Goal: Task Accomplishment & Management: Manage account settings

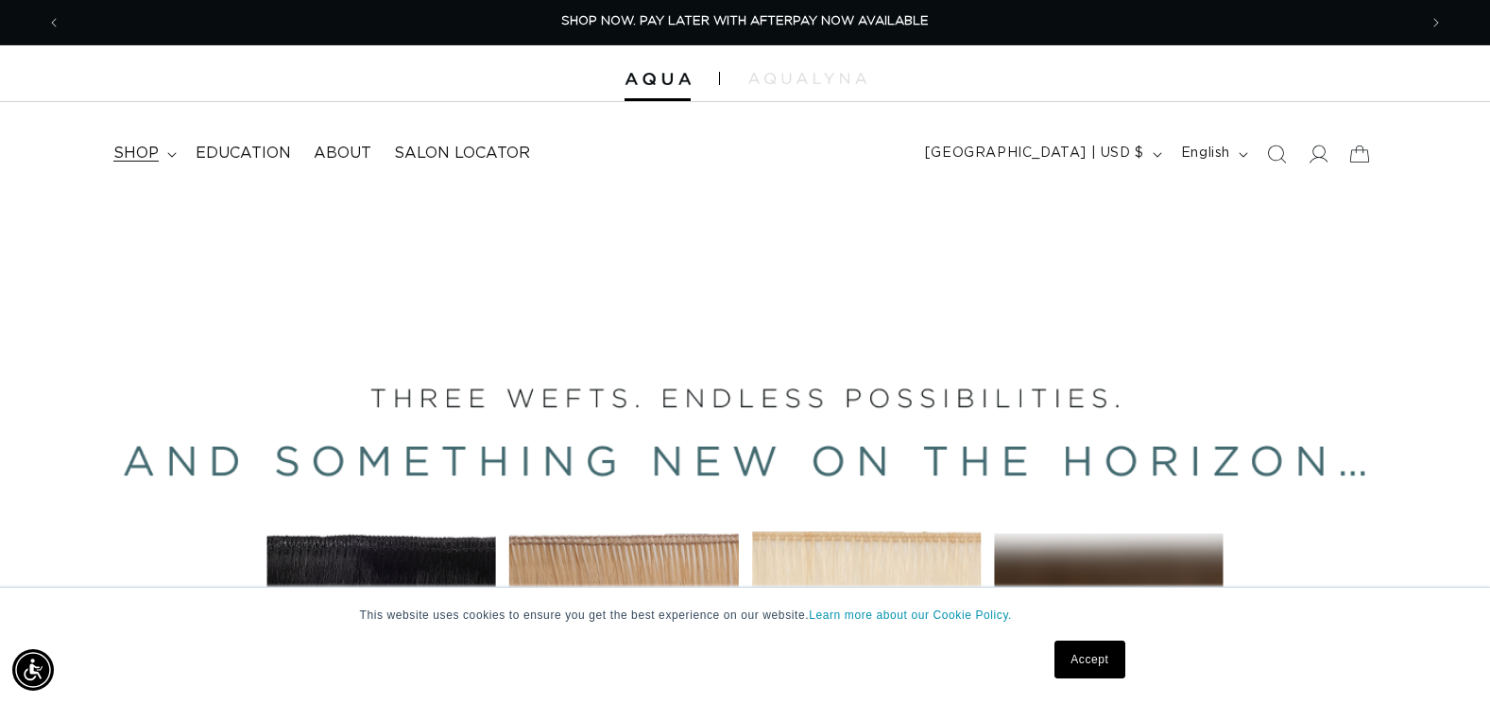
click at [146, 155] on span "shop" at bounding box center [135, 154] width 45 height 20
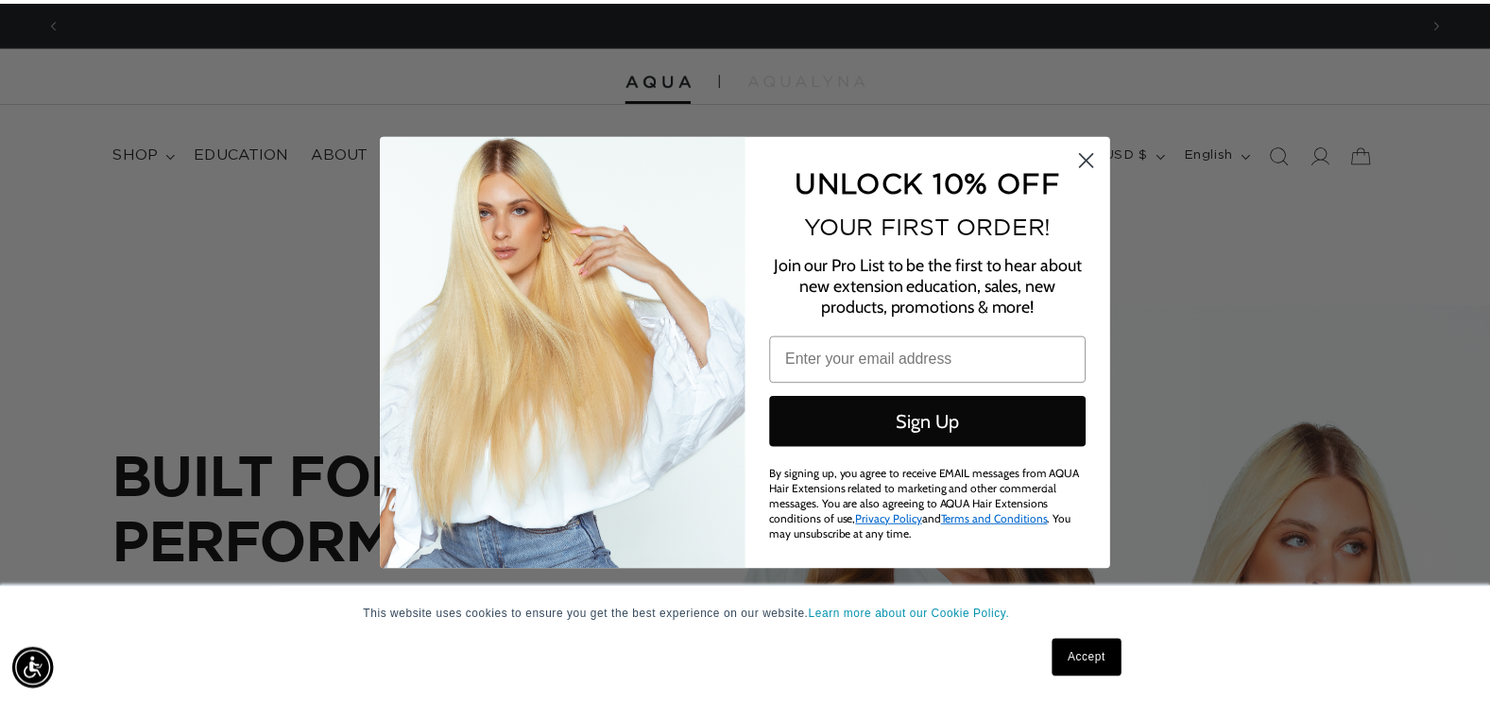
scroll to position [0, 1370]
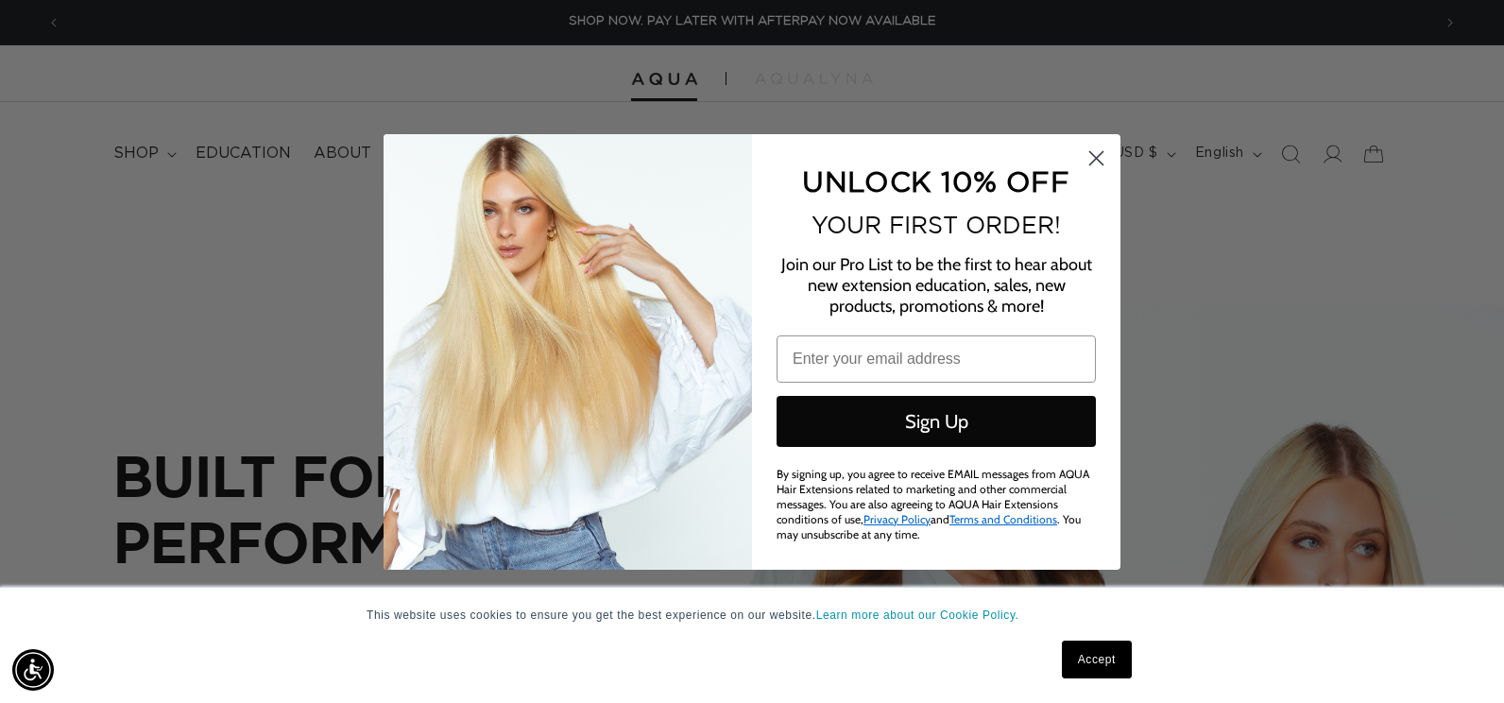
click at [1099, 153] on circle "Close dialog" at bounding box center [1096, 157] width 31 height 31
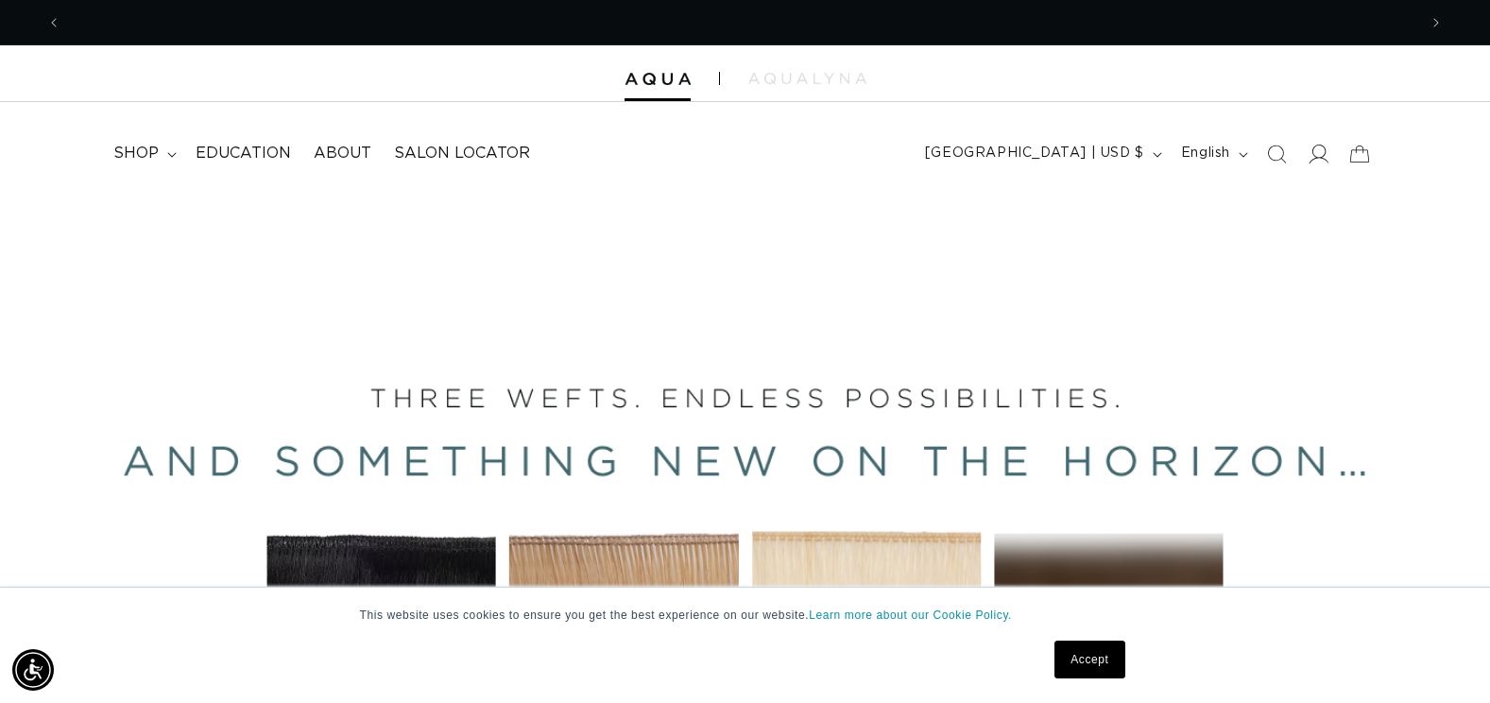
scroll to position [0, 2711]
click at [1315, 155] on icon at bounding box center [1318, 154] width 20 height 20
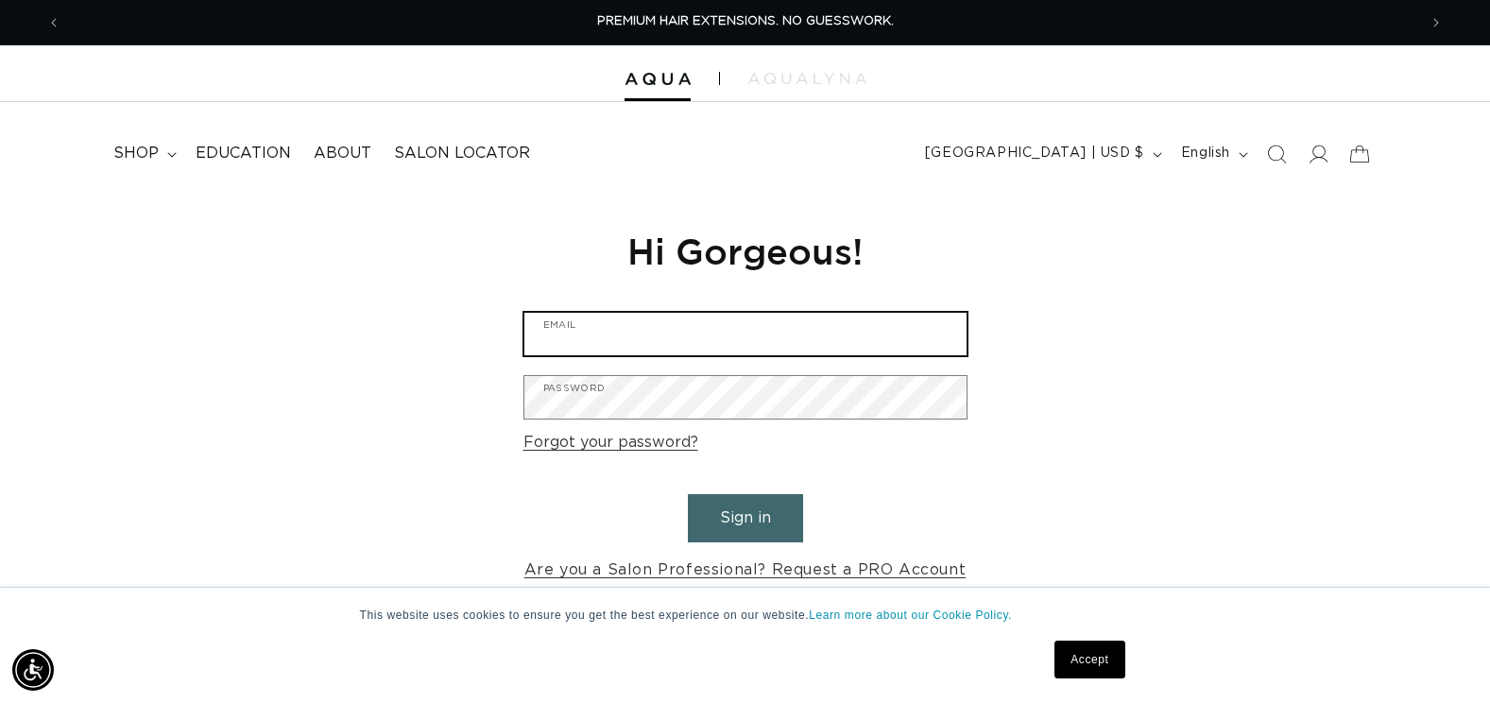
type input "[EMAIL_ADDRESS][PERSON_NAME][DOMAIN_NAME]"
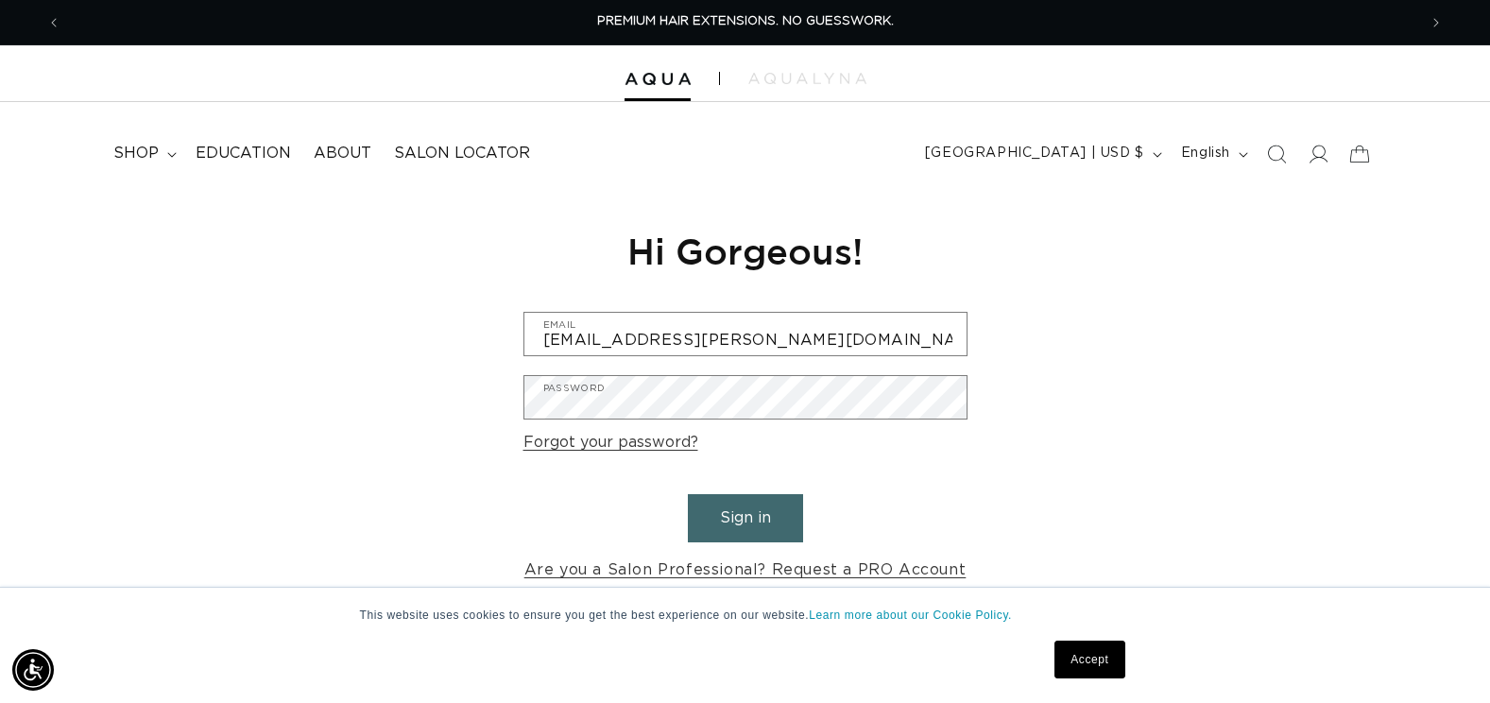
click at [740, 507] on button "Sign in" at bounding box center [745, 518] width 115 height 48
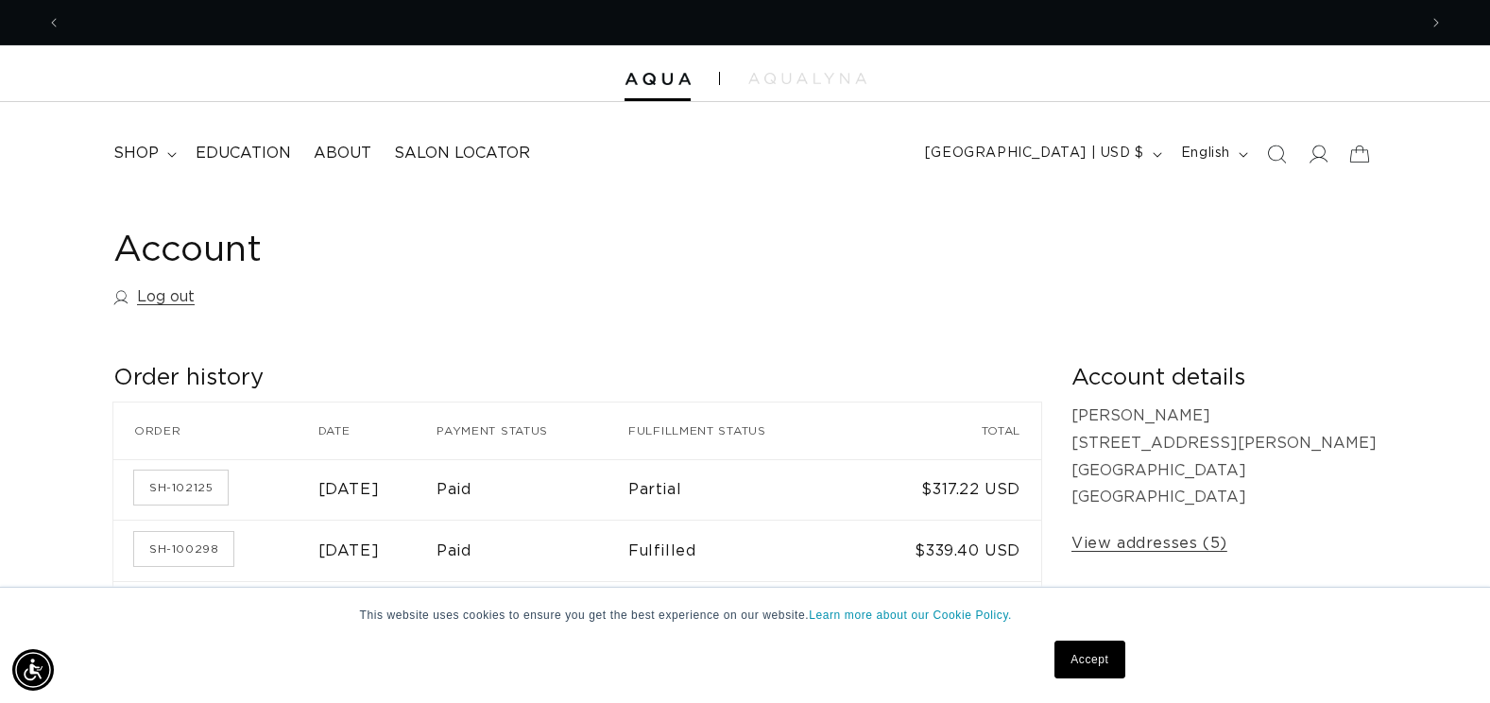
scroll to position [0, 1356]
click at [137, 157] on span "shop" at bounding box center [135, 154] width 45 height 20
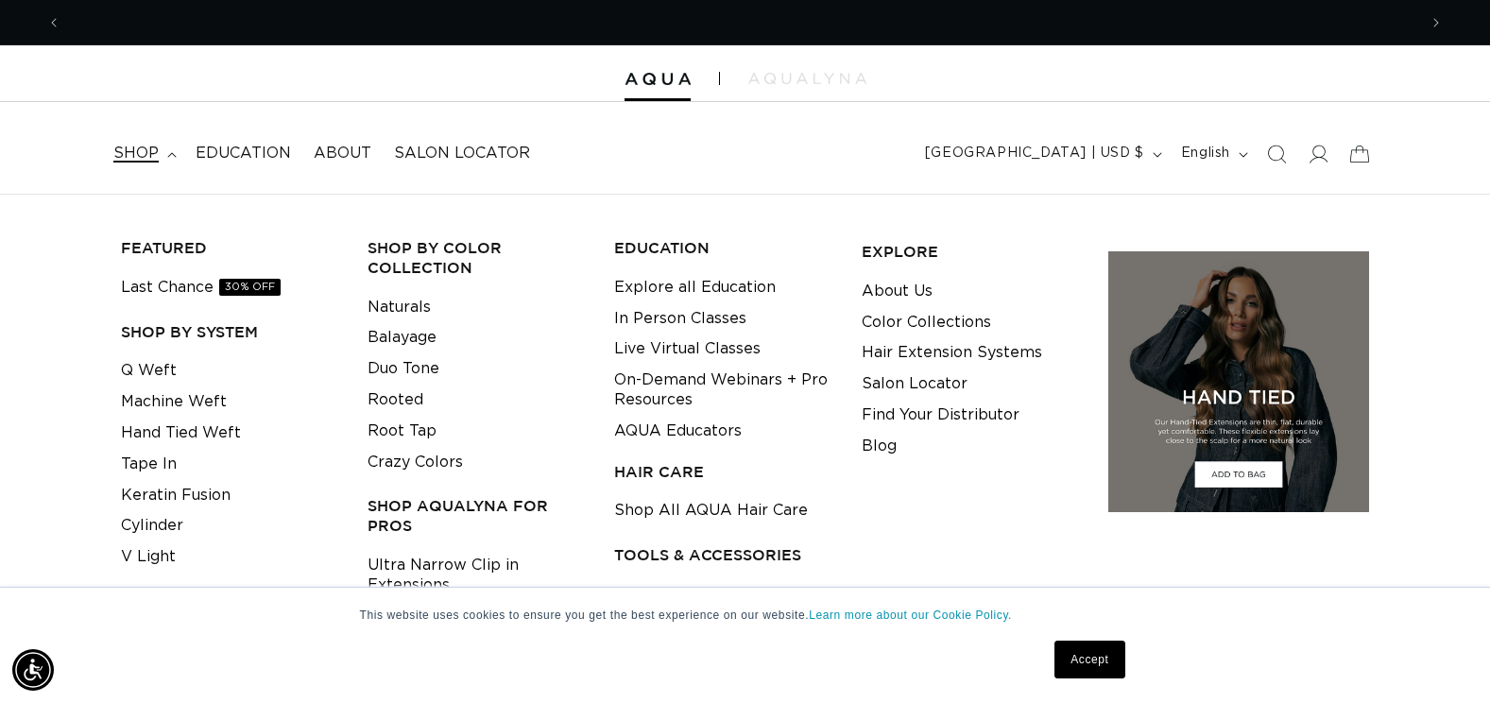
scroll to position [0, 2711]
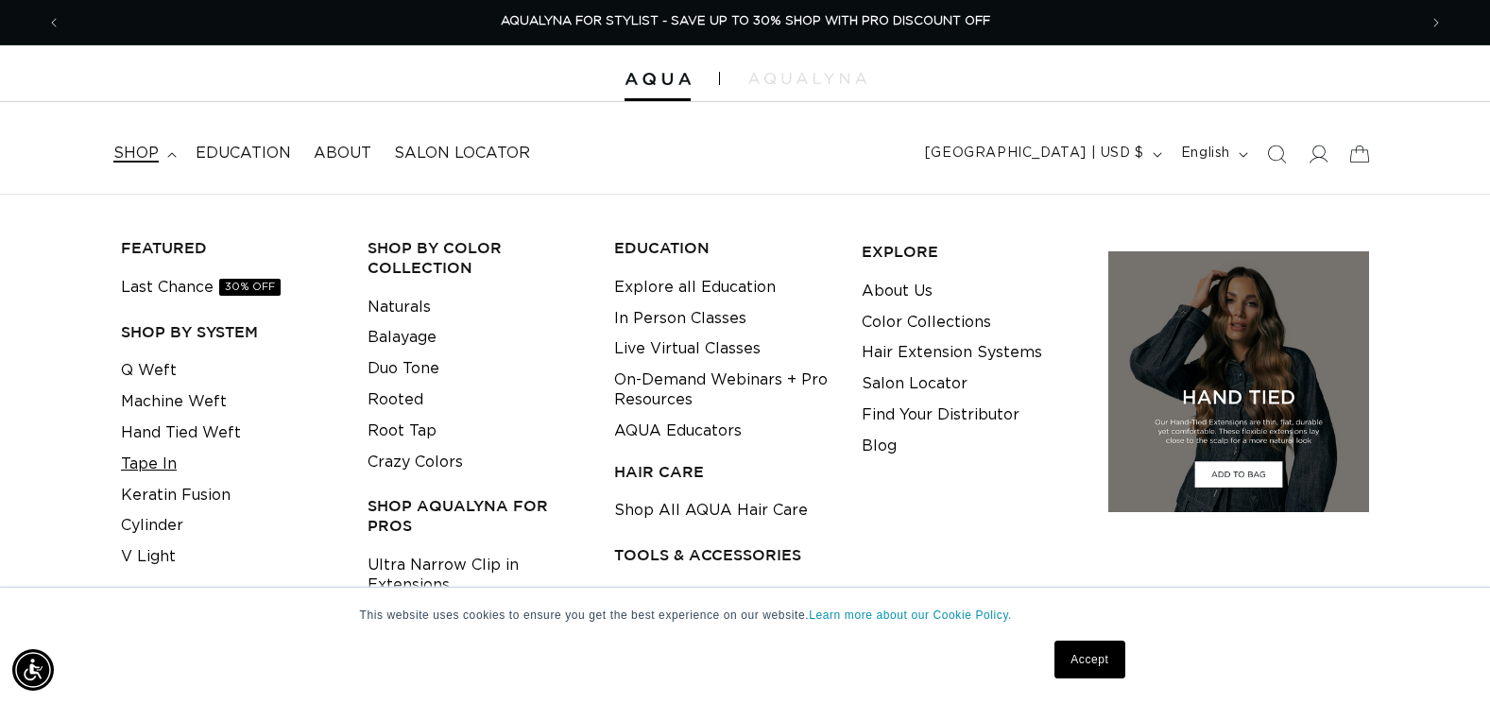
click at [163, 453] on link "Tape In" at bounding box center [149, 464] width 56 height 31
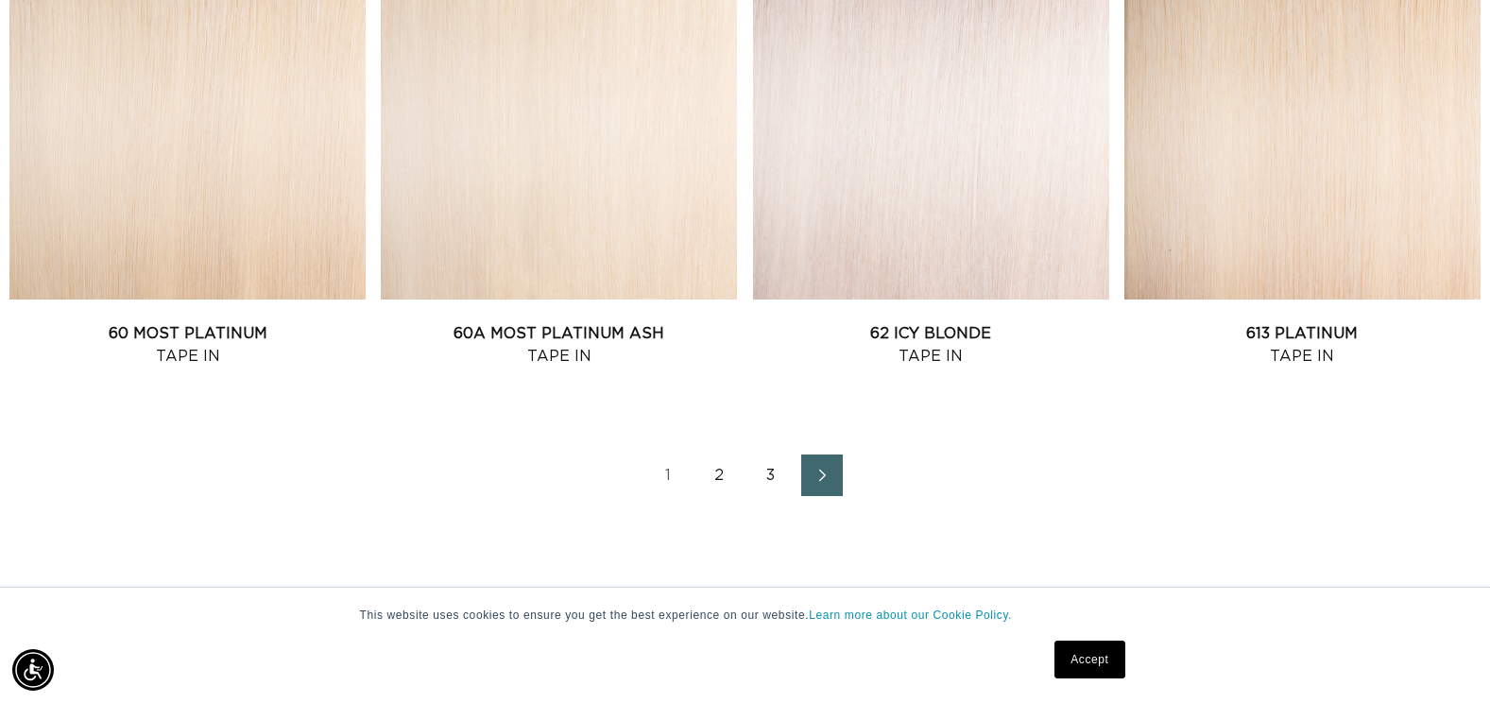
click at [819, 488] on link "Next page" at bounding box center [822, 475] width 42 height 42
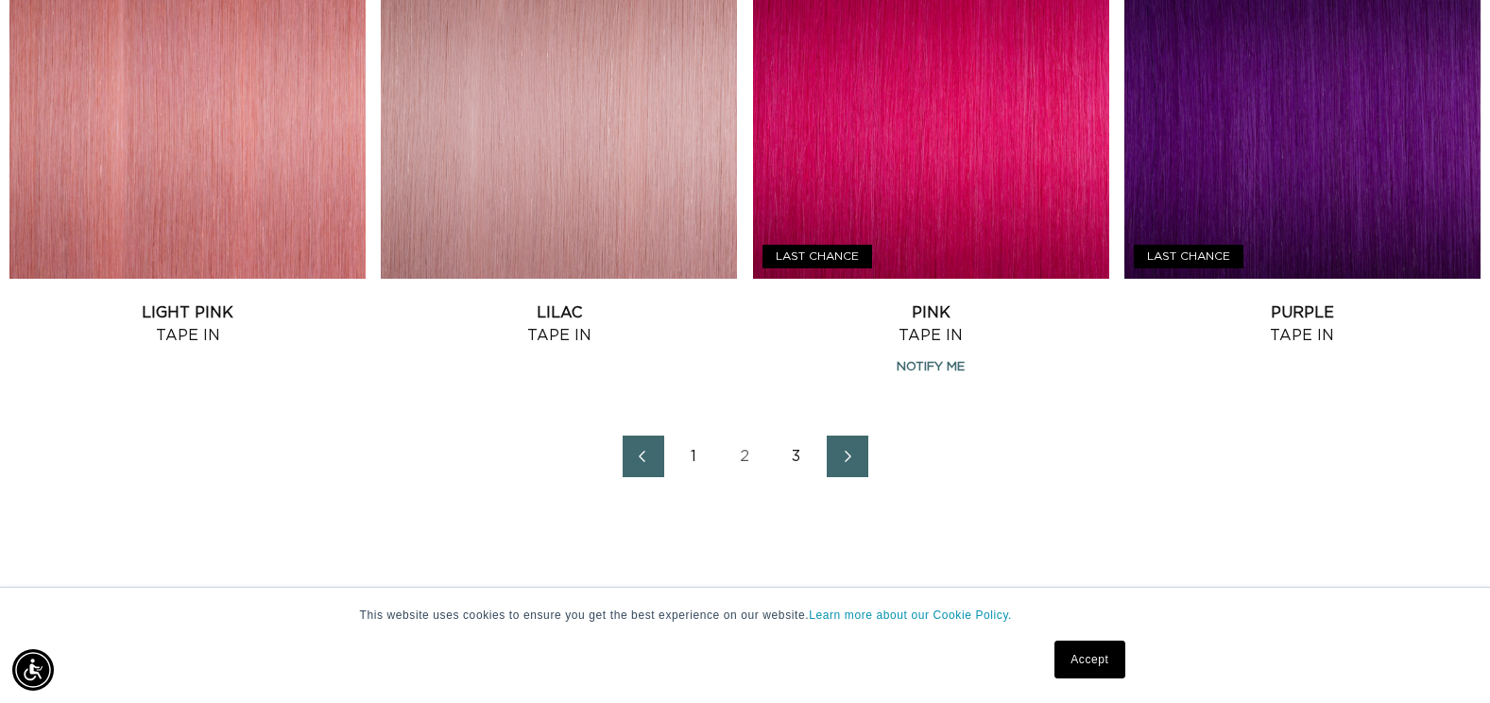
scroll to position [0, 2711]
click at [821, 461] on ul "1 2 3" at bounding box center [744, 457] width 1471 height 42
click at [843, 458] on icon "Next page" at bounding box center [848, 456] width 25 height 13
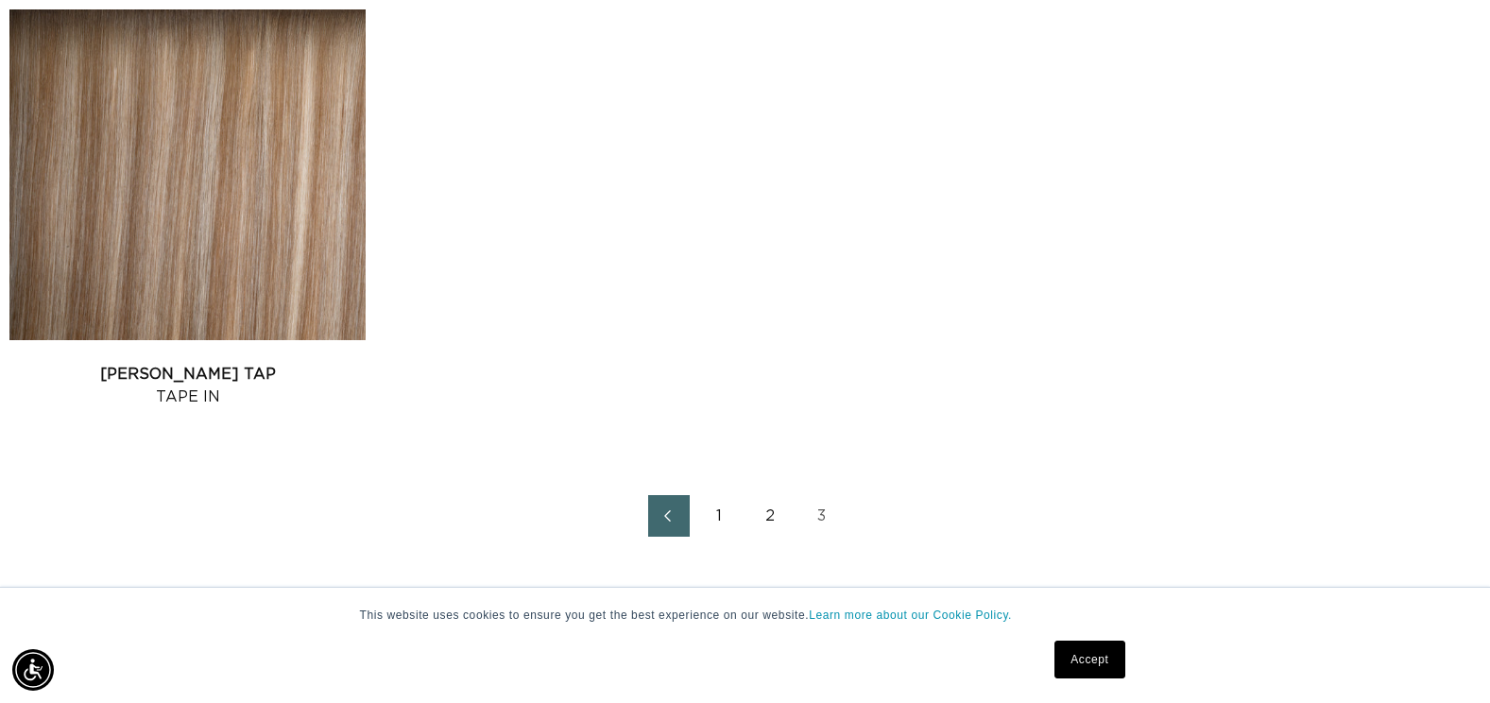
scroll to position [1682, 0]
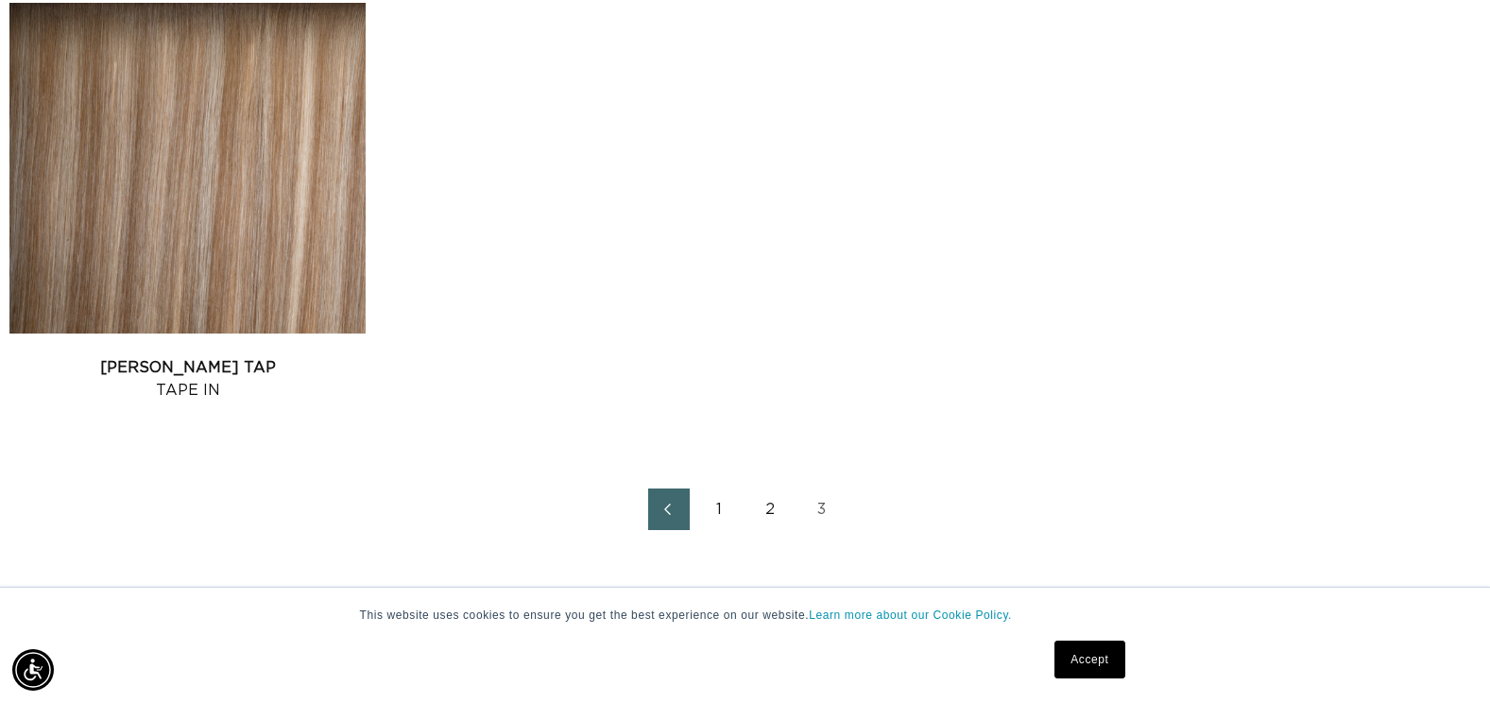
click at [768, 502] on link "2" at bounding box center [771, 509] width 42 height 42
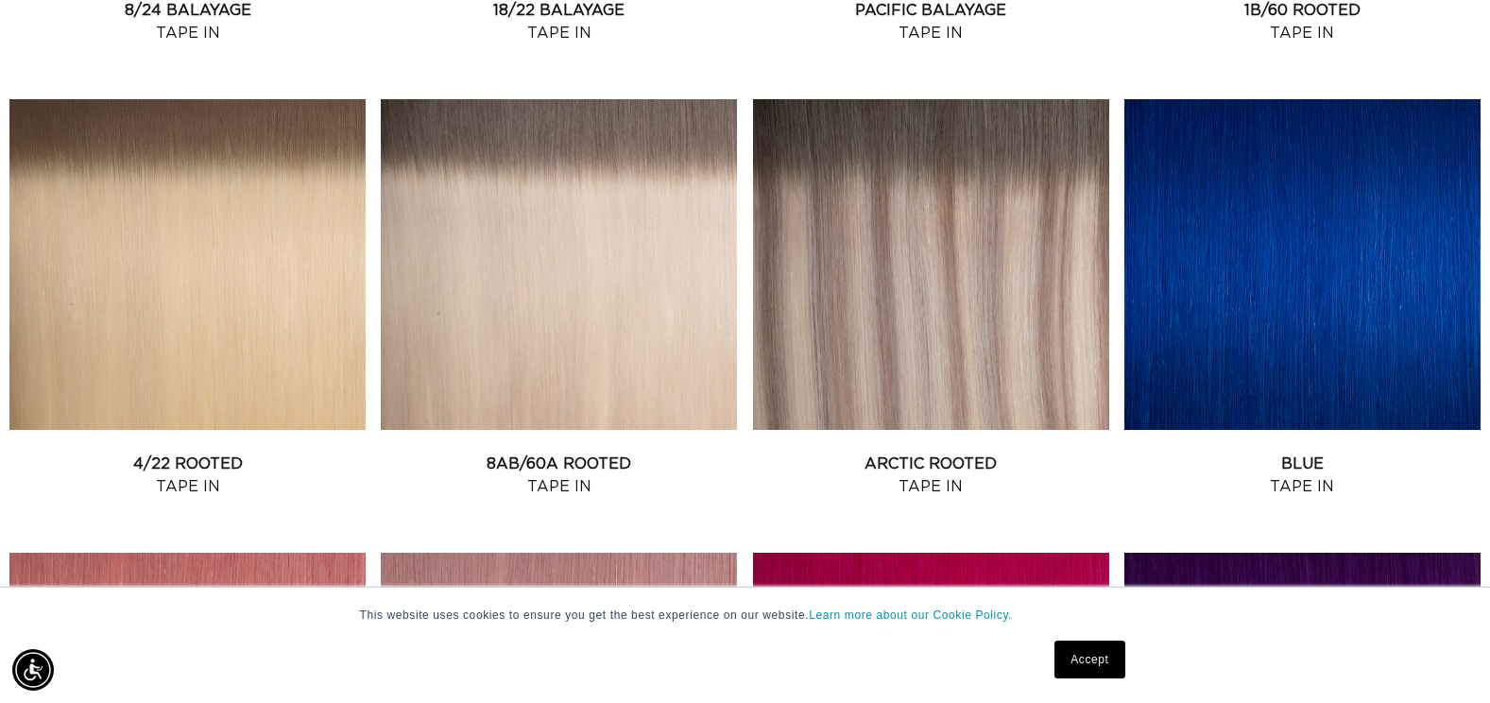
scroll to position [2040, 0]
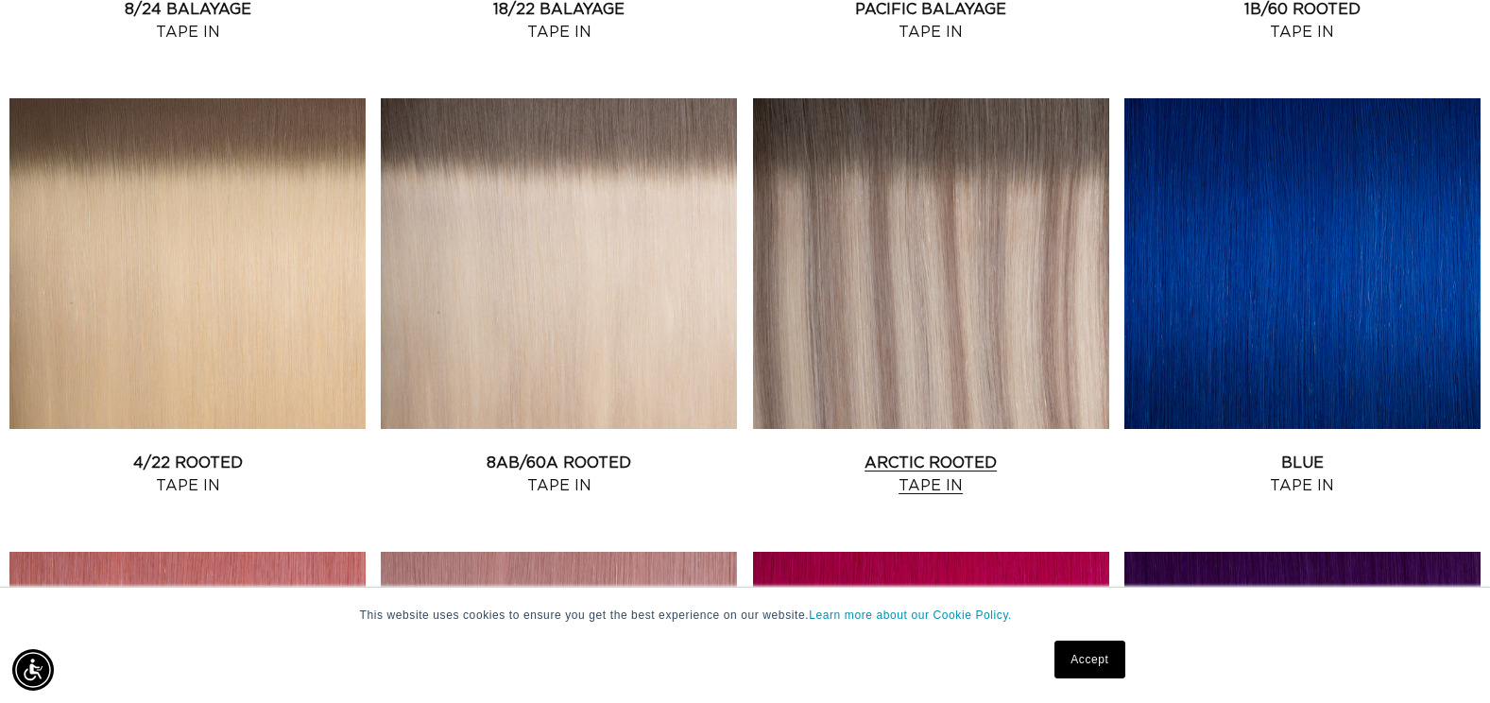
click at [918, 454] on link "Arctic Rooted Tape In" at bounding box center [931, 474] width 356 height 45
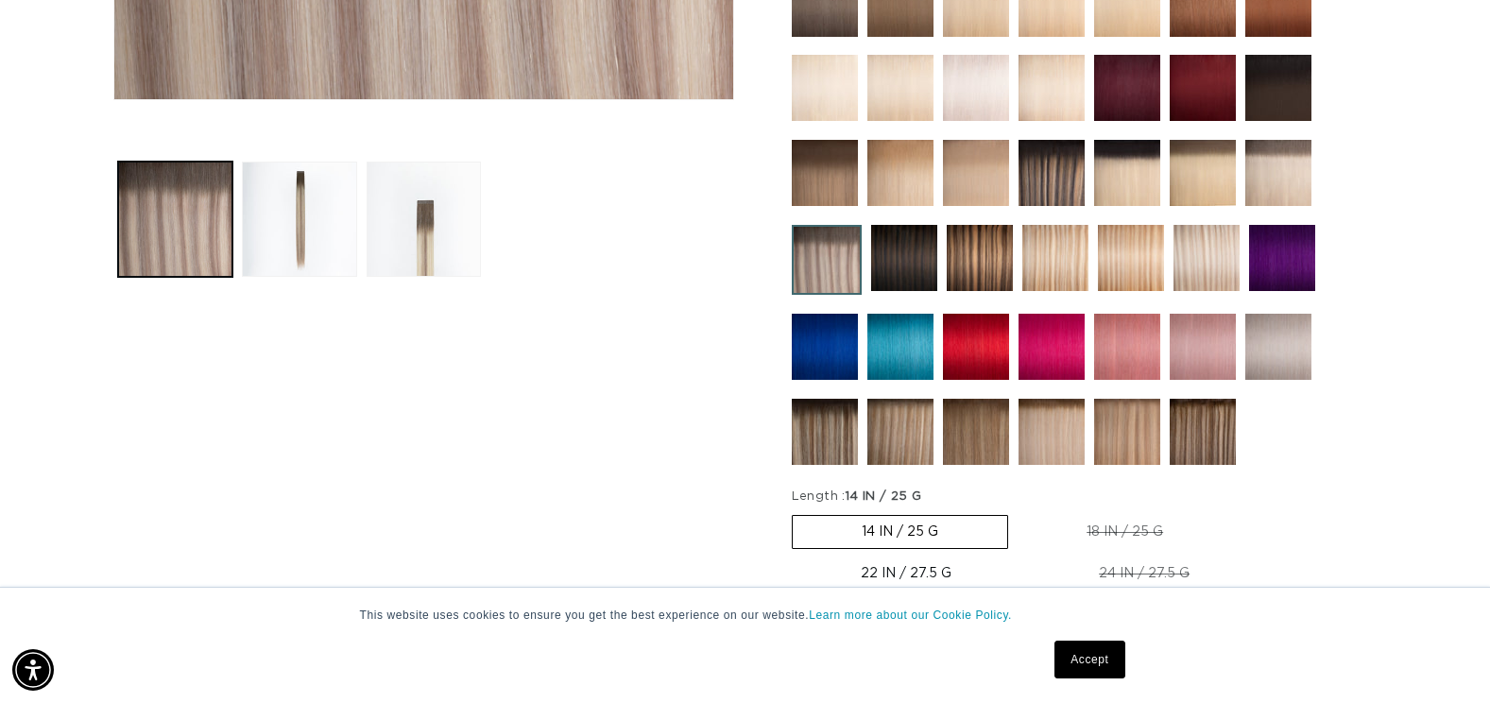
scroll to position [0, 1356]
click at [919, 538] on label "14 IN / 25 G Variant sold out or unavailable" at bounding box center [900, 532] width 216 height 34
click at [797, 512] on input "14 IN / 25 G Variant sold out or unavailable" at bounding box center [796, 511] width 1 height 1
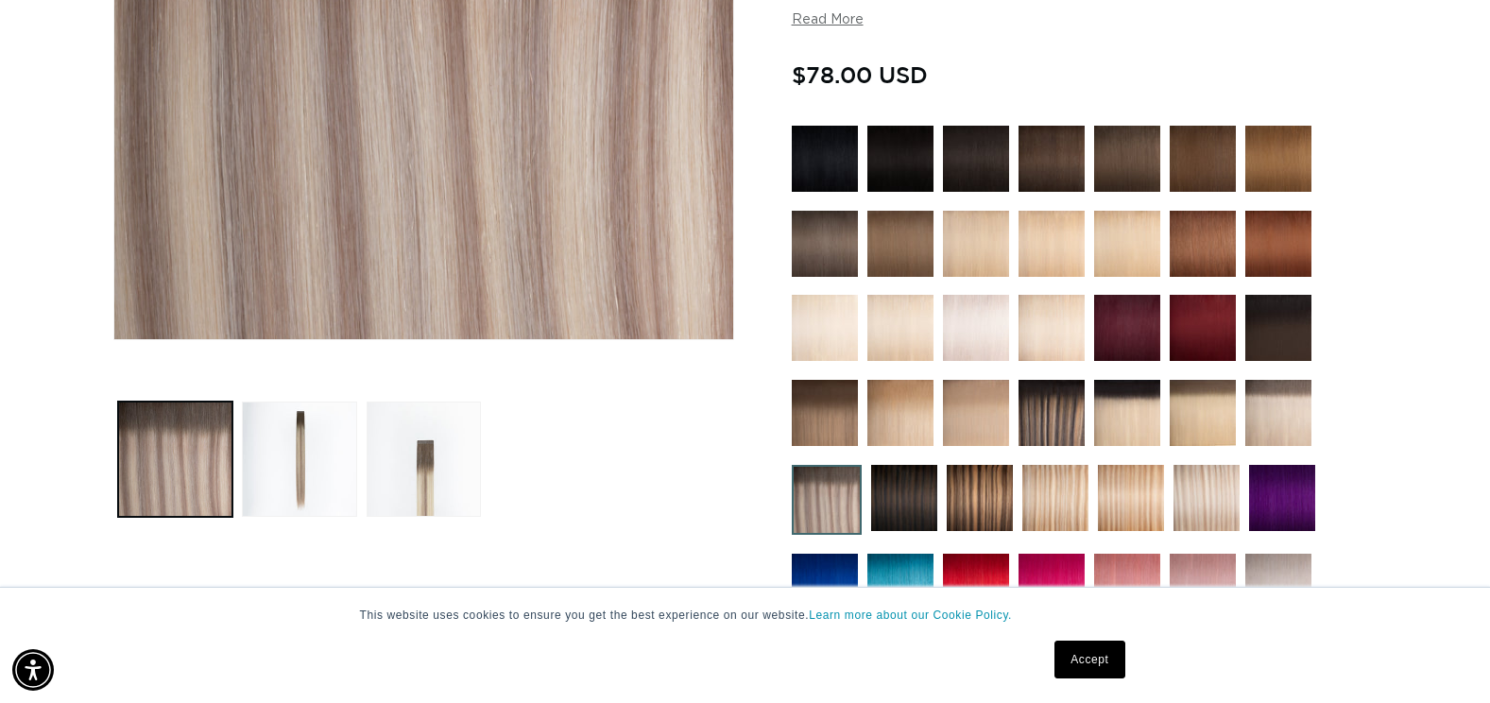
scroll to position [0, 0]
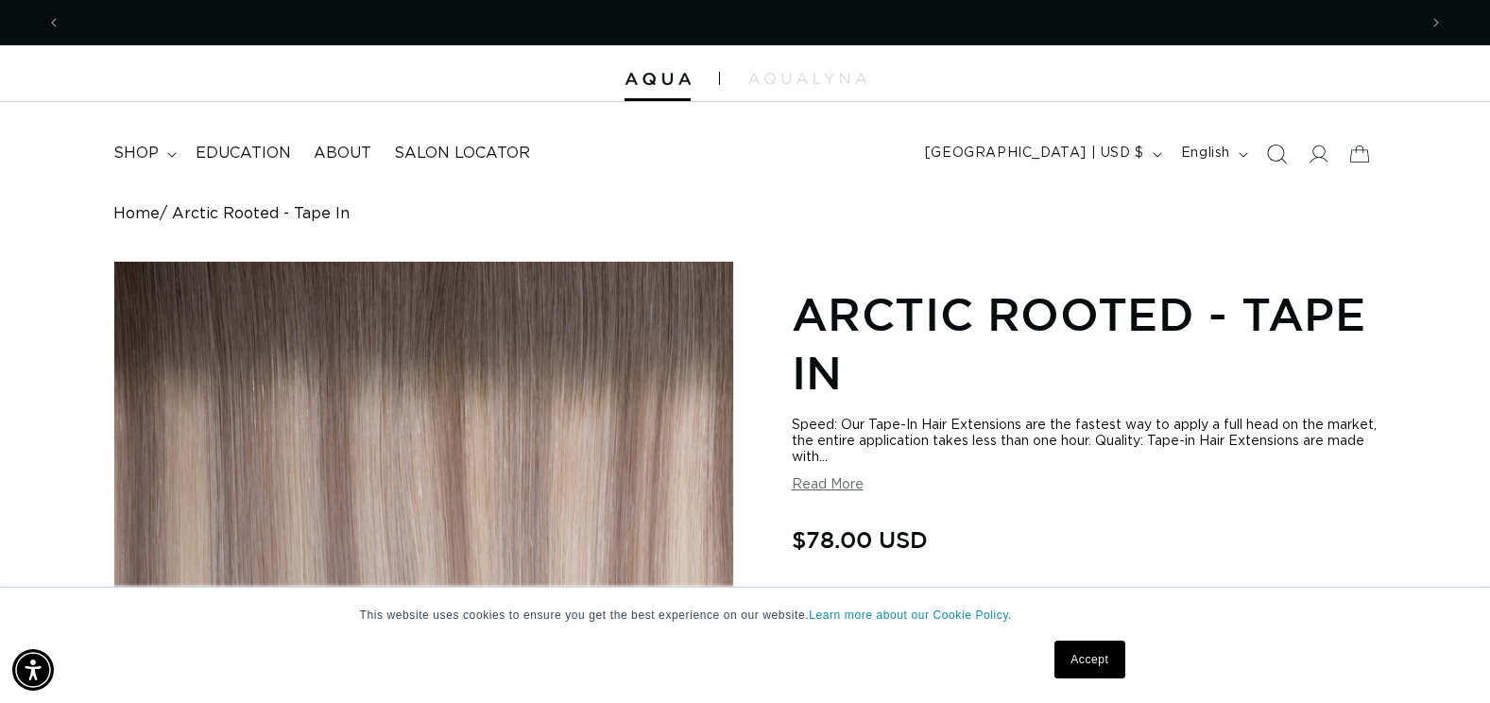
click at [1273, 150] on icon "Search" at bounding box center [1276, 154] width 20 height 20
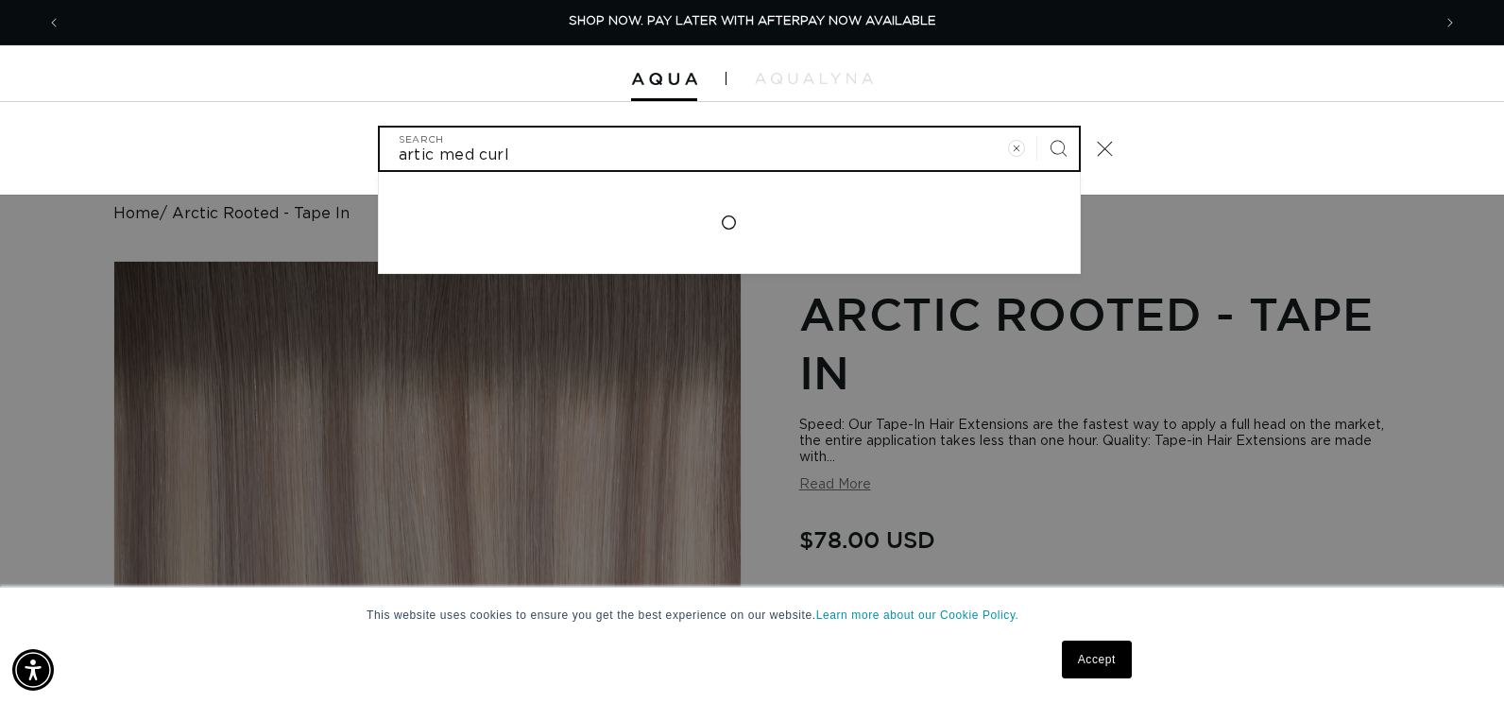
type input "artic med curl"
click at [1037, 128] on button "Search" at bounding box center [1058, 149] width 42 height 42
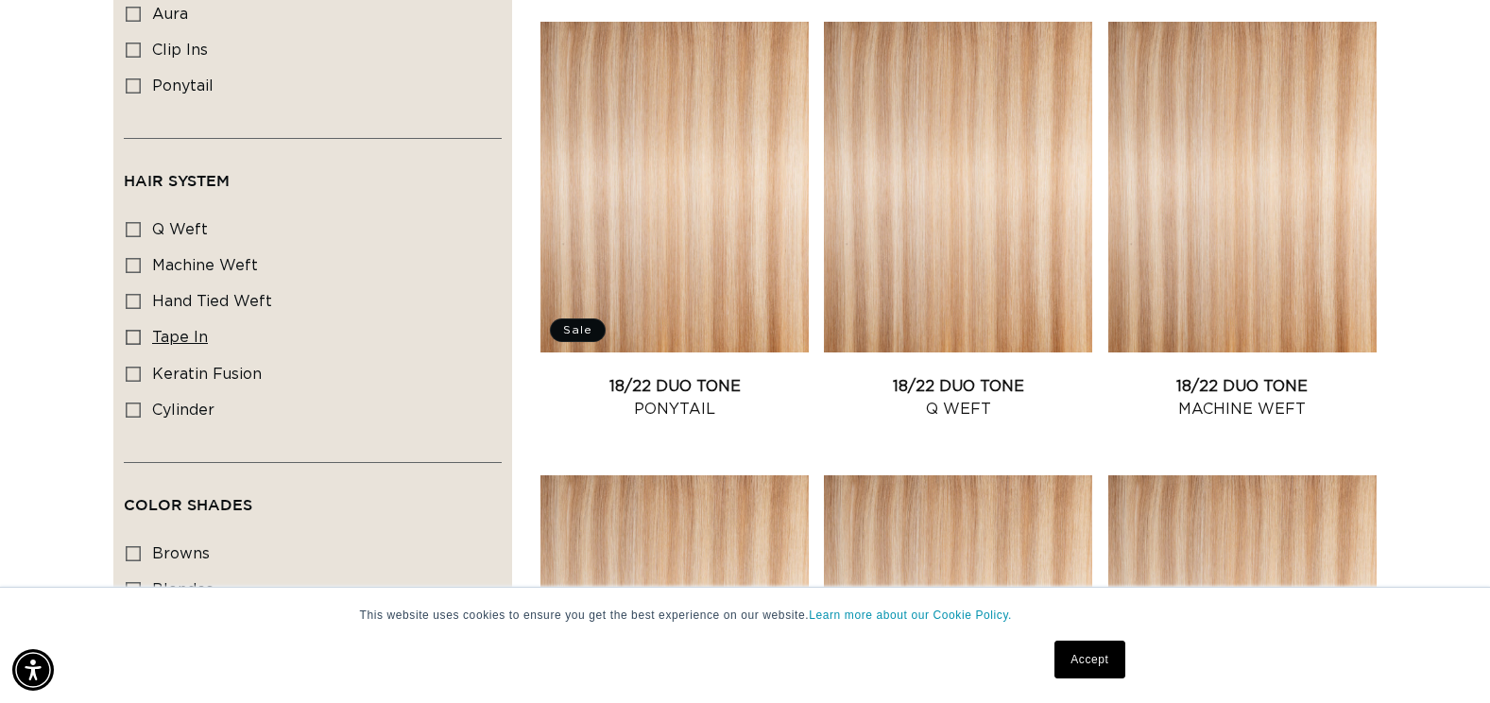
scroll to position [0, 1356]
click at [128, 330] on icon at bounding box center [133, 337] width 15 height 15
click at [128, 330] on input "tape in tape in (1 product)" at bounding box center [133, 337] width 15 height 15
checkbox input "true"
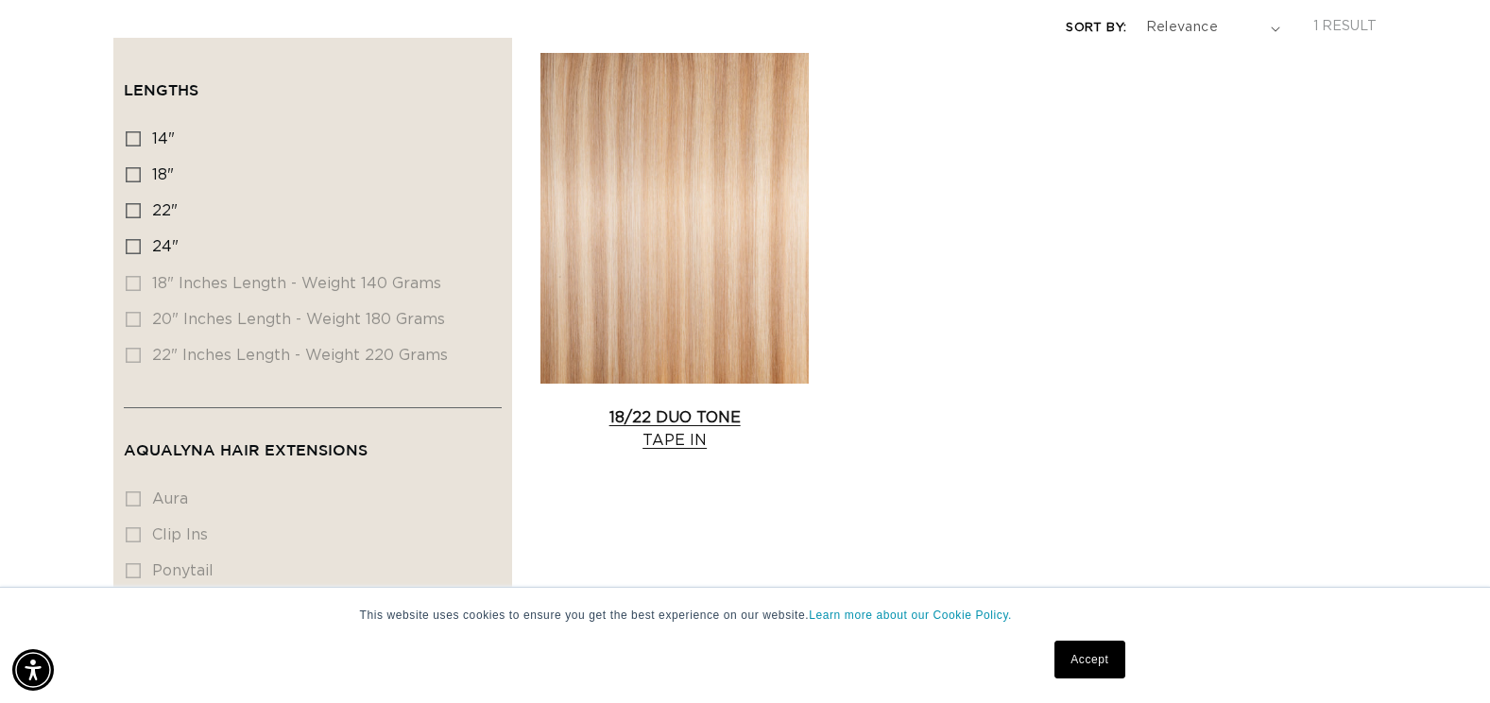
scroll to position [0, 1356]
click at [627, 406] on link "18/22 Duo Tone Tape In" at bounding box center [674, 428] width 268 height 45
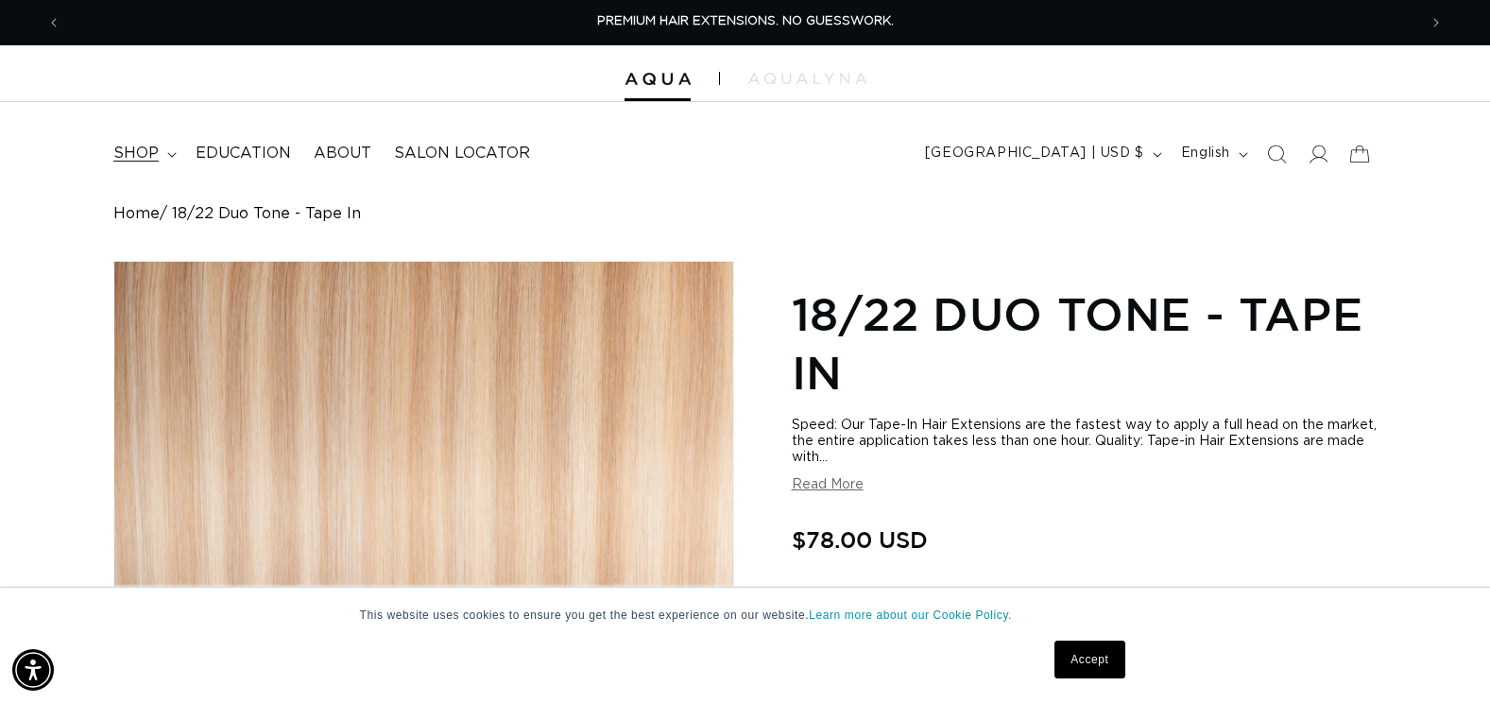
click at [162, 152] on summary "shop" at bounding box center [143, 153] width 82 height 43
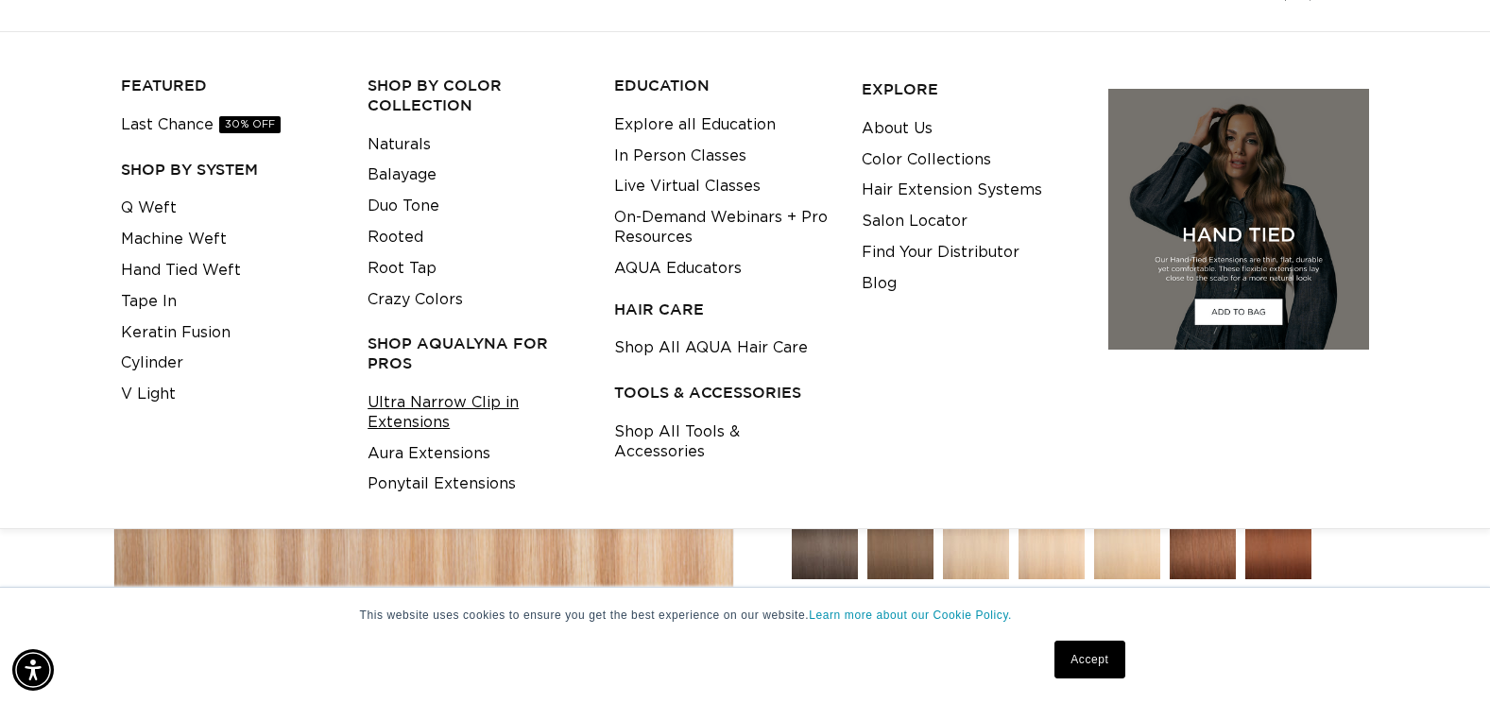
scroll to position [0, 1356]
click at [423, 482] on link "Ponytail Extensions" at bounding box center [442, 484] width 148 height 31
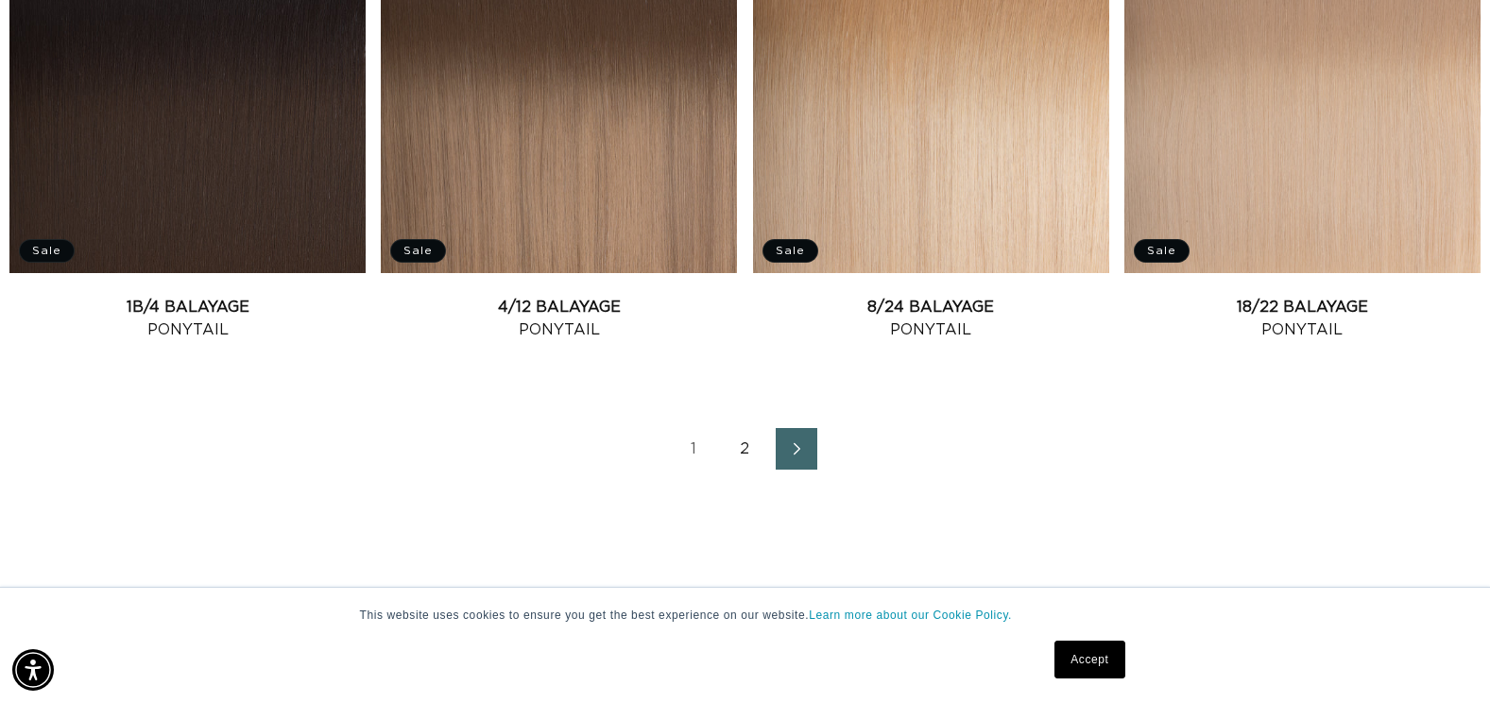
click at [793, 441] on span "Next page" at bounding box center [796, 448] width 12 height 23
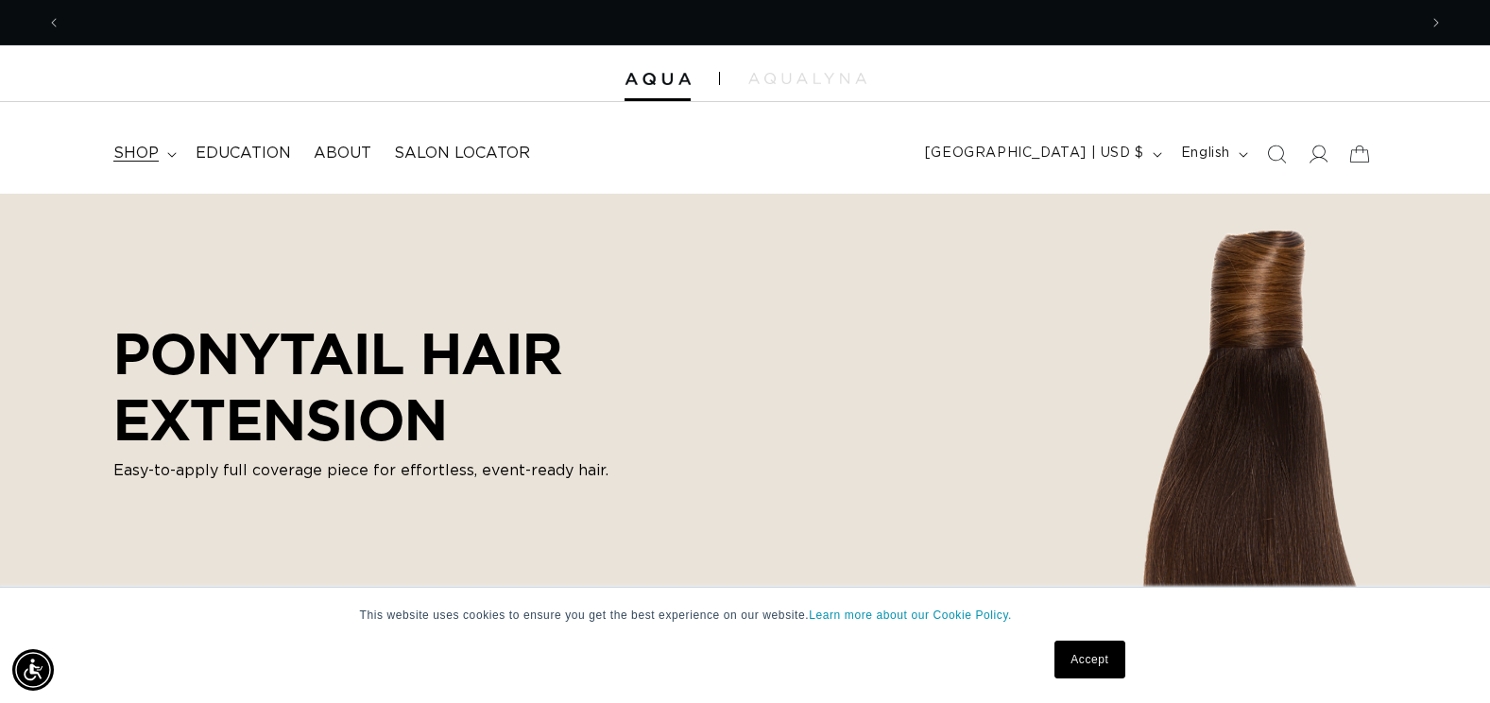
scroll to position [0, 2711]
click at [168, 157] on icon at bounding box center [171, 155] width 9 height 6
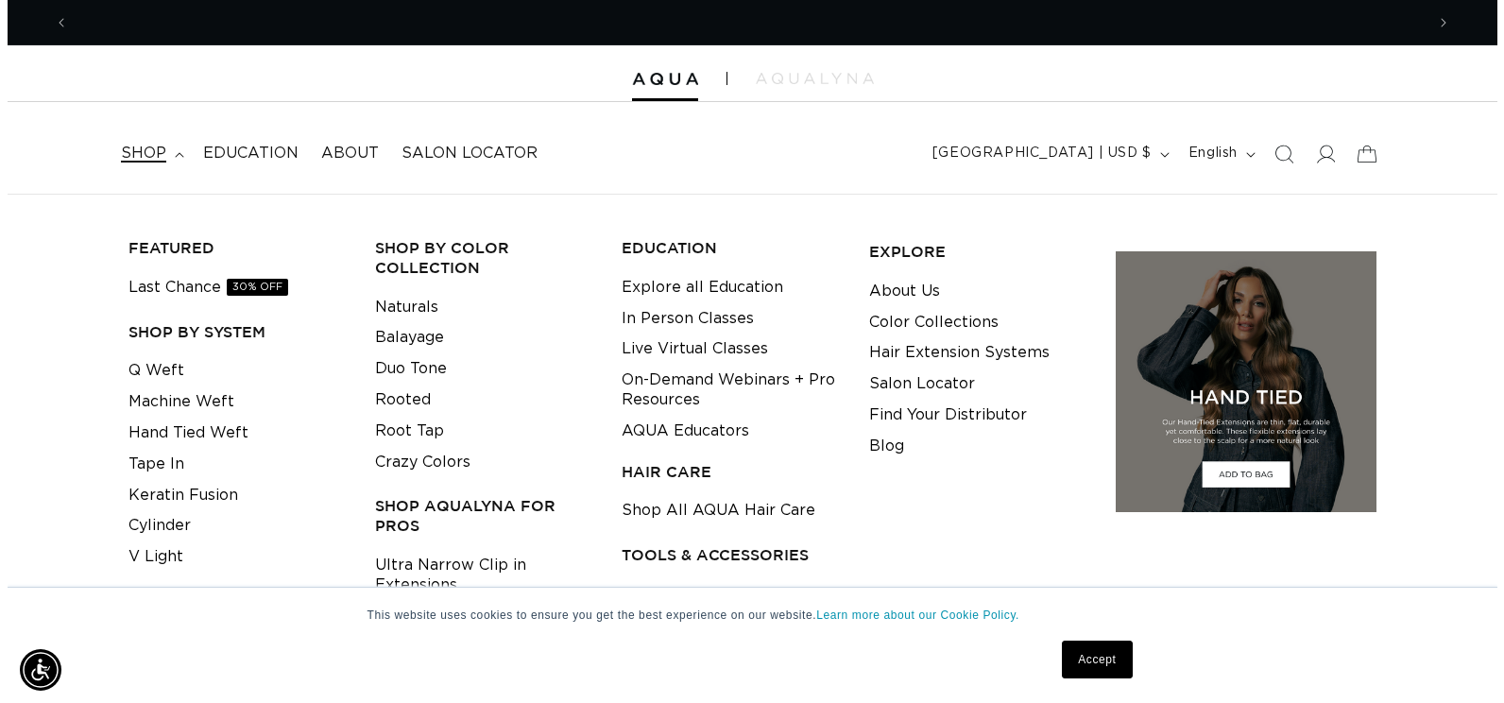
scroll to position [0, 0]
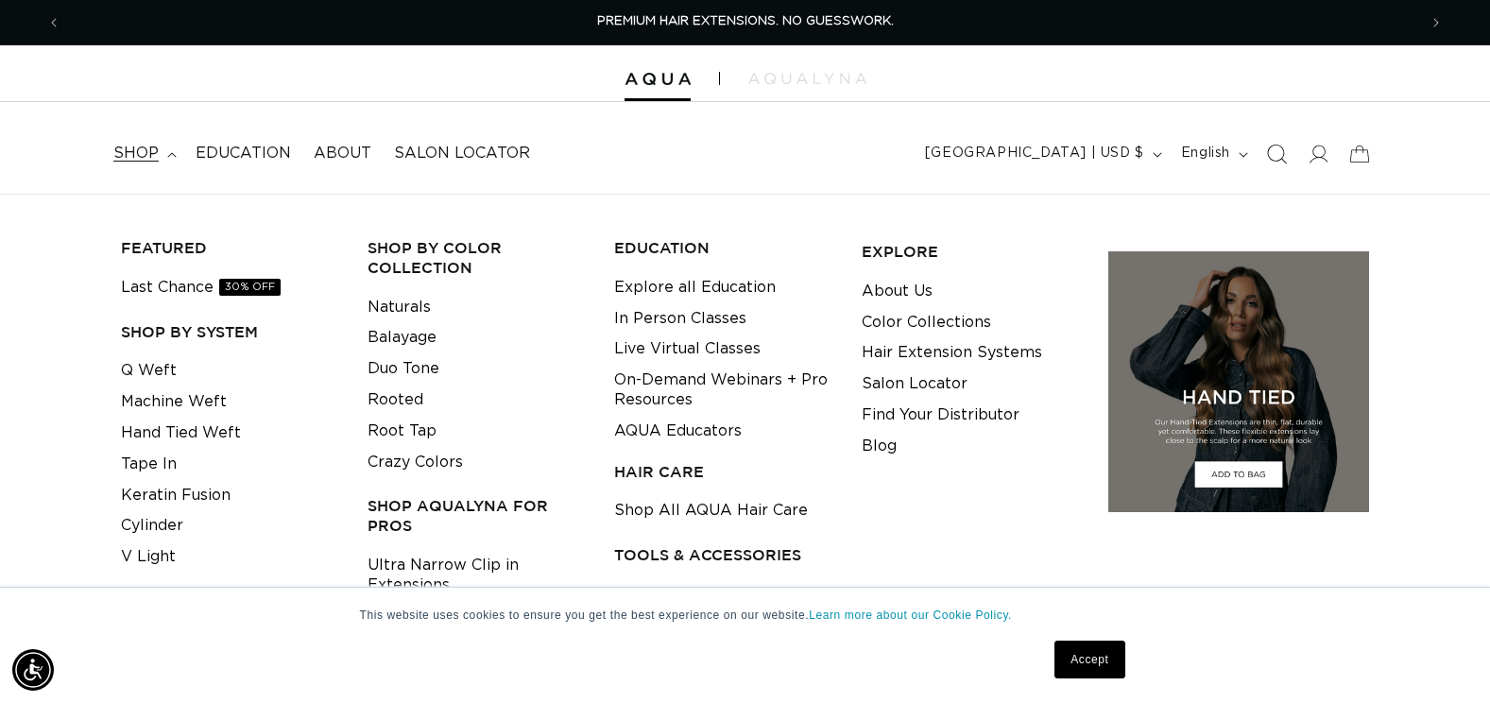
click at [1268, 160] on icon "Search" at bounding box center [1276, 154] width 20 height 20
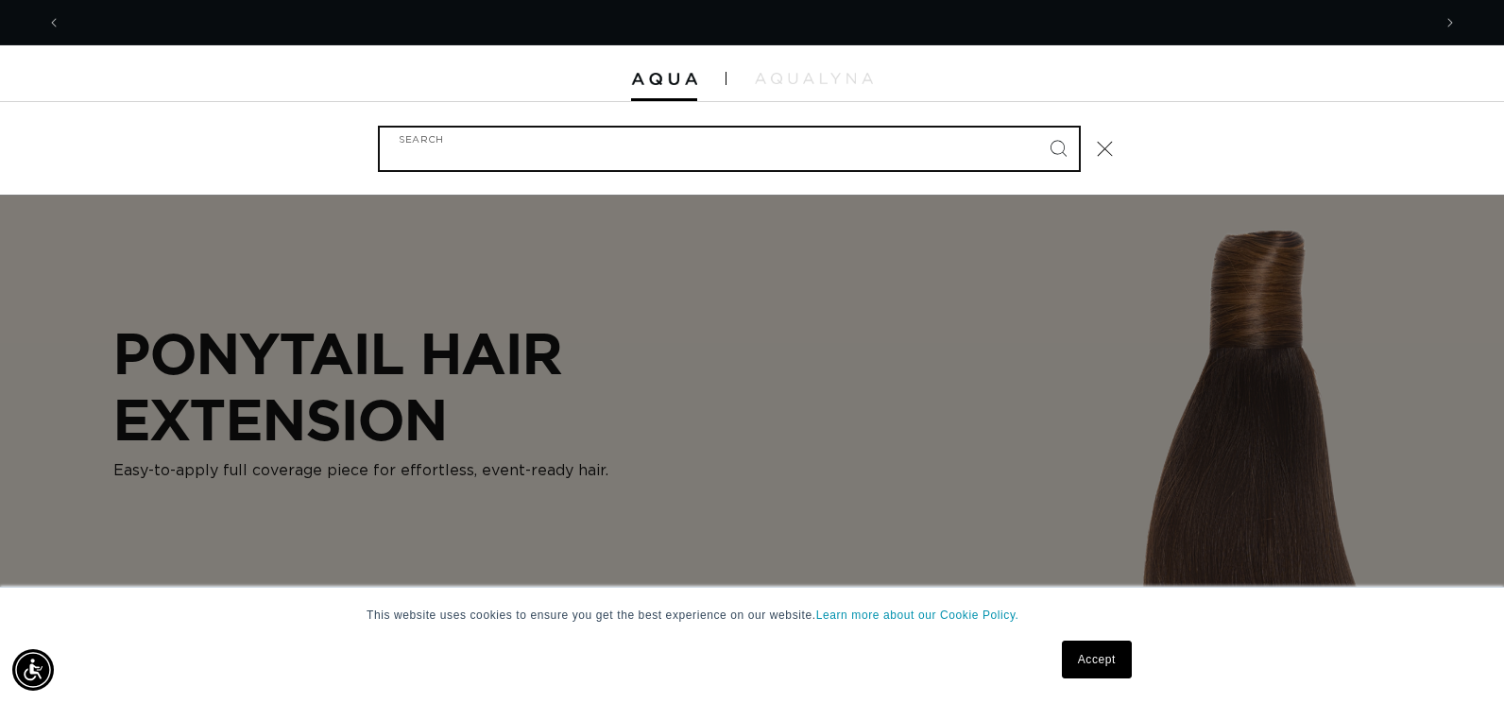
scroll to position [0, 1370]
click at [944, 147] on input "Search" at bounding box center [729, 149] width 699 height 43
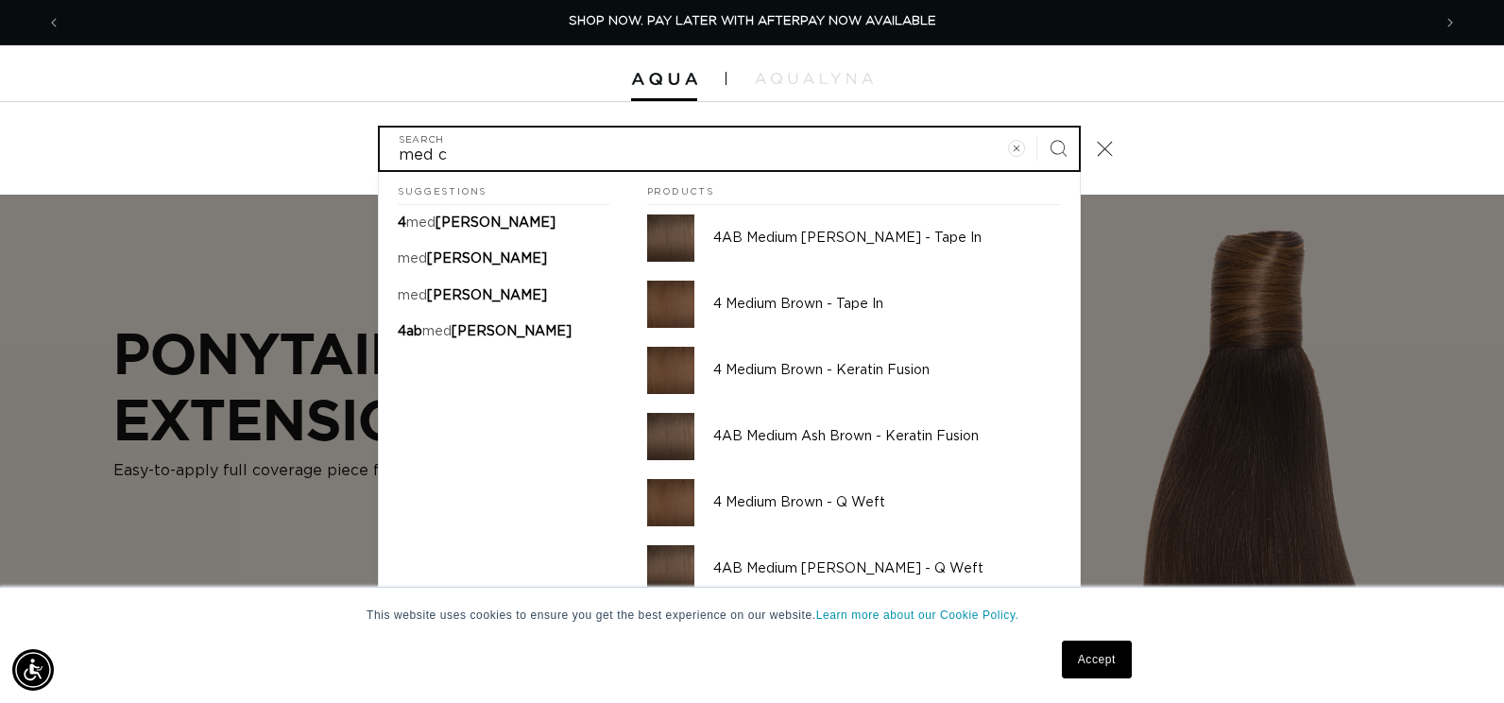
scroll to position [0, 2740]
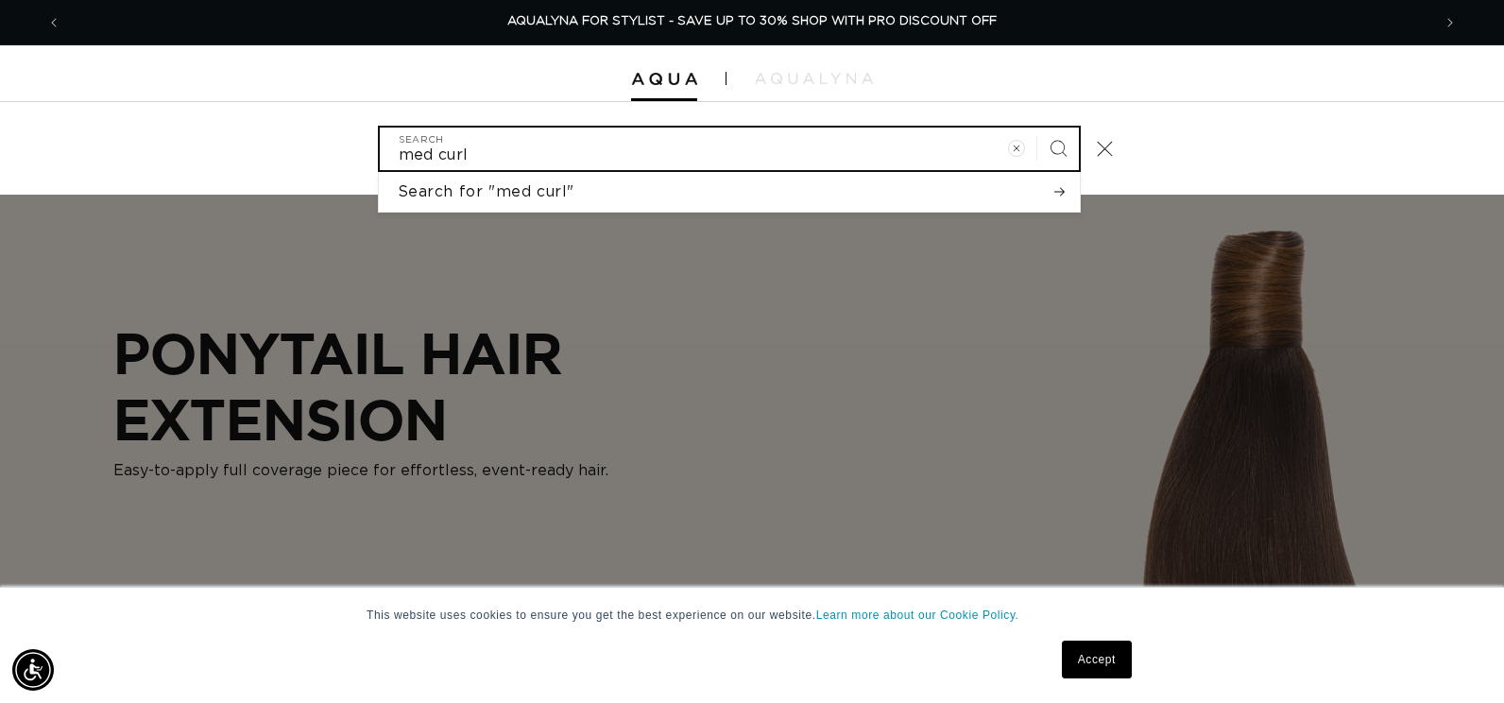
type input "med curl"
click at [1037, 128] on button "Search" at bounding box center [1058, 149] width 42 height 42
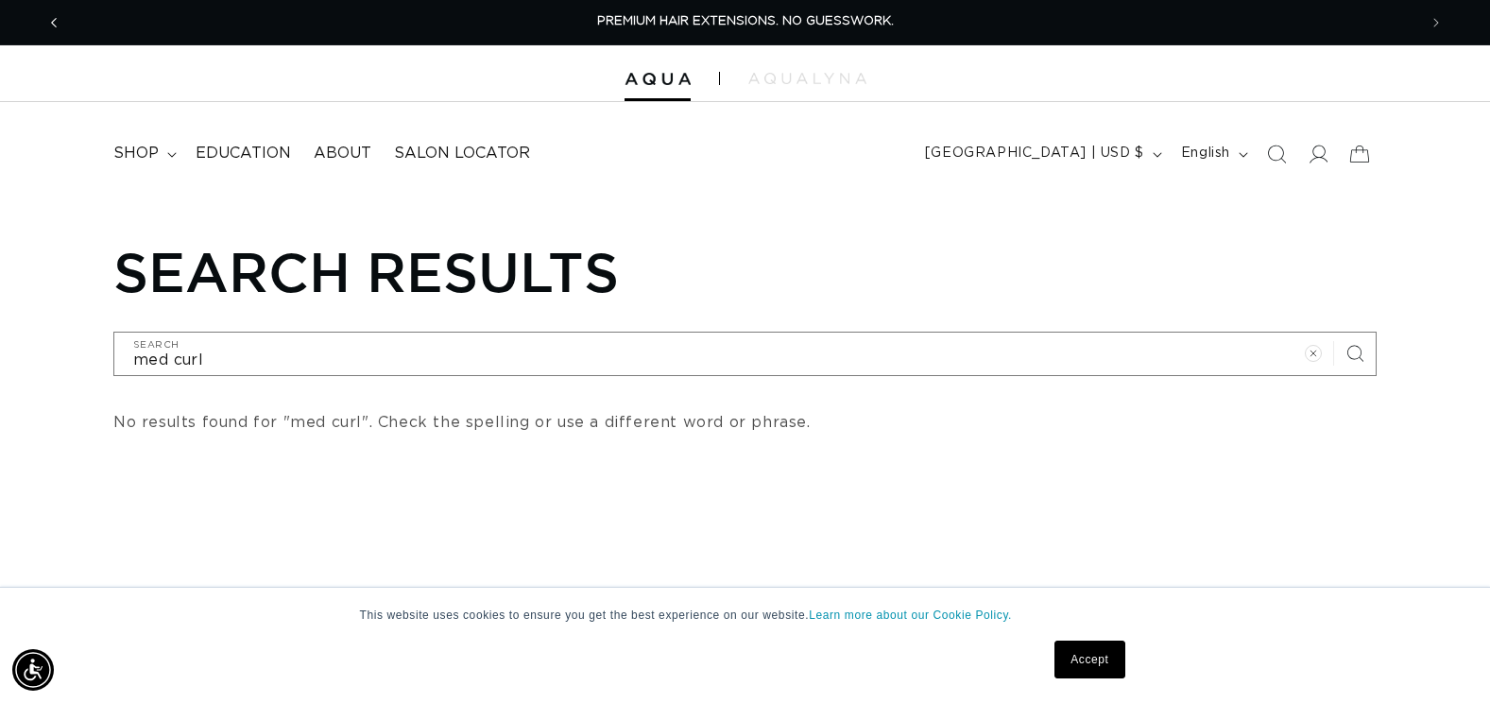
click at [59, 27] on span "Previous announcement" at bounding box center [53, 22] width 19 height 19
click at [1329, 152] on span at bounding box center [1318, 154] width 42 height 42
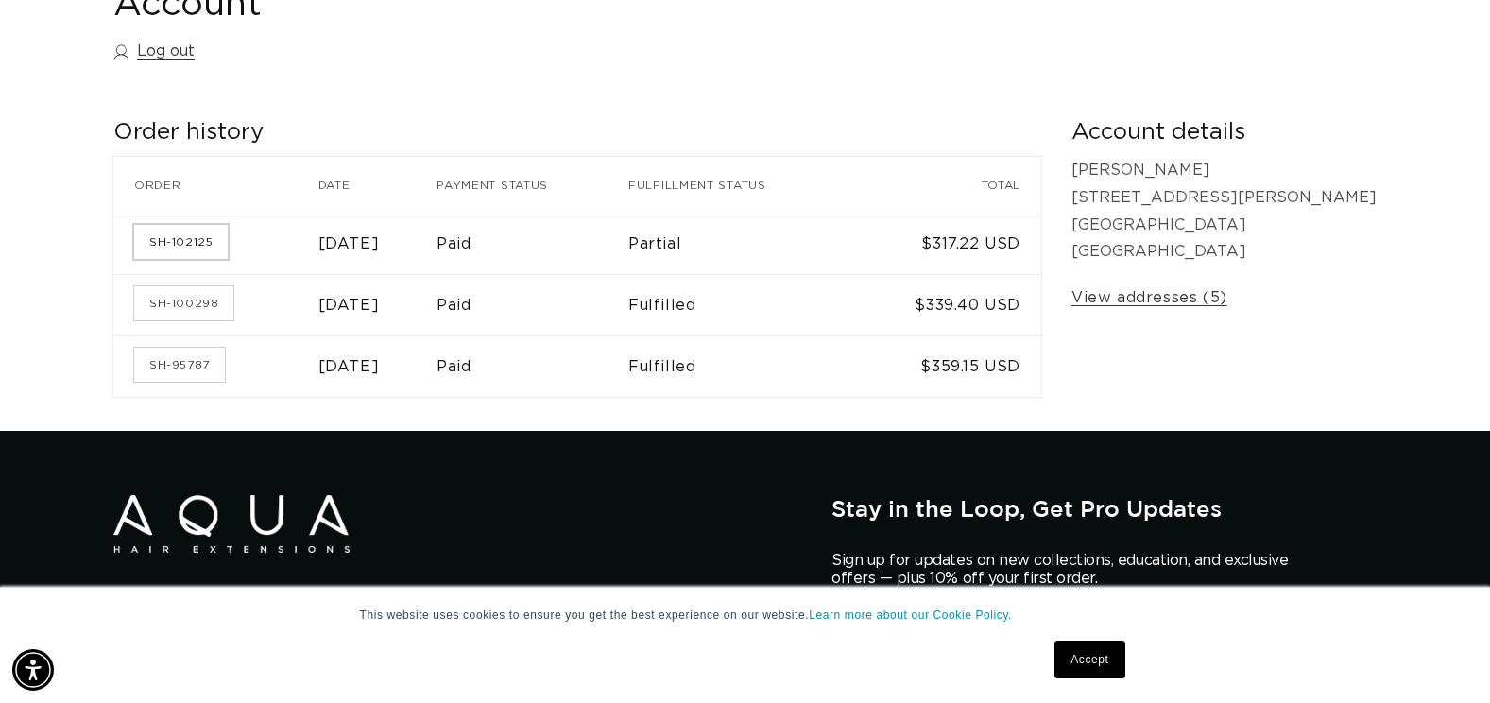
scroll to position [0, 1356]
click at [205, 235] on link "SH-102125" at bounding box center [181, 242] width 94 height 34
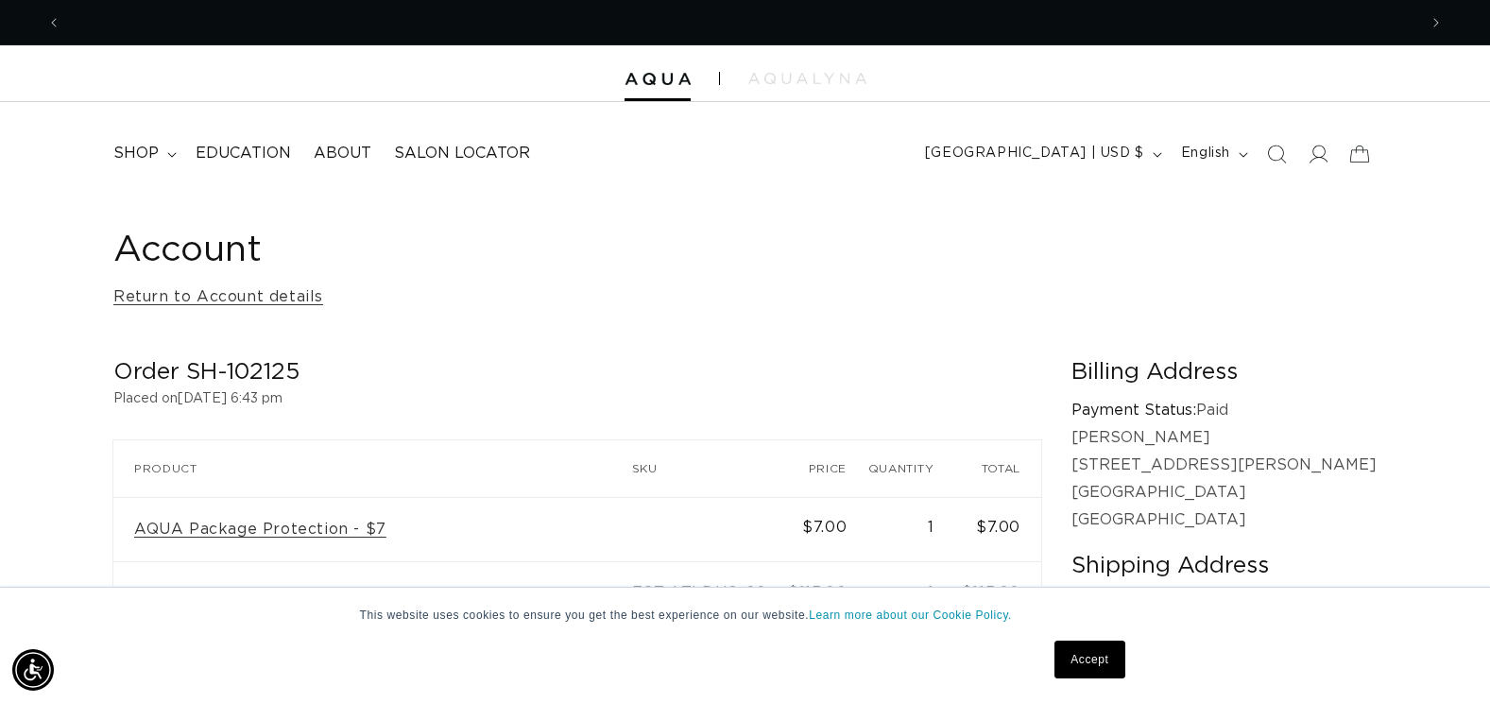
scroll to position [0, 1356]
click at [1317, 157] on icon at bounding box center [1318, 154] width 20 height 20
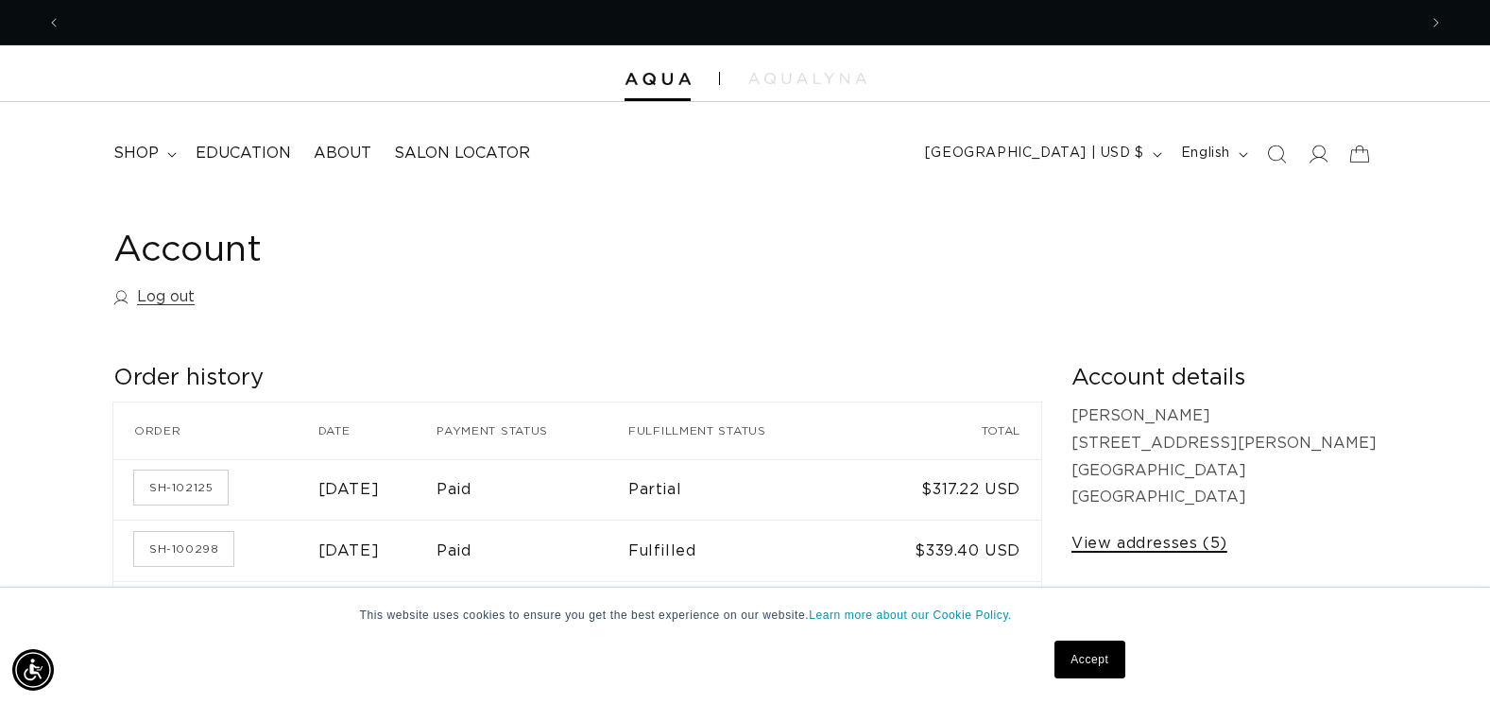
scroll to position [0, 2711]
click at [1227, 542] on link "View addresses (5)" at bounding box center [1149, 543] width 156 height 27
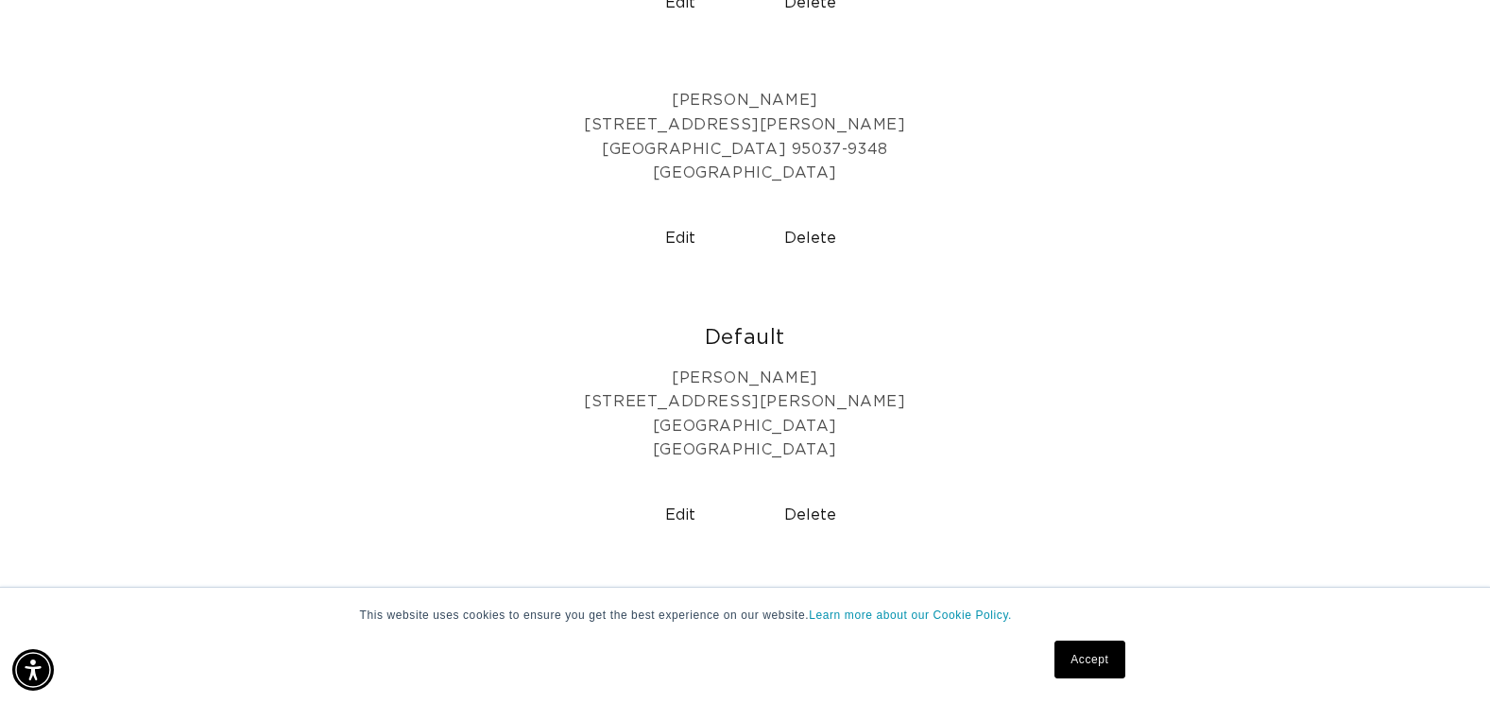
click at [671, 513] on button "Edit" at bounding box center [680, 515] width 115 height 48
click at [677, 513] on button "Edit" at bounding box center [680, 515] width 115 height 48
click at [1099, 650] on link "Accept" at bounding box center [1089, 660] width 70 height 38
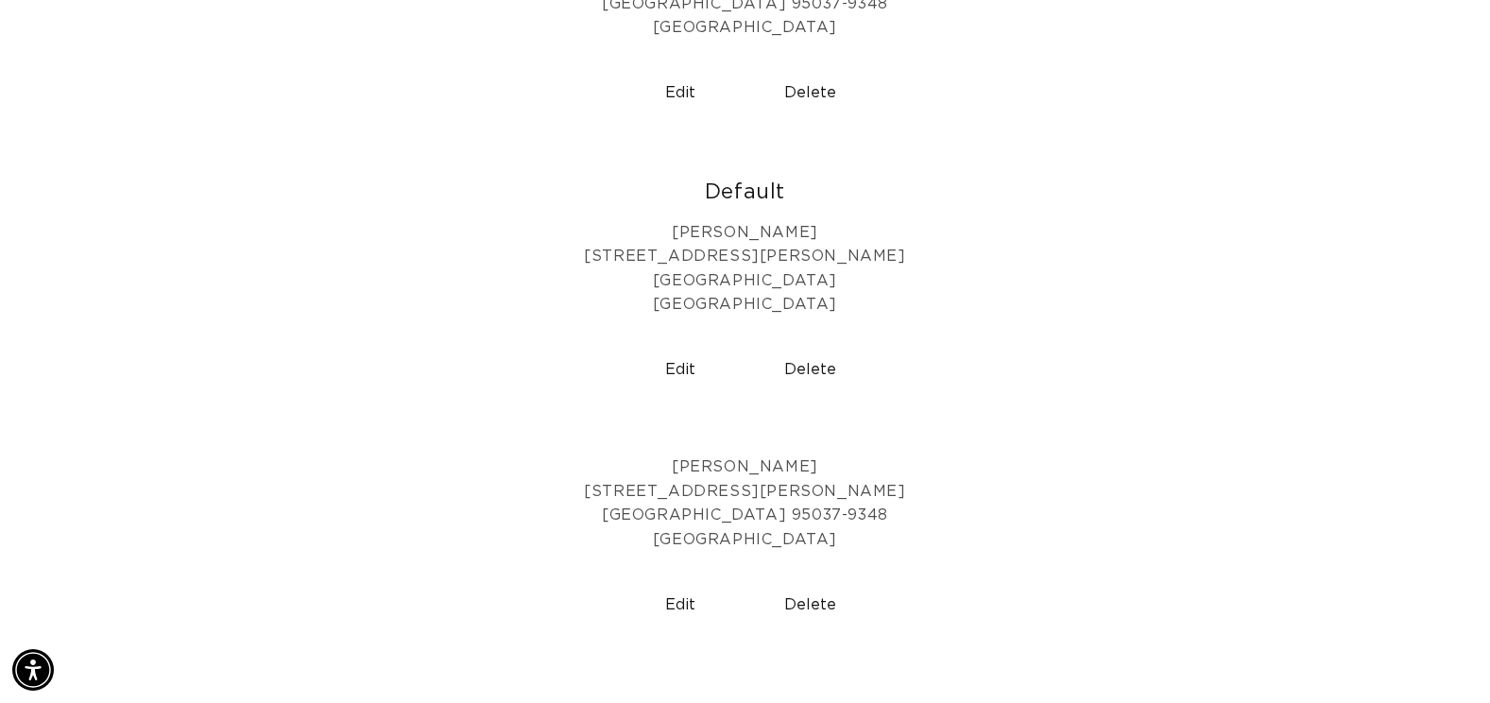
scroll to position [974, 0]
click at [681, 360] on button "Edit" at bounding box center [680, 371] width 115 height 48
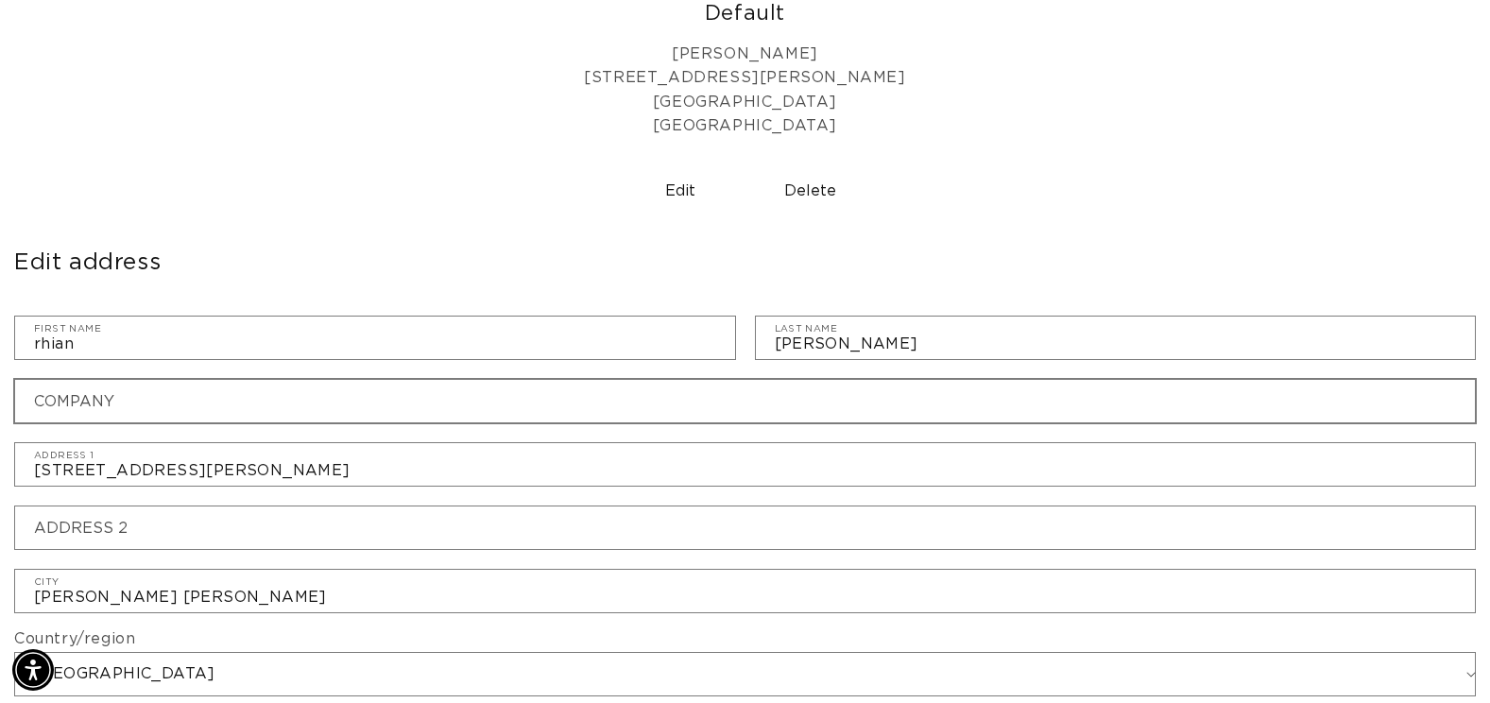
scroll to position [1187, 0]
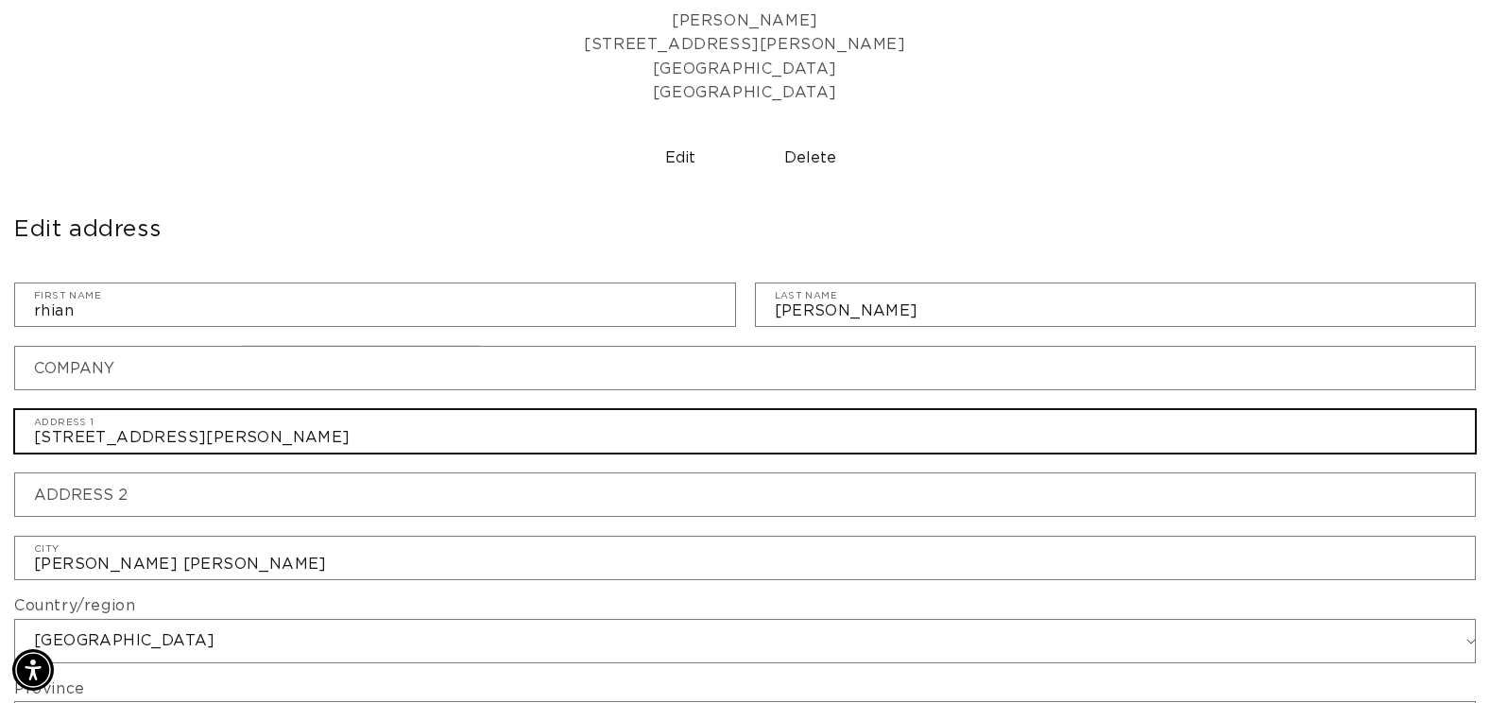
click at [371, 432] on input "[STREET_ADDRESS][PERSON_NAME]" at bounding box center [745, 431] width 1460 height 43
type input "2"
click at [152, 438] on input "19540" at bounding box center [745, 431] width 1460 height 43
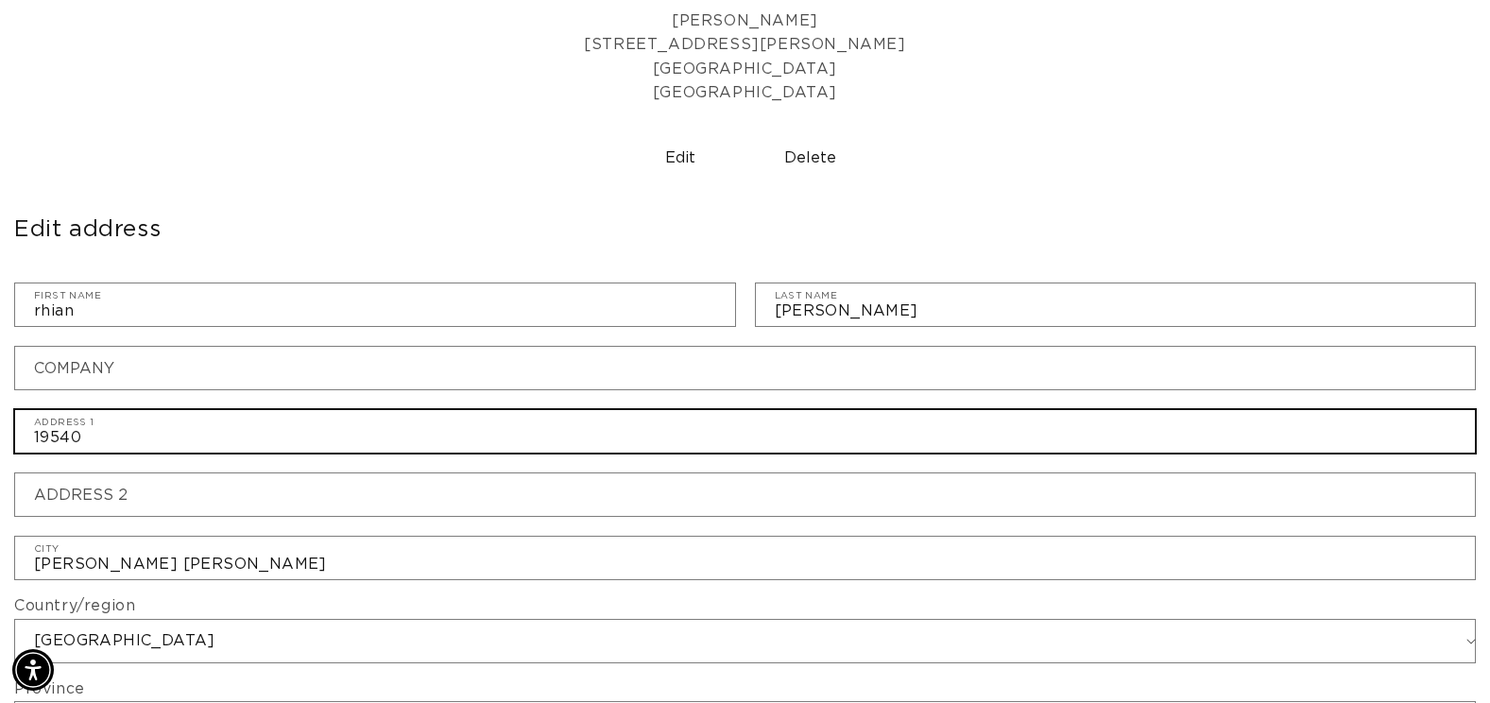
scroll to position [0, 2711]
type input "19540 Vallco Pkwy #100"
type input "Starfire Farm DBA Bishops"
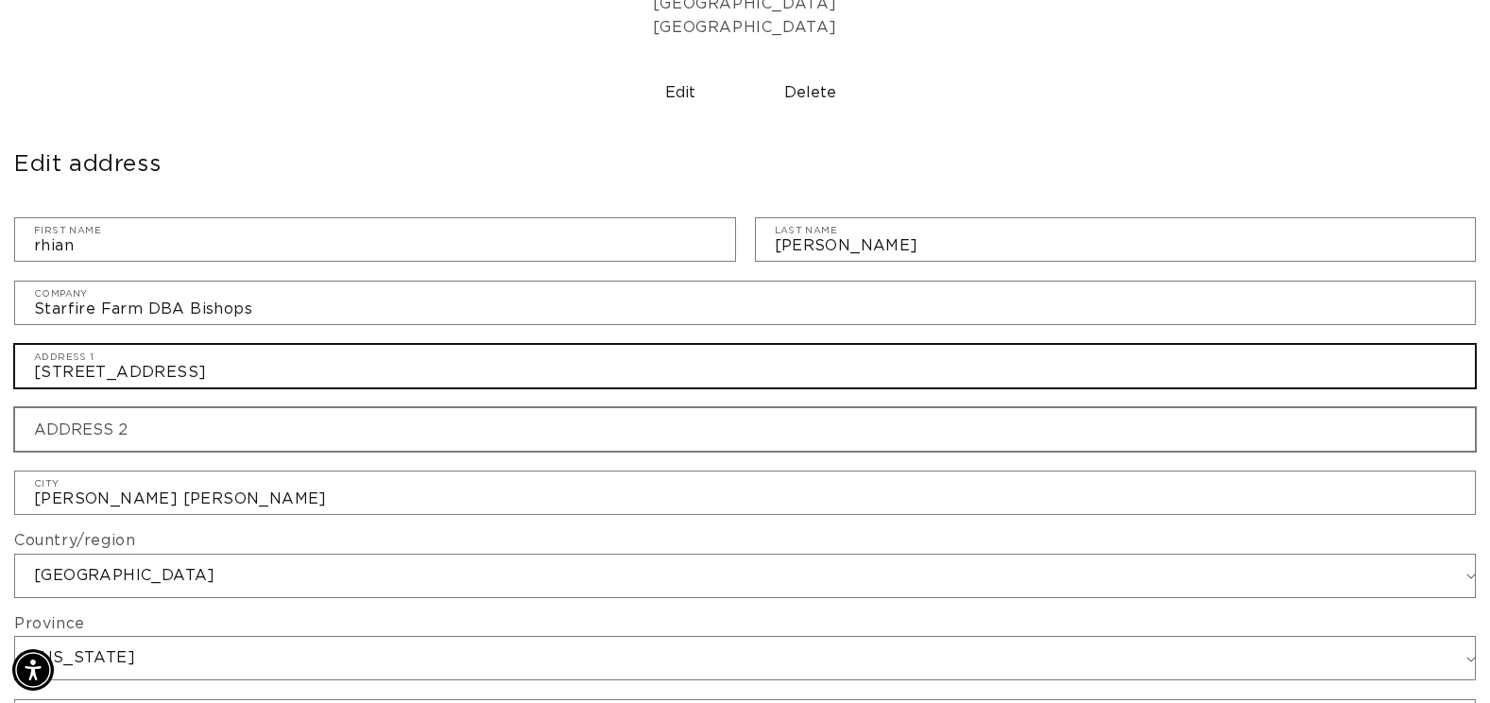
scroll to position [1253, 0]
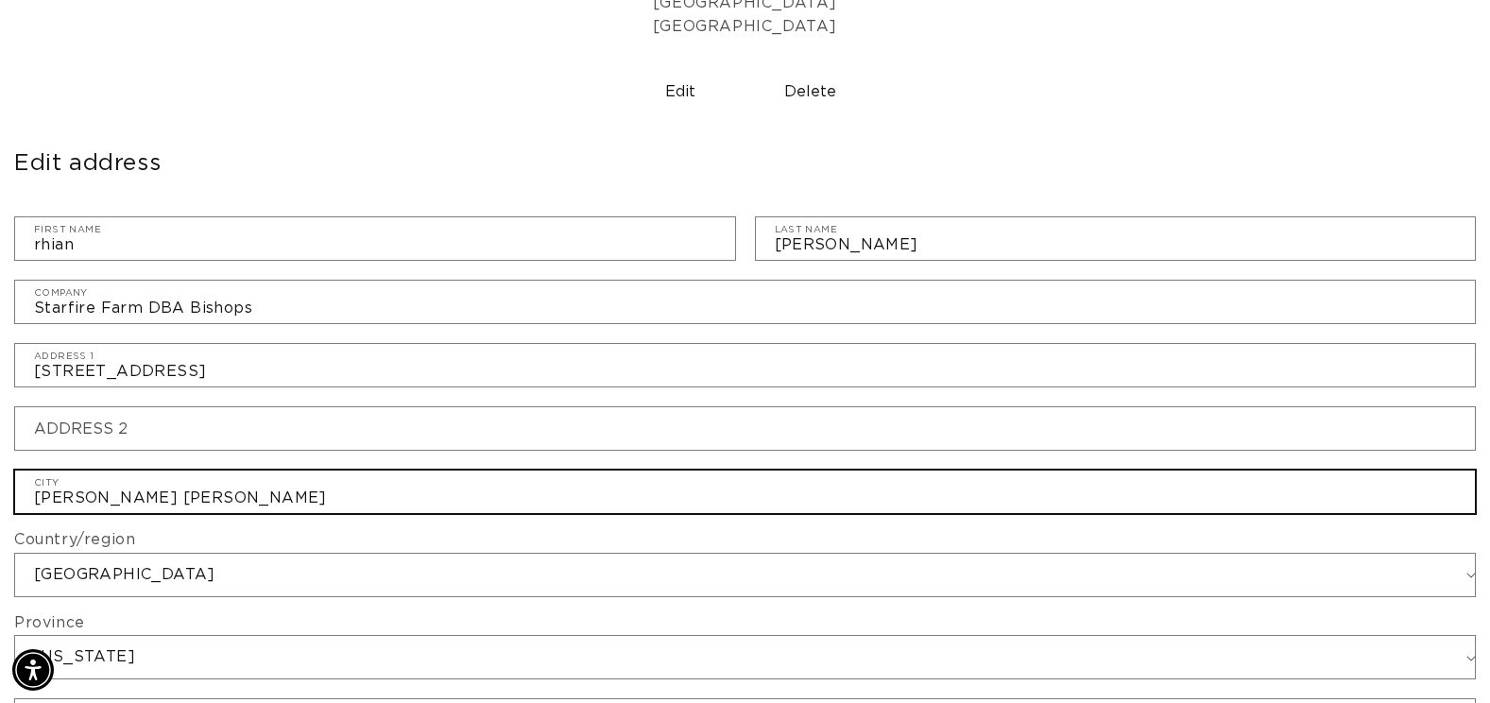
click at [161, 487] on input "Morgan Hill" at bounding box center [745, 491] width 1460 height 43
type input "M"
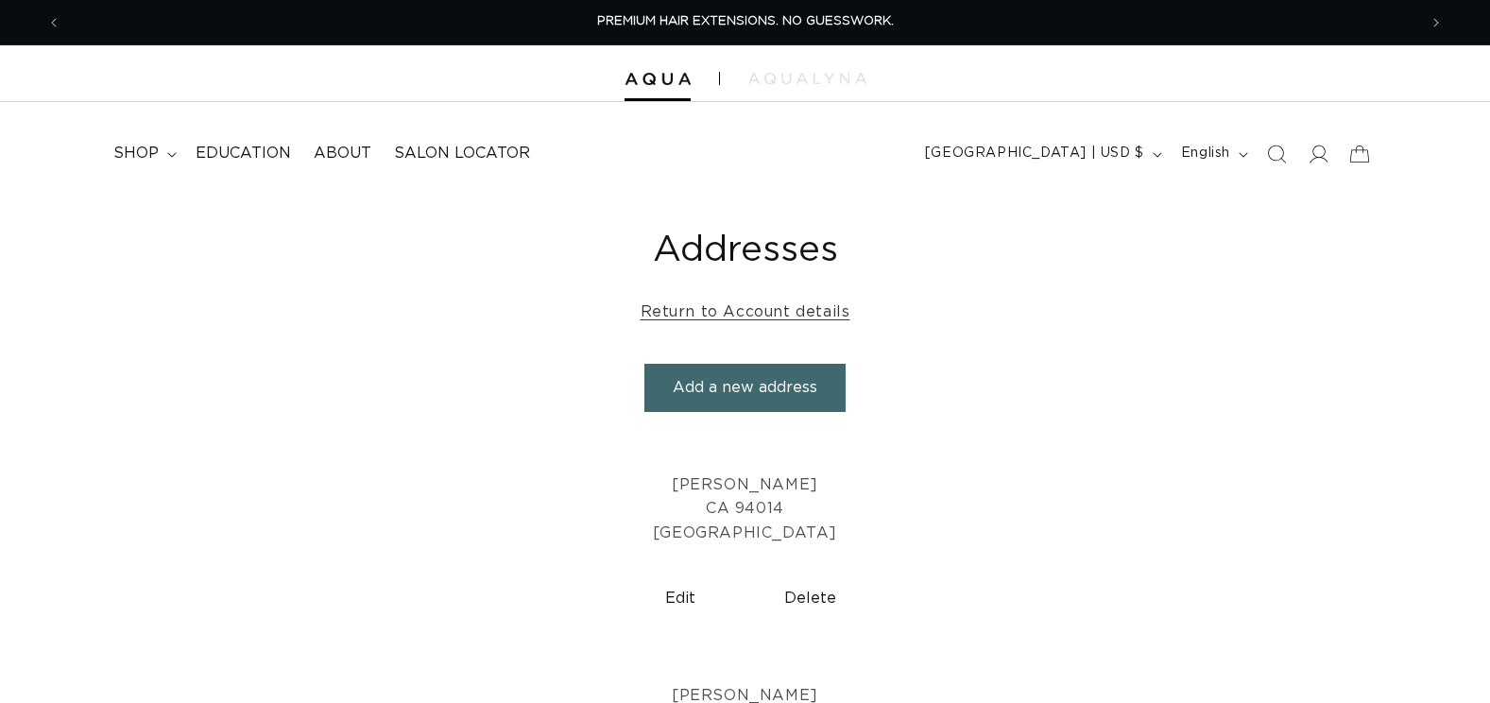
select select "[GEOGRAPHIC_DATA]"
select select "[US_STATE]"
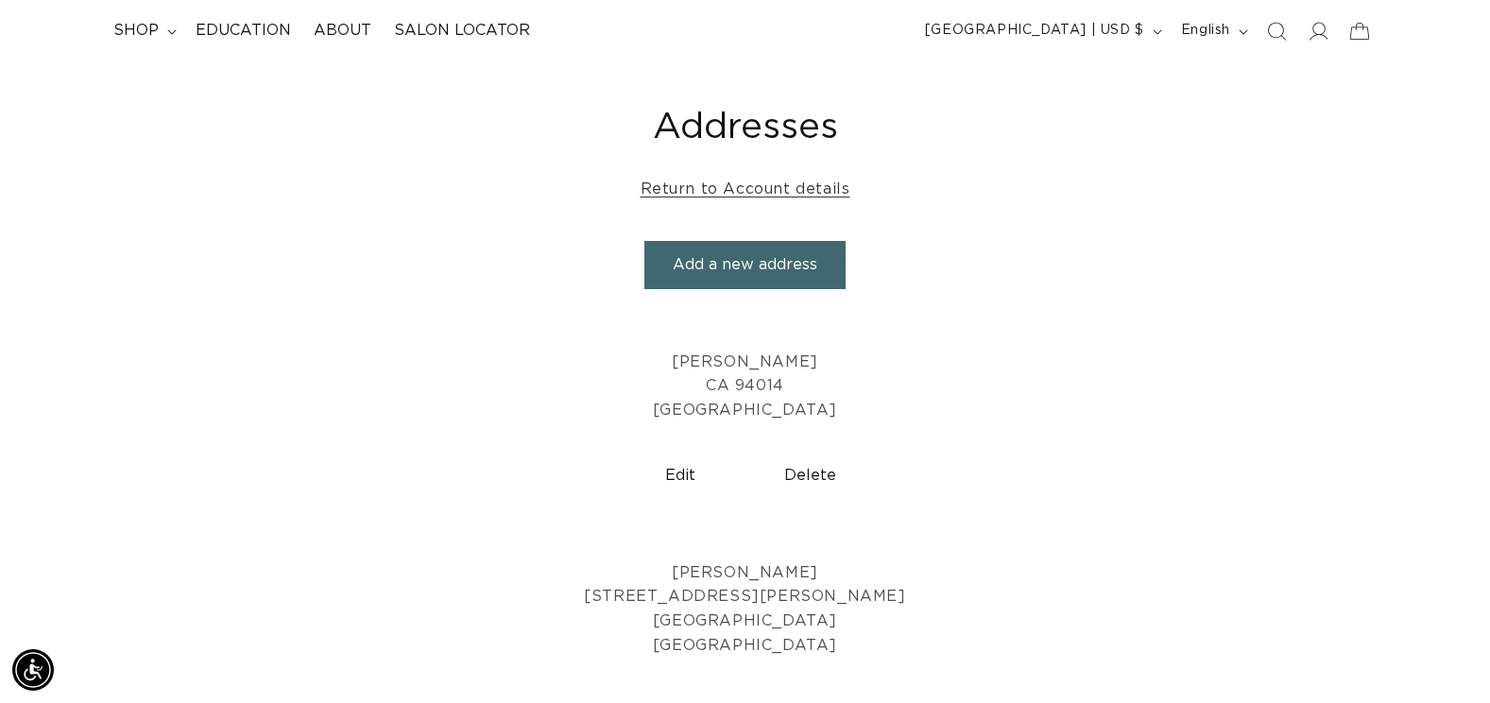
scroll to position [0, 1356]
click at [690, 471] on button "Edit" at bounding box center [680, 476] width 115 height 48
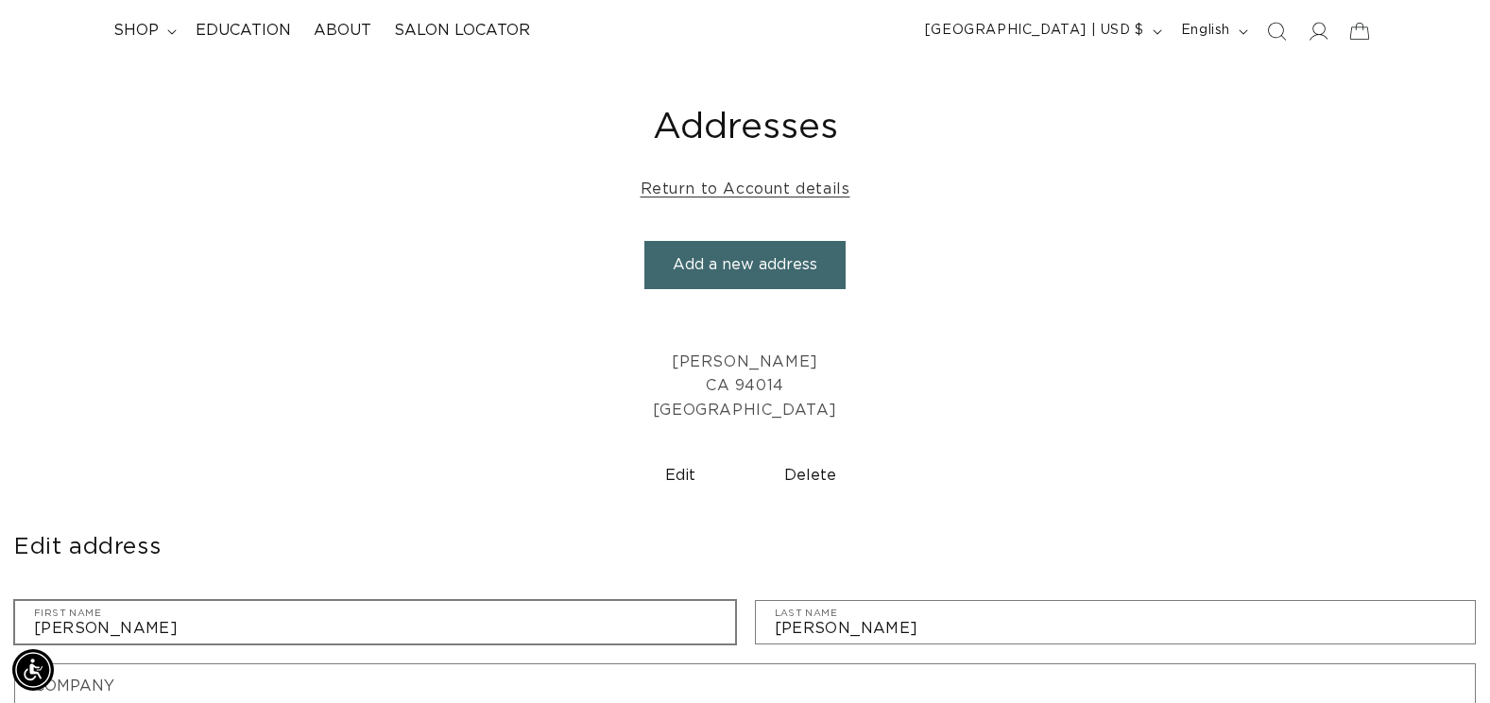
scroll to position [0, 2711]
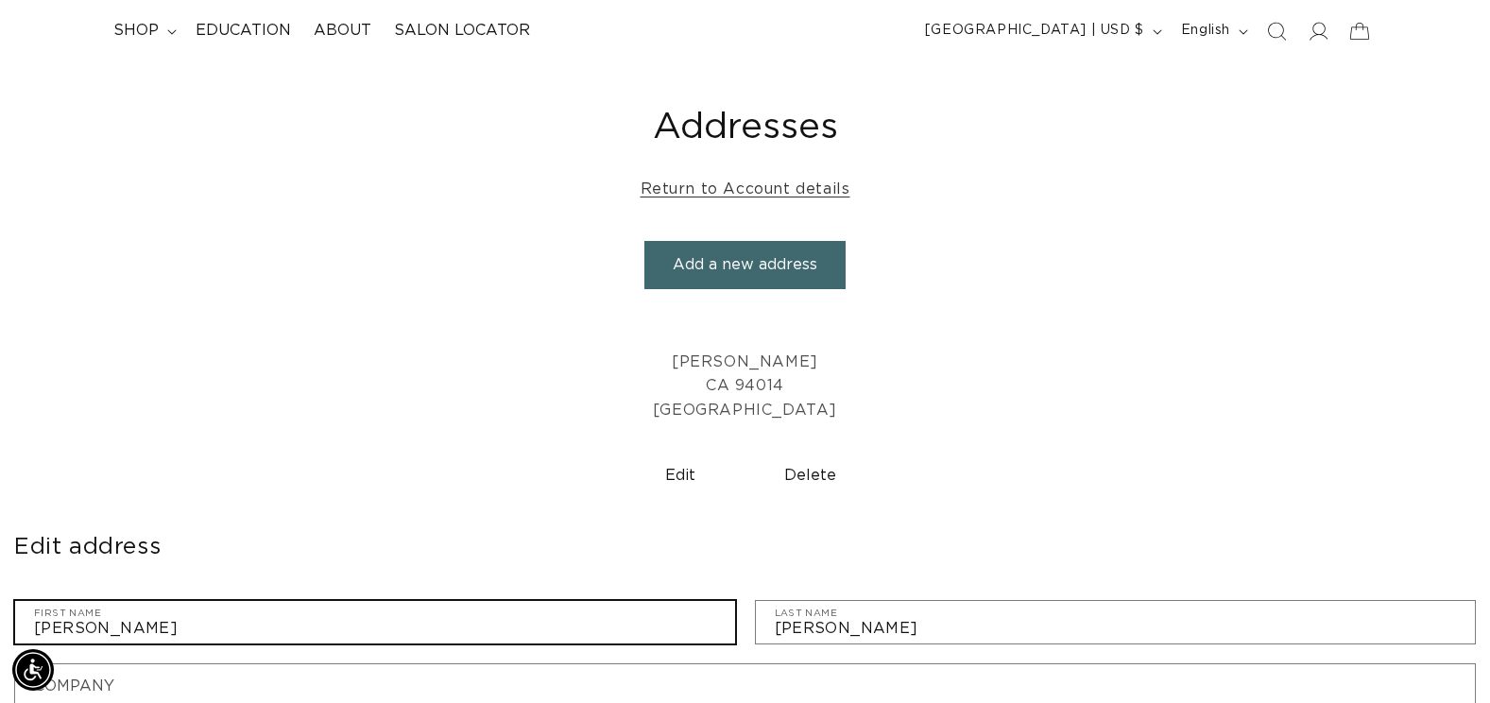
click at [545, 628] on input "Rhian C" at bounding box center [375, 622] width 720 height 43
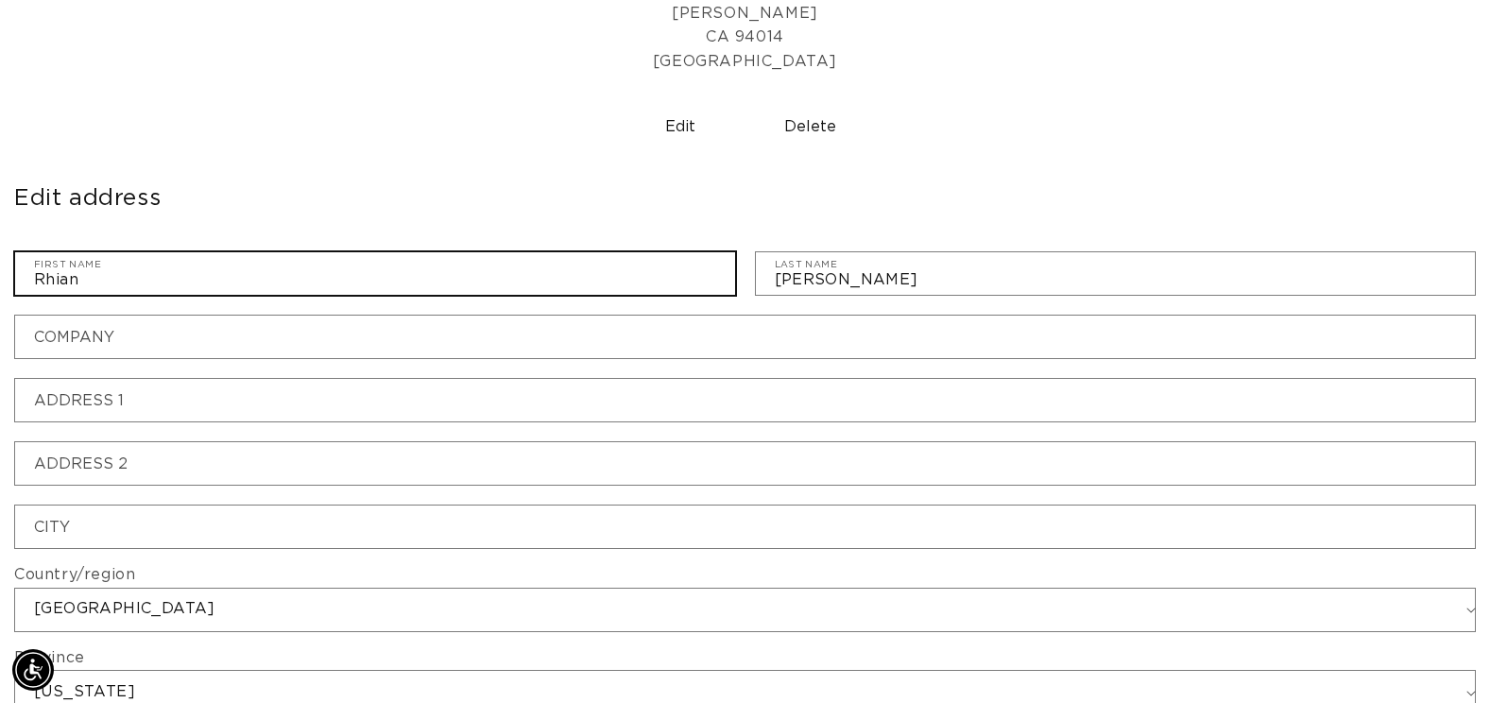
scroll to position [472, 0]
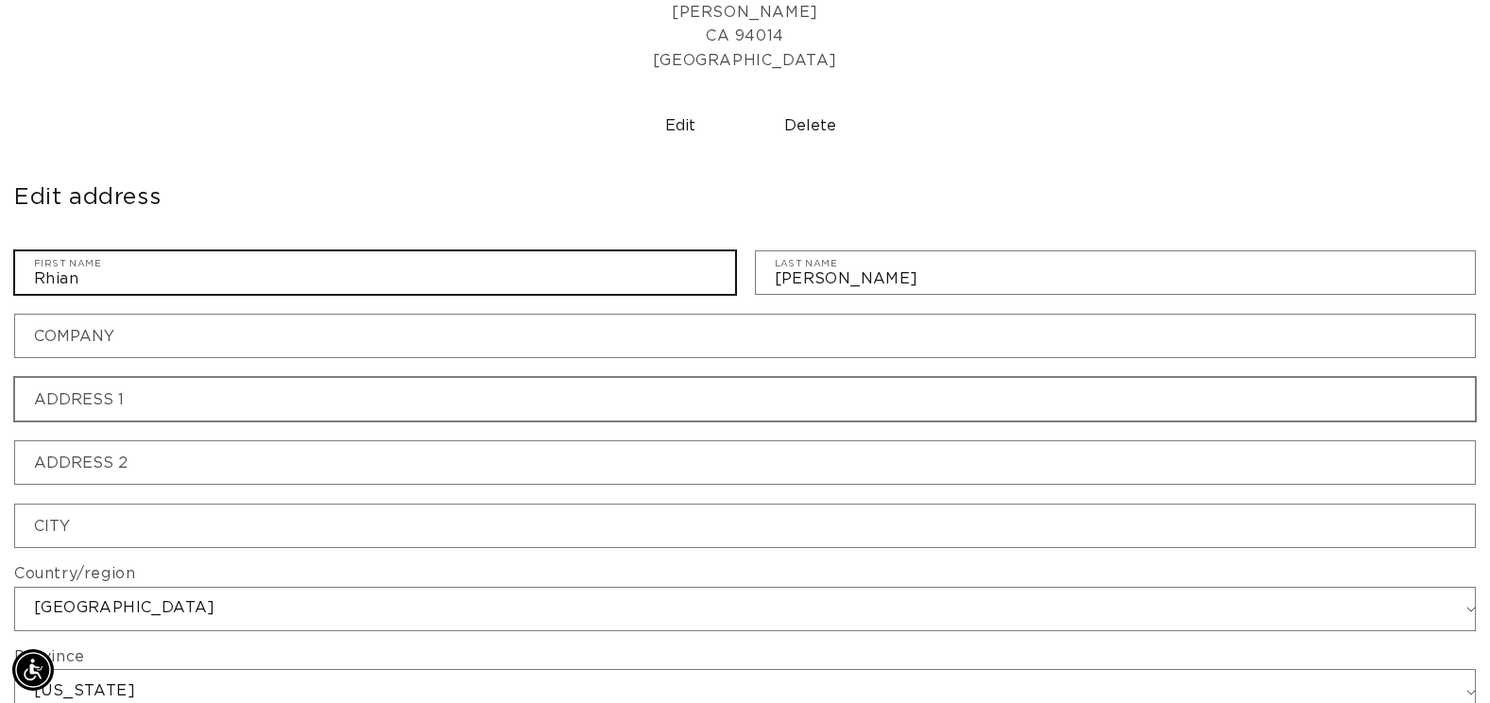
type input "Rhian"
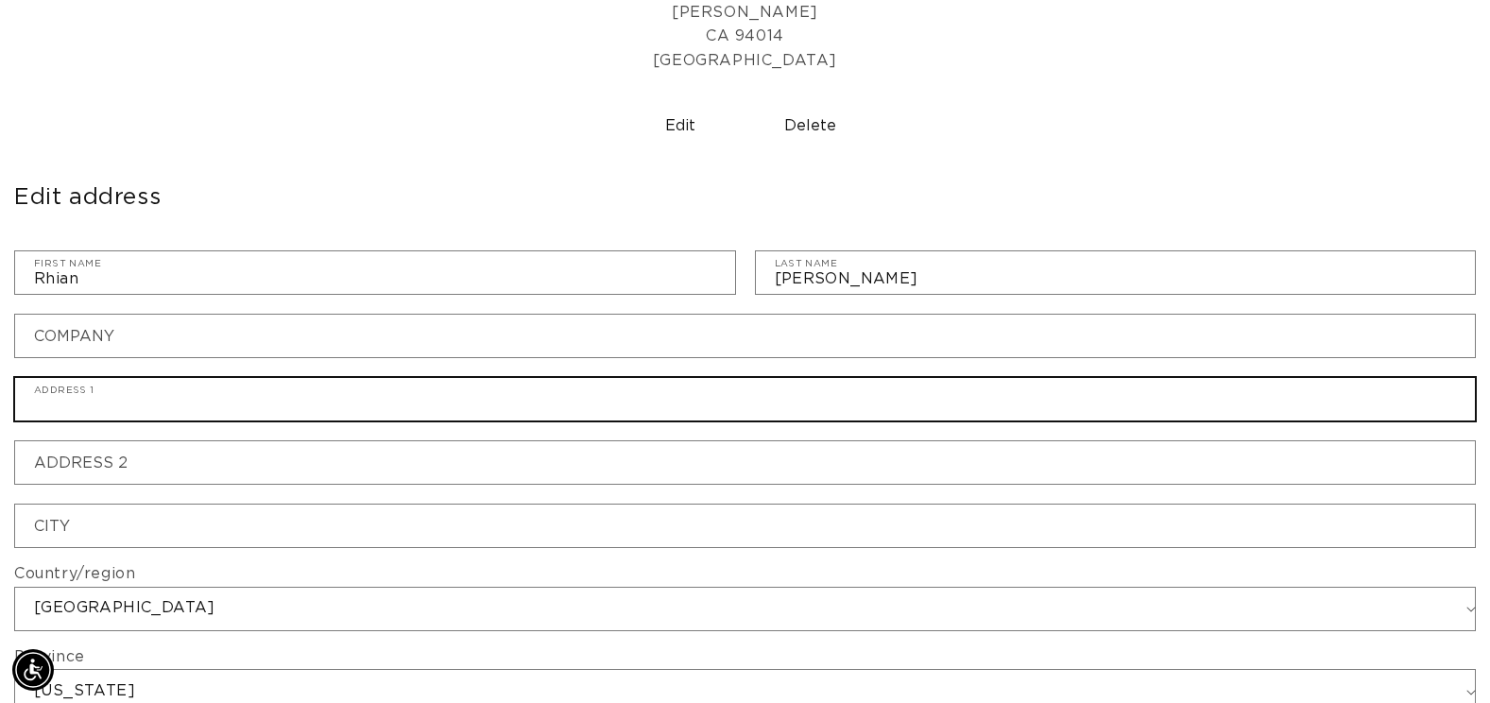
click at [355, 406] on input "Address 1" at bounding box center [745, 399] width 1460 height 43
type input "[STREET_ADDRESS]"
type input "Starfire Farm DBA Bishops"
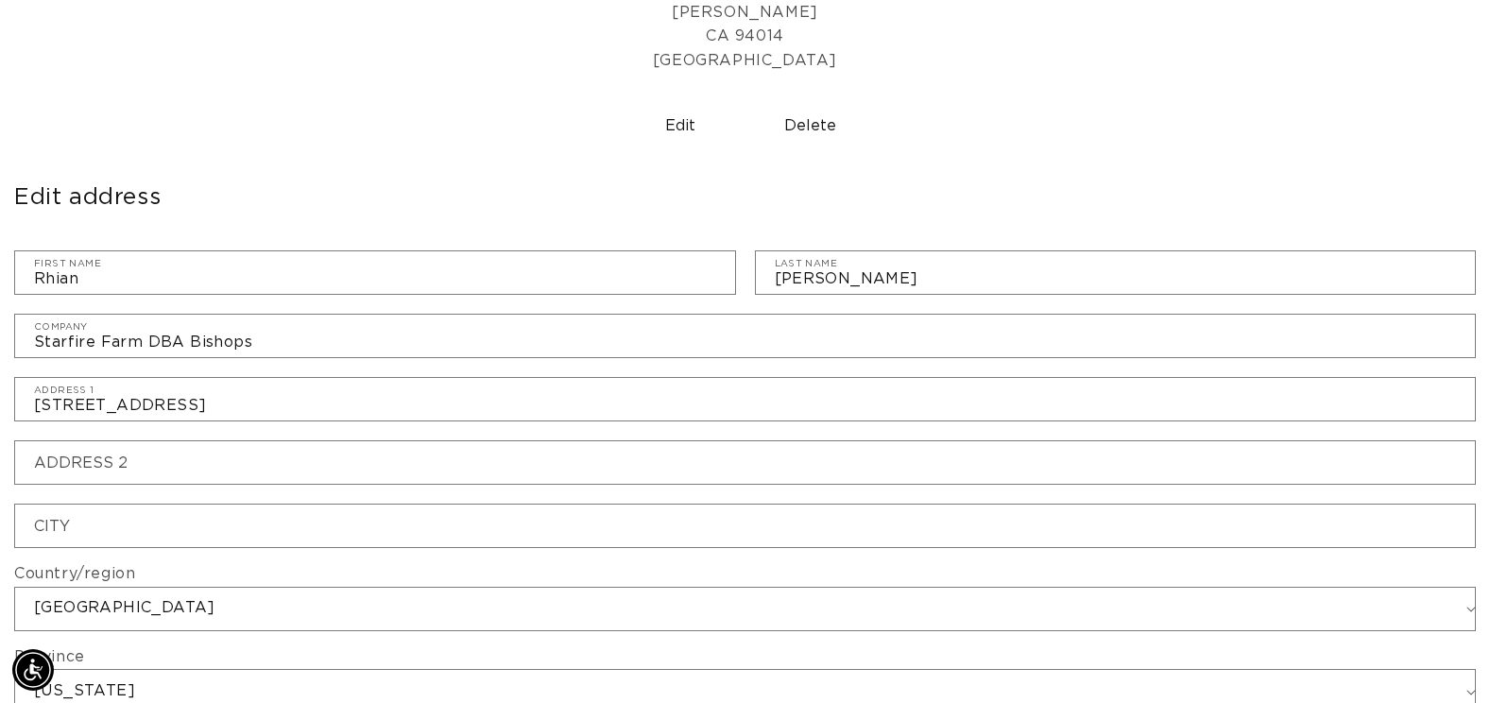
type input "[PHONE_NUMBER]"
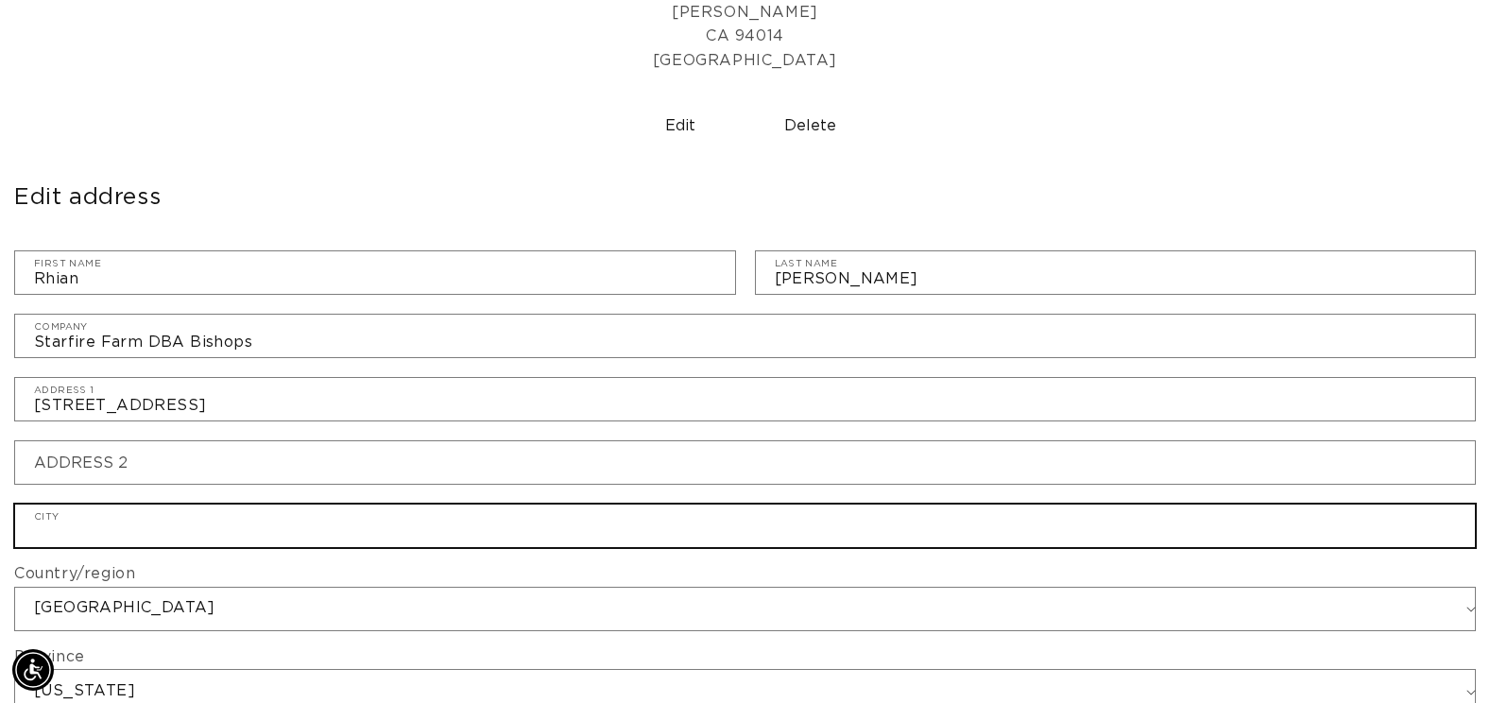
click at [220, 527] on input "City" at bounding box center [745, 525] width 1460 height 43
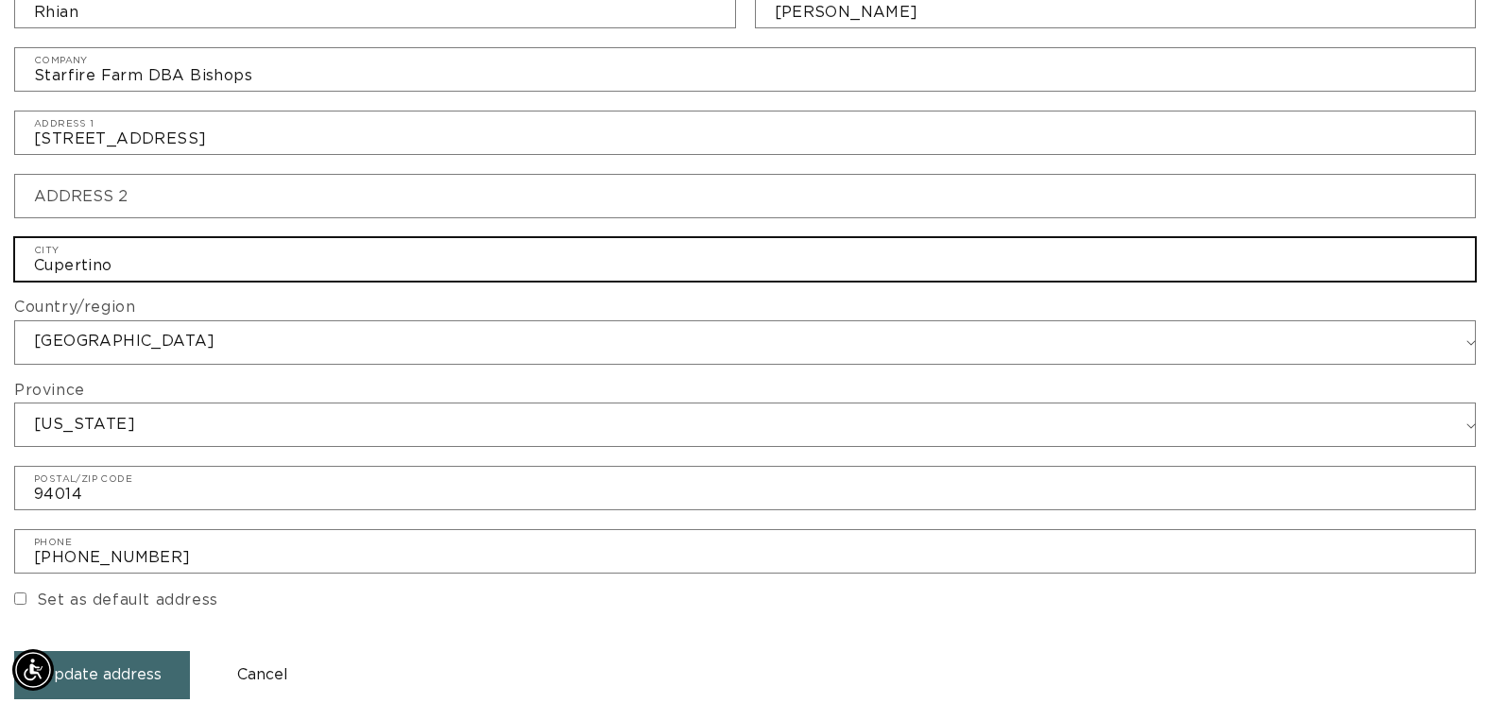
type input "Cupertino"
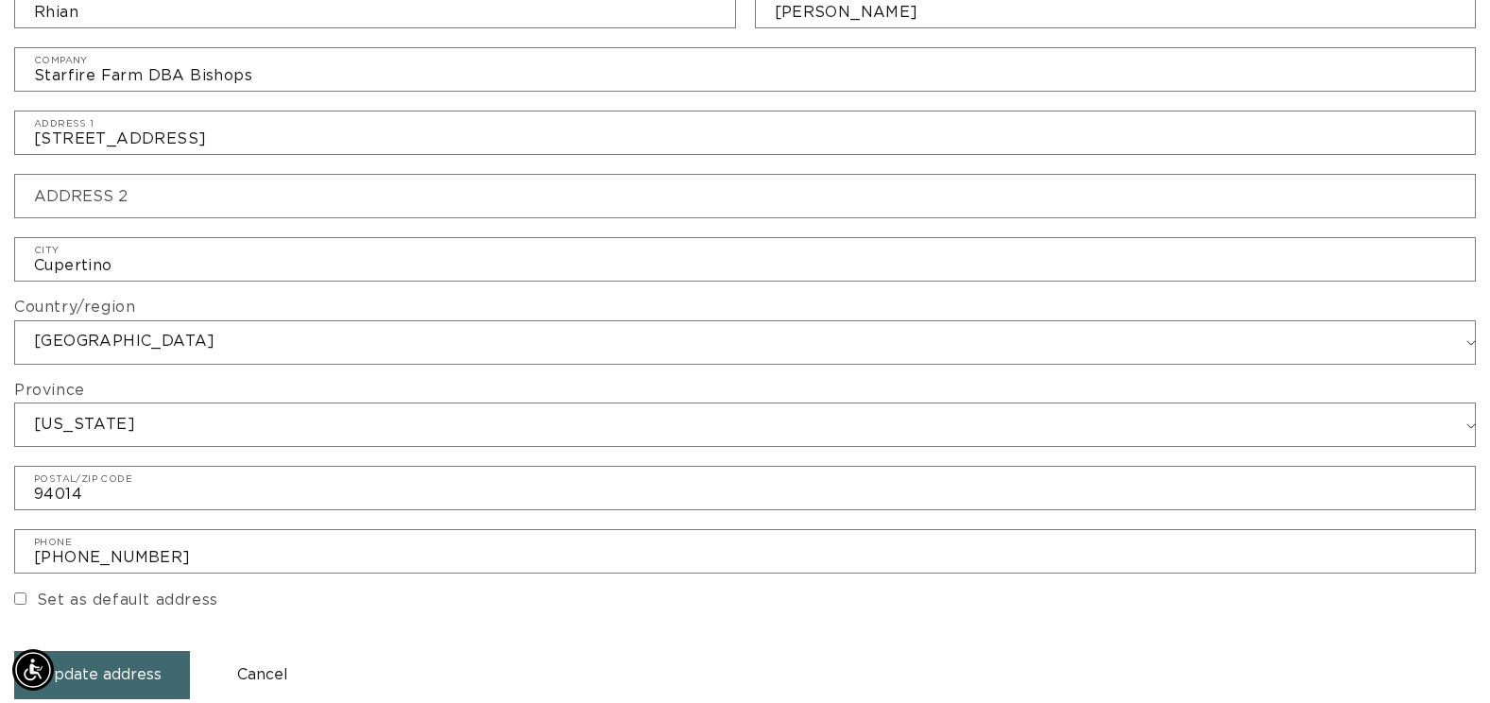
click at [138, 665] on button "Update address" at bounding box center [102, 675] width 176 height 48
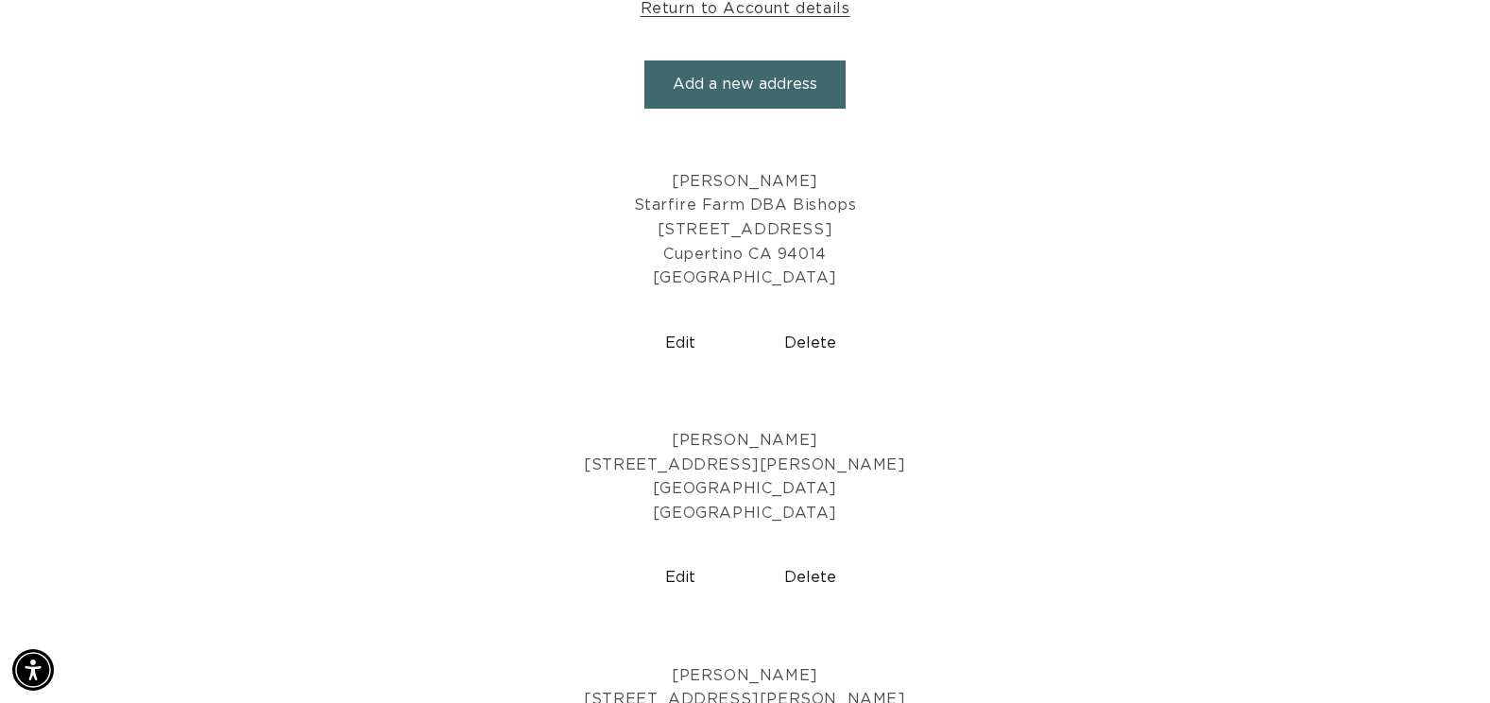
scroll to position [0, 1356]
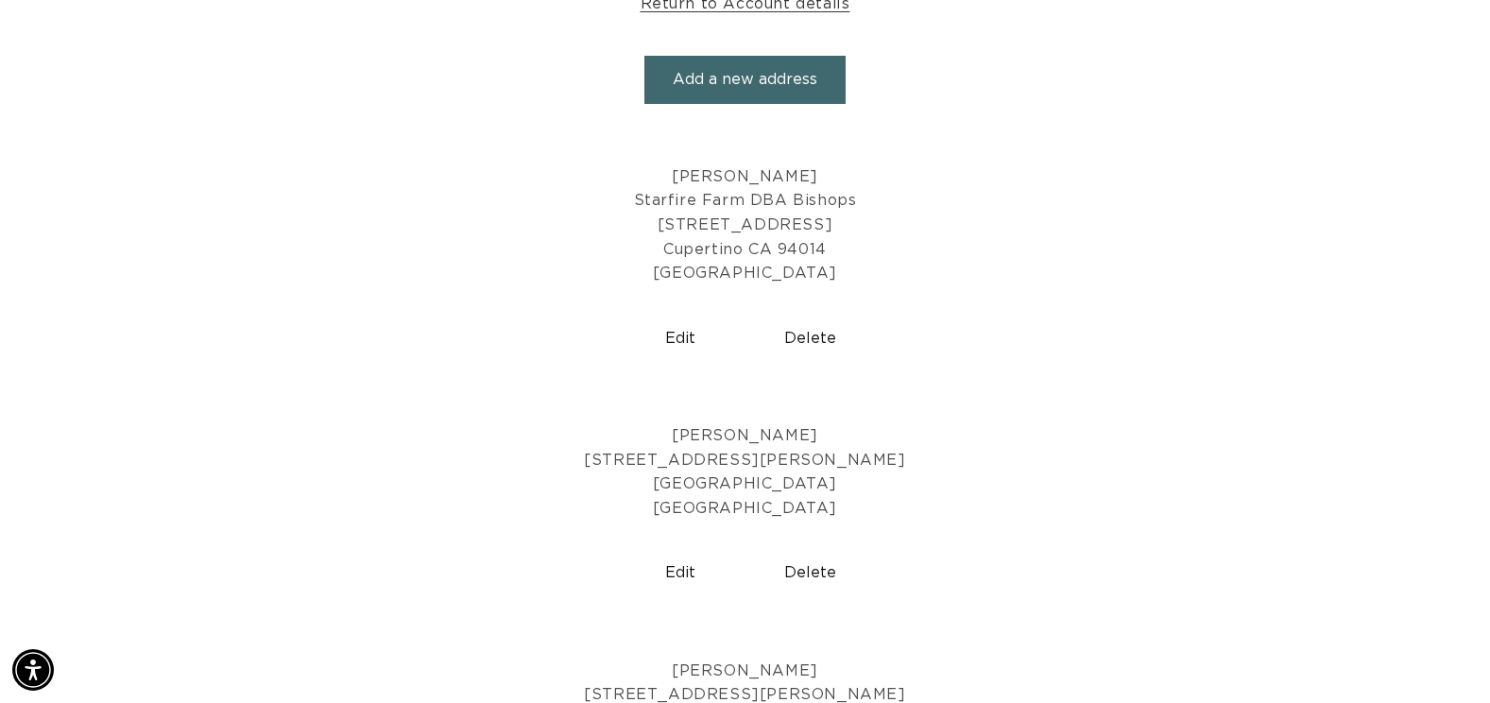
click at [817, 565] on button "Delete" at bounding box center [809, 573] width 115 height 48
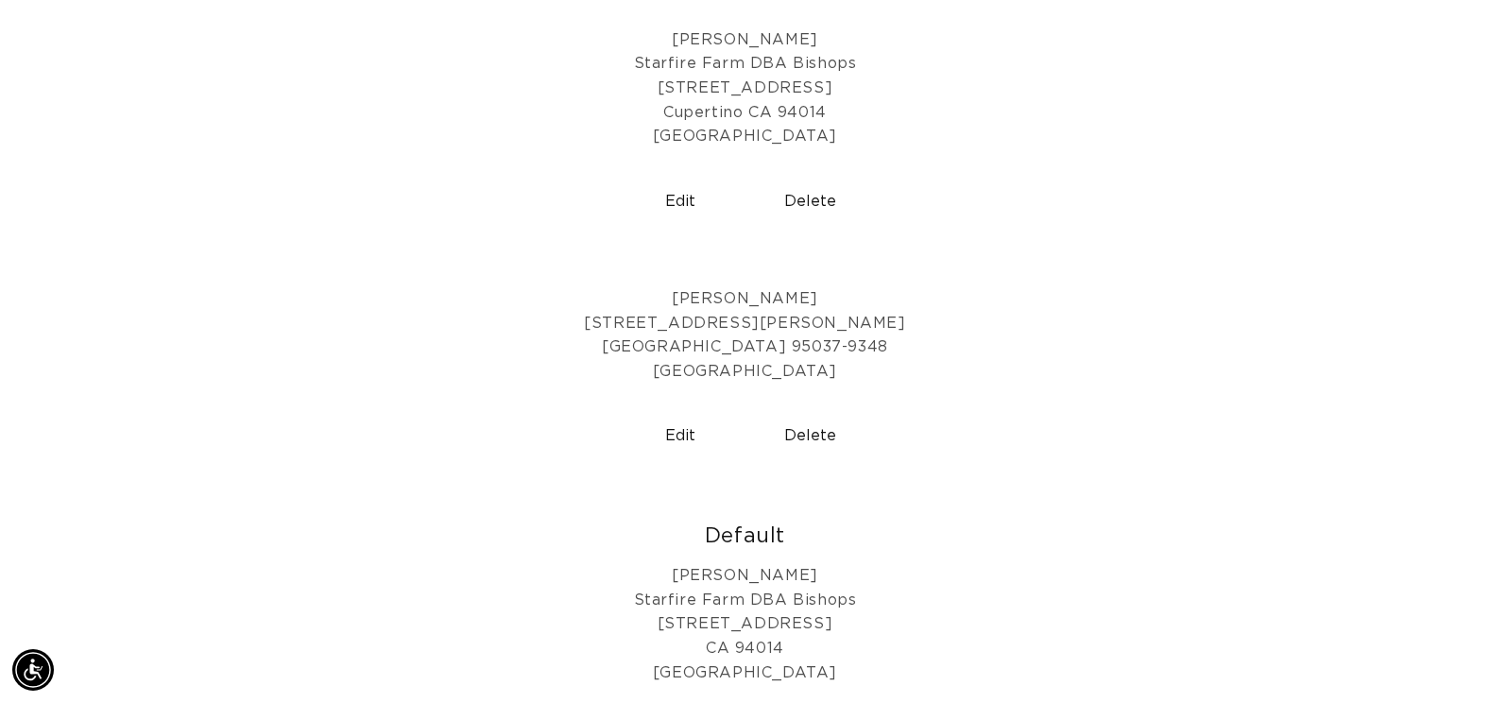
scroll to position [446, 0]
click at [799, 428] on button "Delete" at bounding box center [809, 435] width 115 height 48
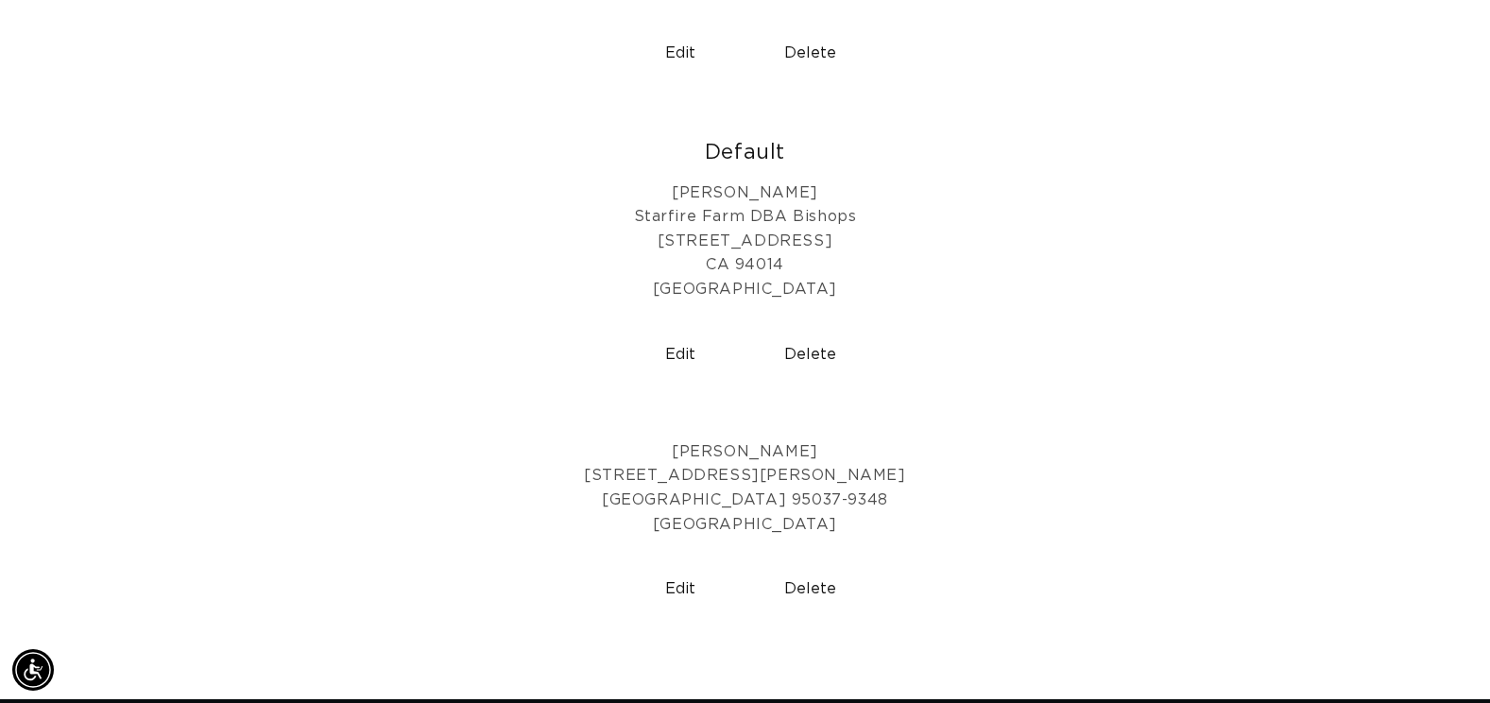
scroll to position [613, 0]
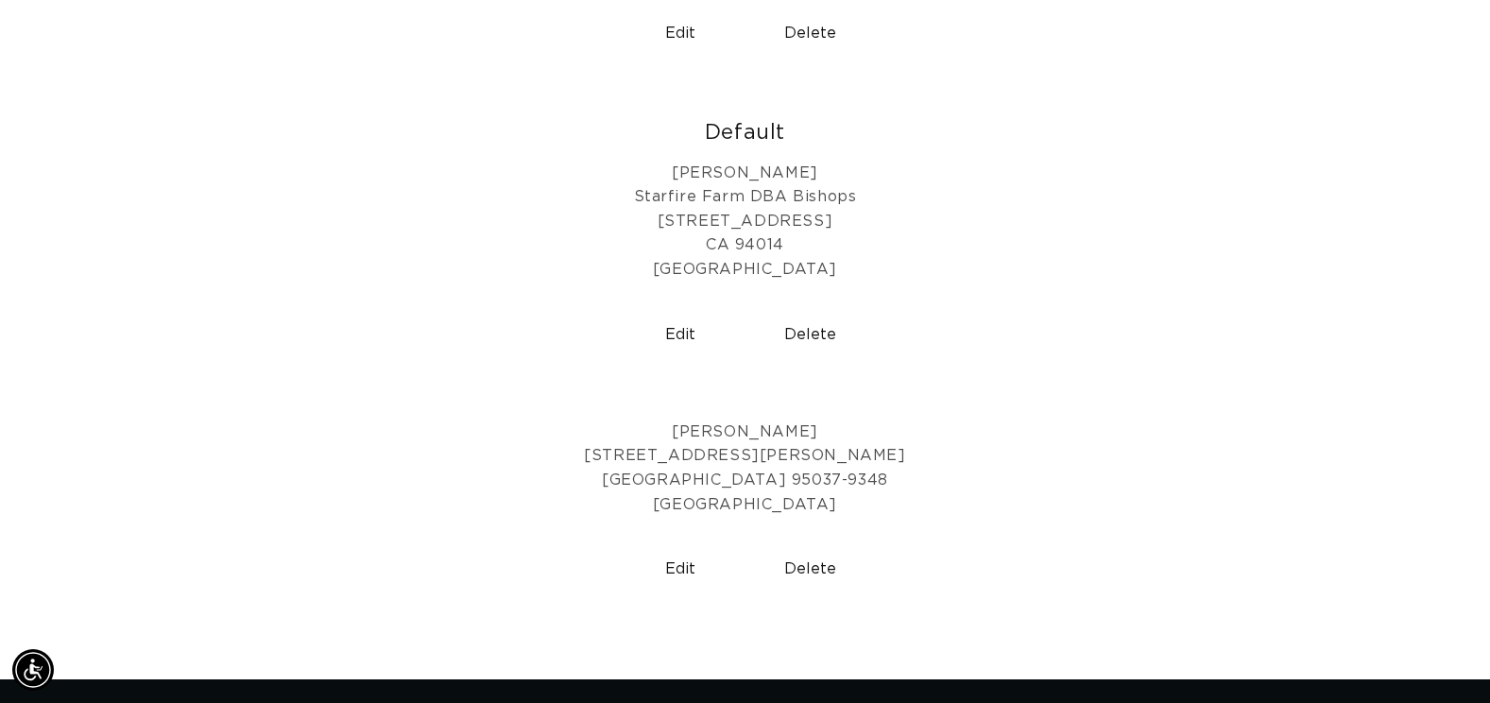
click at [819, 561] on button "Delete" at bounding box center [809, 569] width 115 height 48
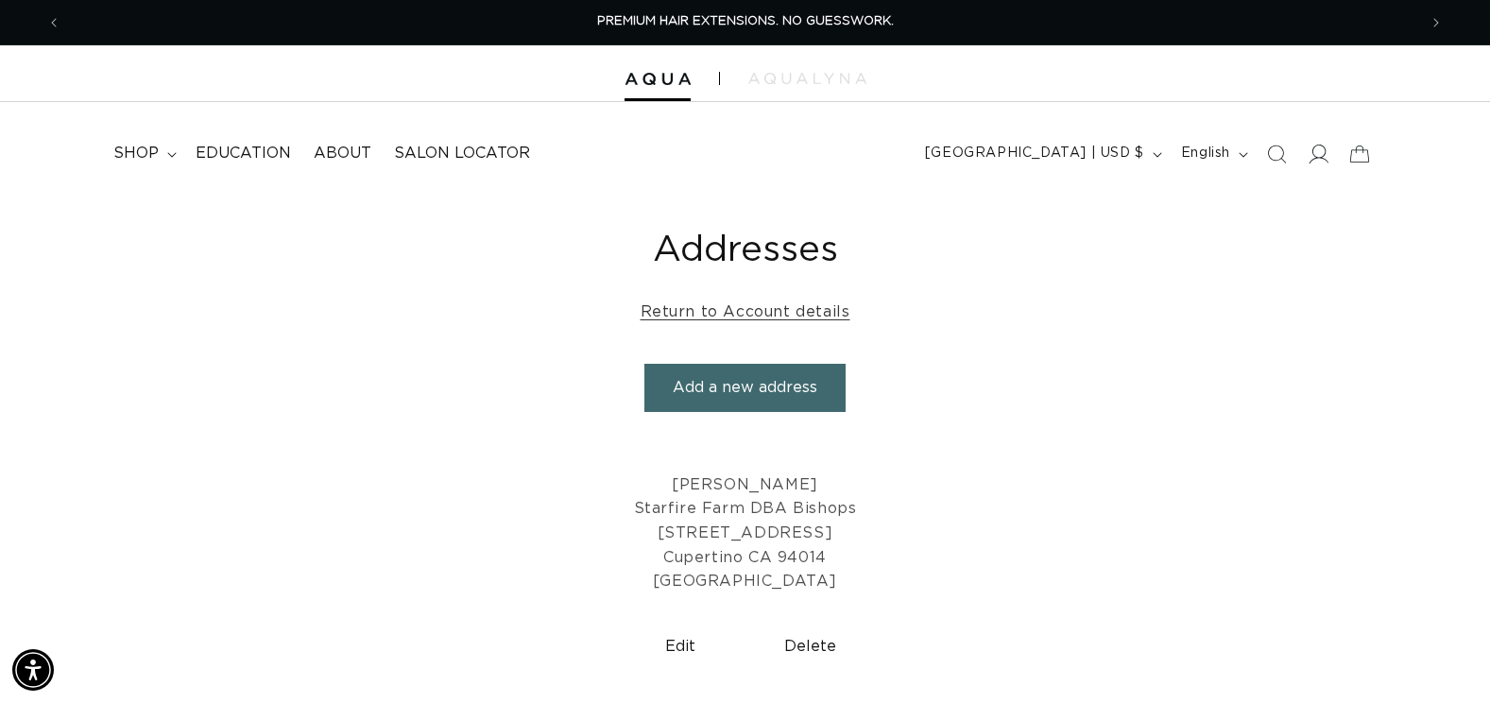
click at [1310, 158] on icon at bounding box center [1318, 154] width 20 height 20
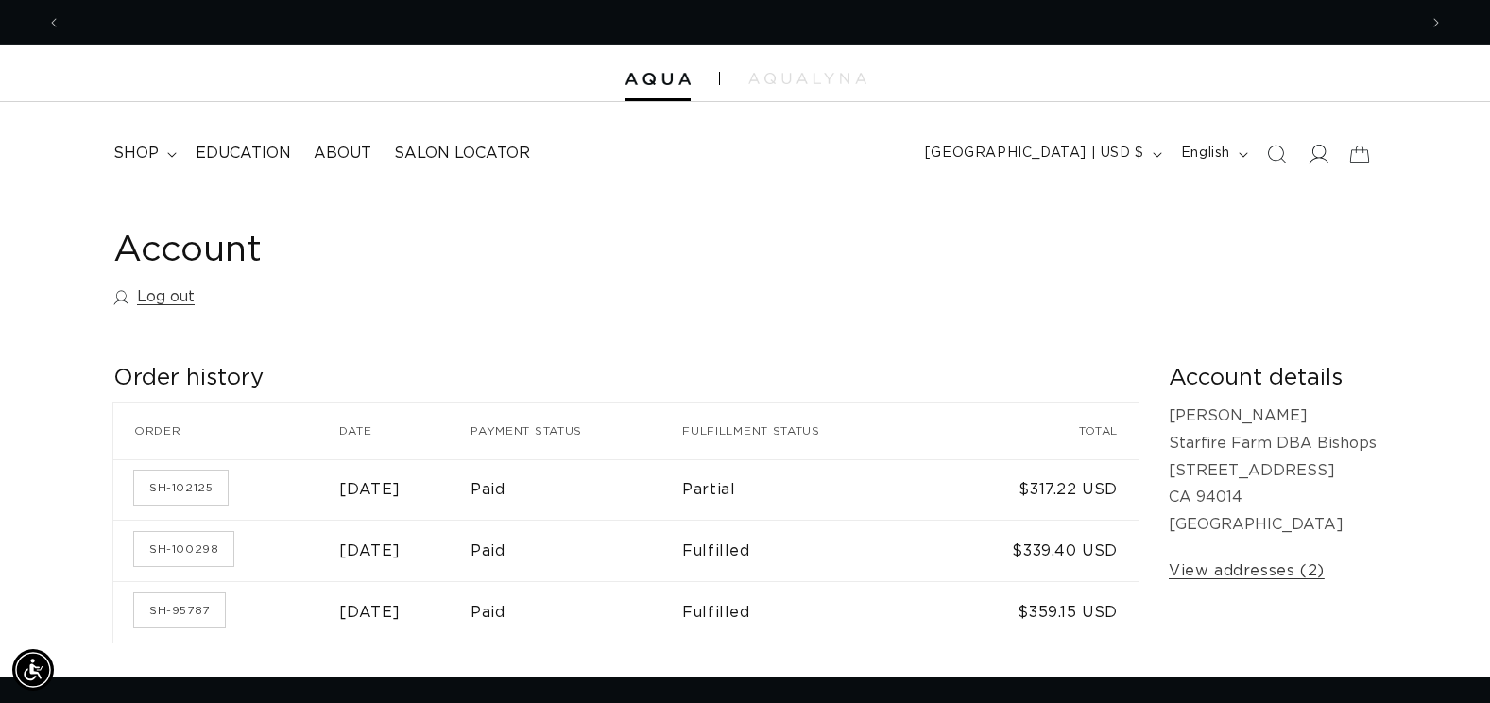
scroll to position [0, 1356]
click at [1435, 21] on icon "Next announcement" at bounding box center [1436, 22] width 7 height 21
click at [1323, 156] on icon at bounding box center [1318, 154] width 20 height 20
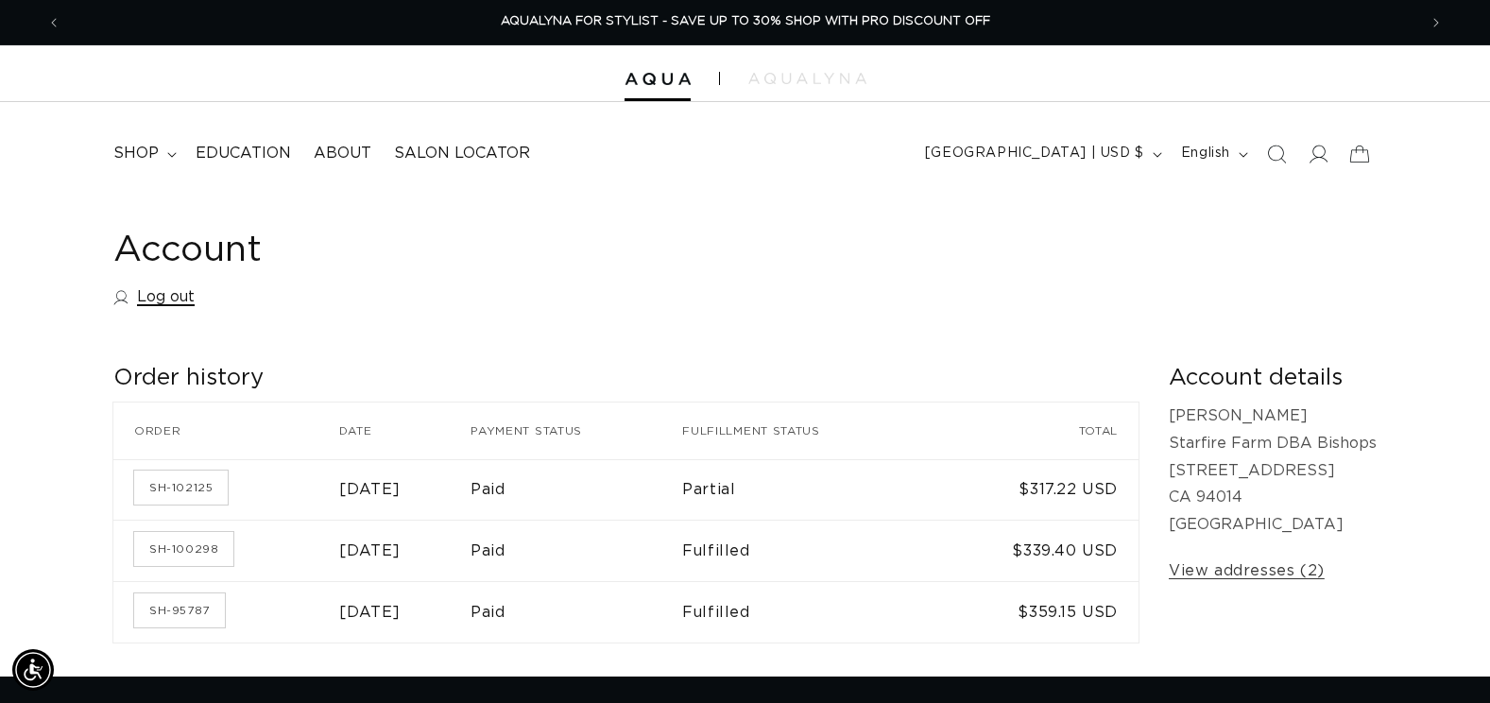
click at [176, 296] on link "Log out" at bounding box center [153, 296] width 81 height 27
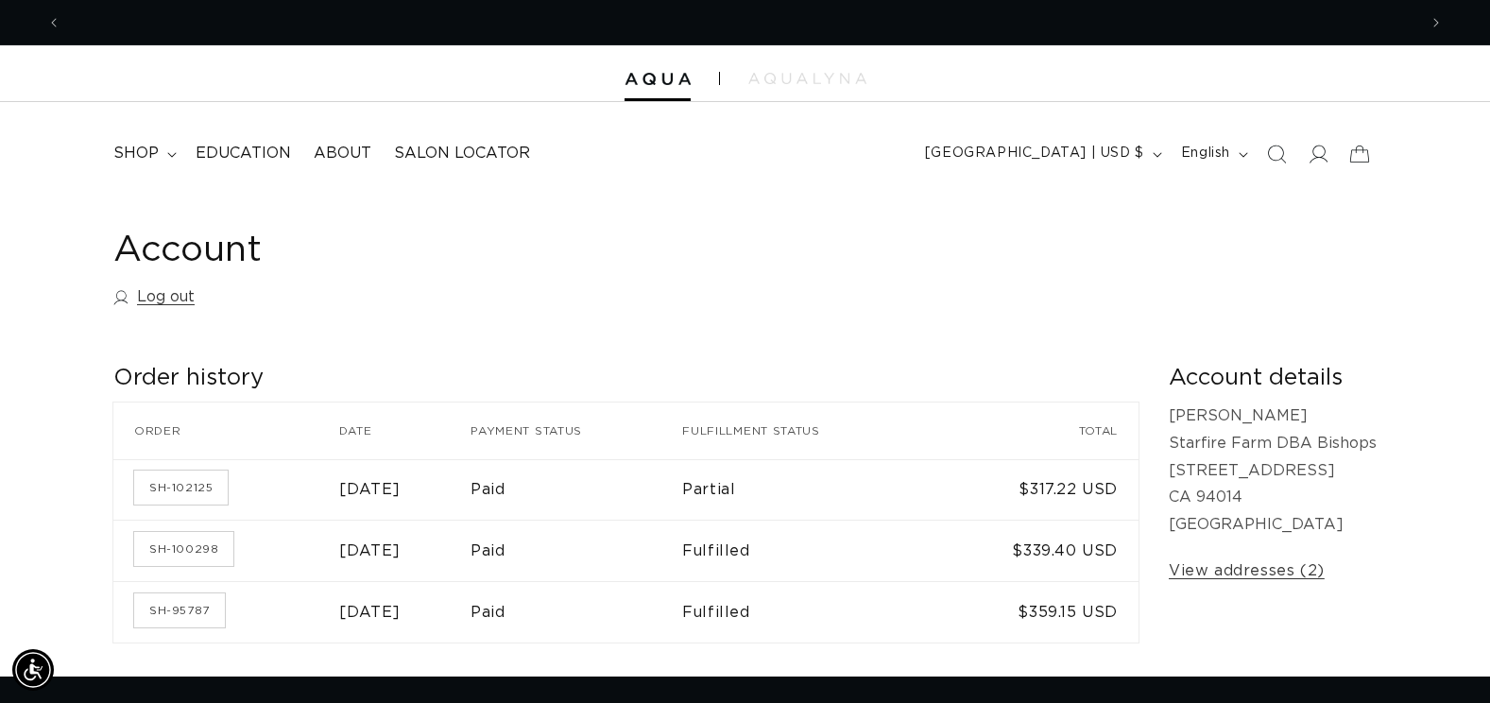
scroll to position [0, 0]
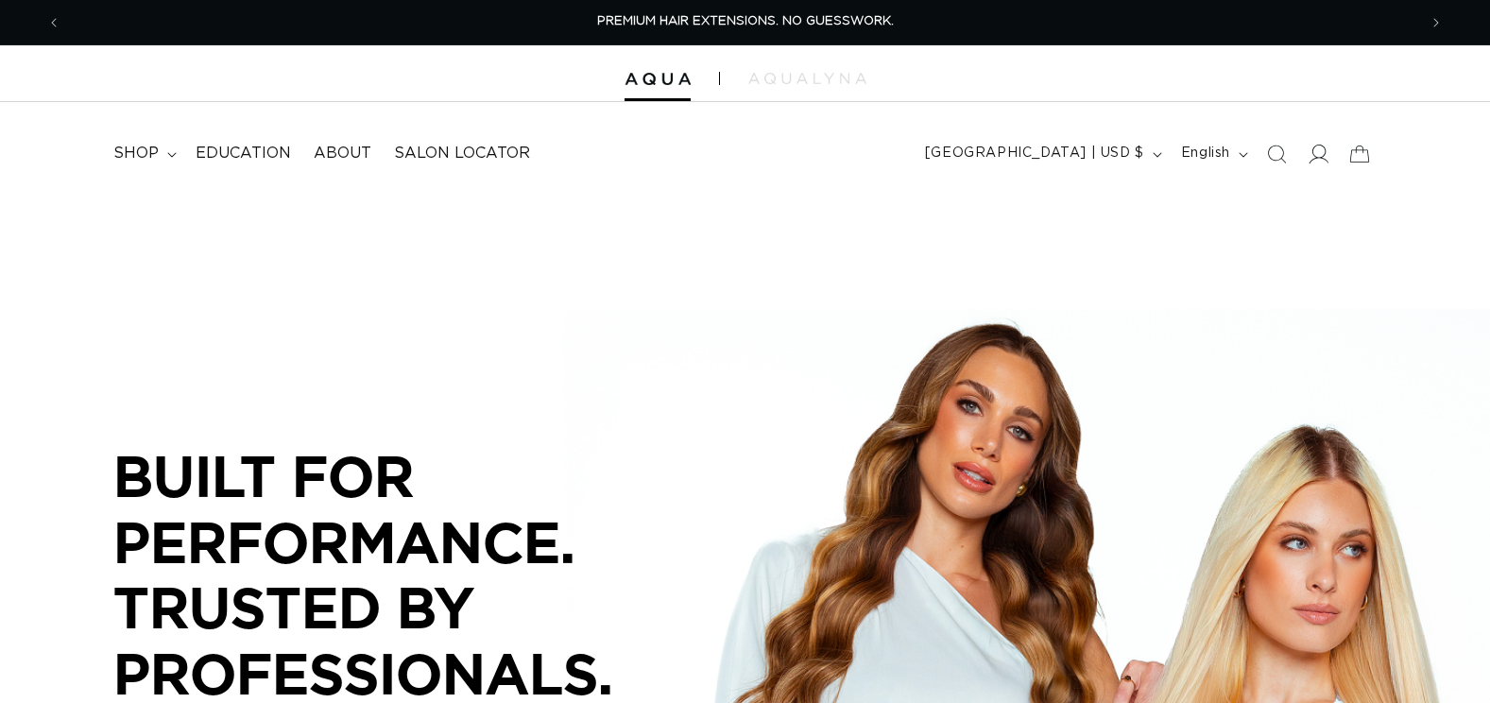
click at [1317, 145] on icon at bounding box center [1318, 154] width 20 height 20
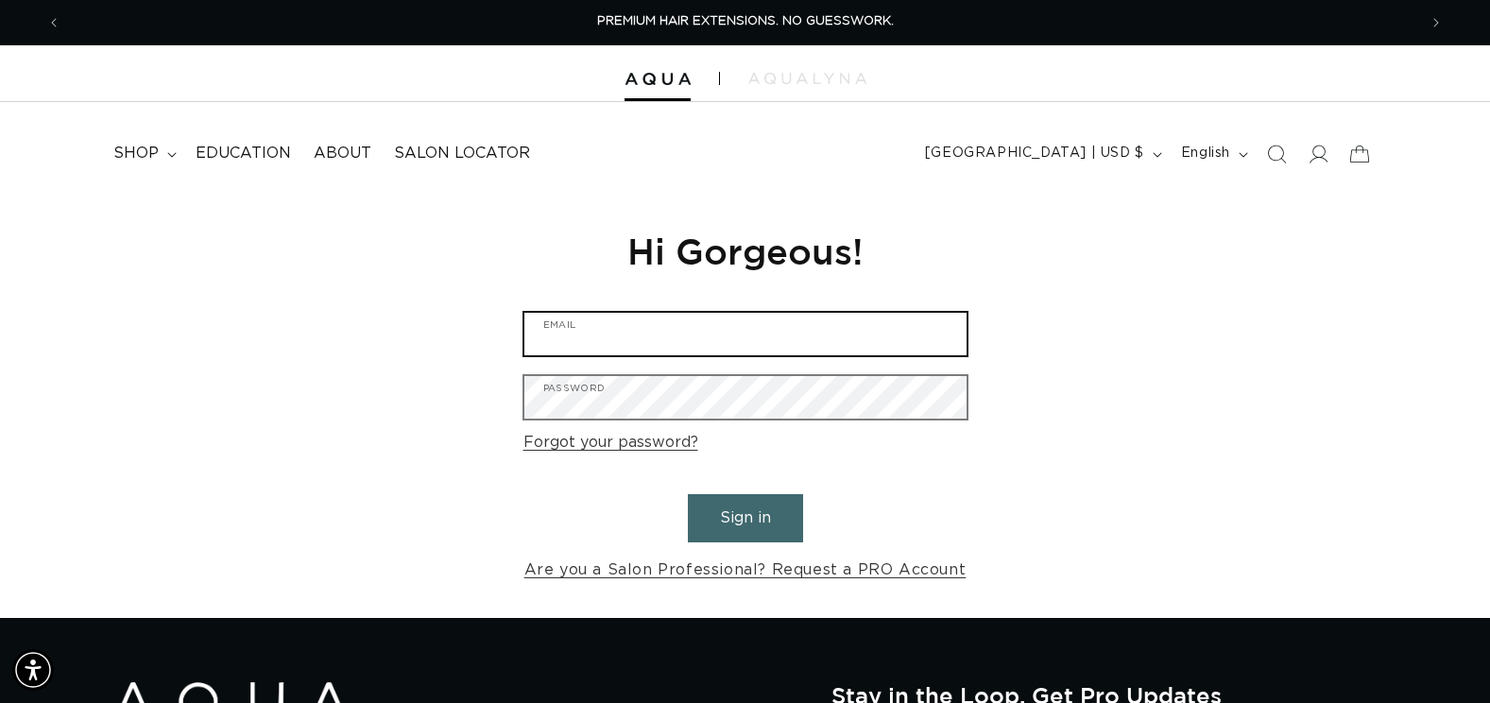
type input "rhian.kleinmaier@bishops.co"
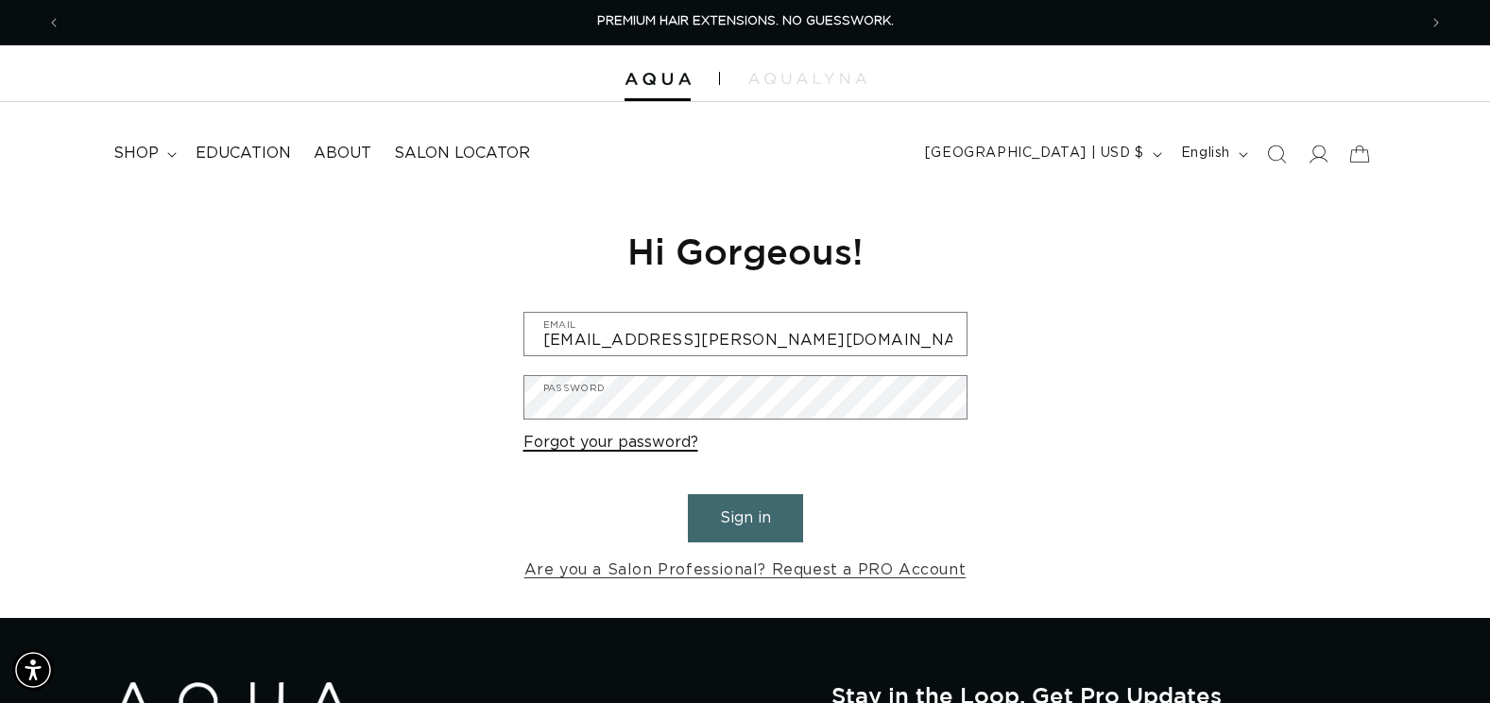
click at [645, 446] on link "Forgot your password?" at bounding box center [610, 442] width 175 height 27
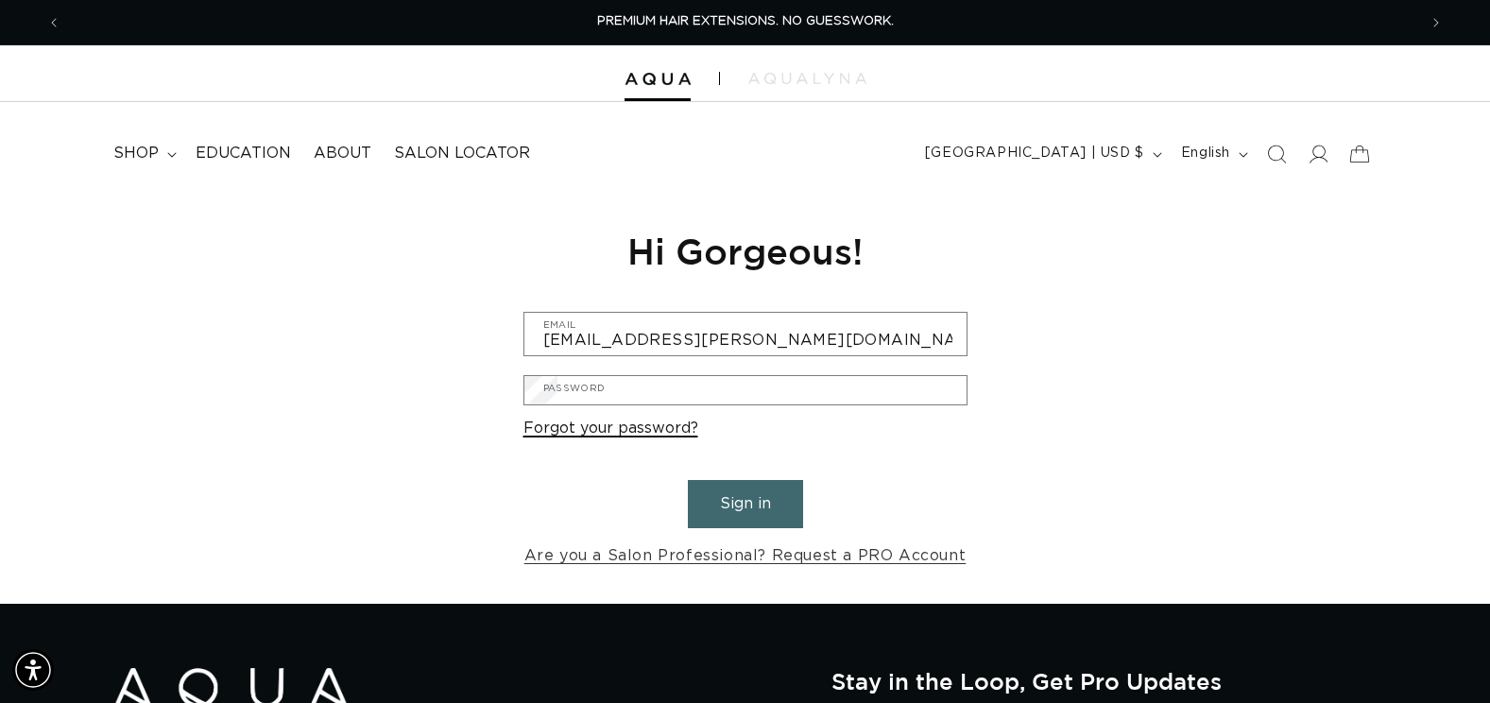
scroll to position [39, 0]
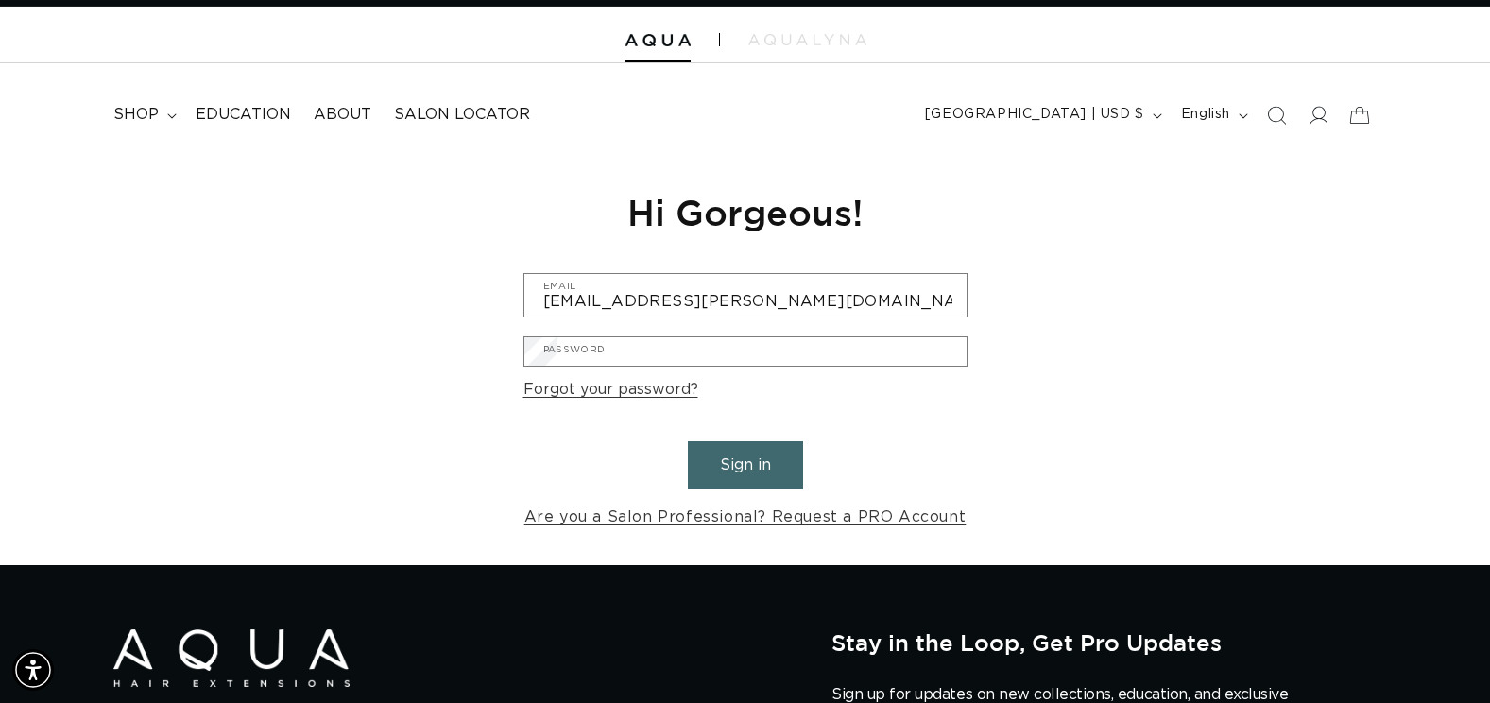
click at [0, 0] on input "Email" at bounding box center [0, 0] width 0 height 0
type input "rhian.kleinmaier@bishops.co"
click at [0, 0] on button "Submit" at bounding box center [0, 0] width 0 height 0
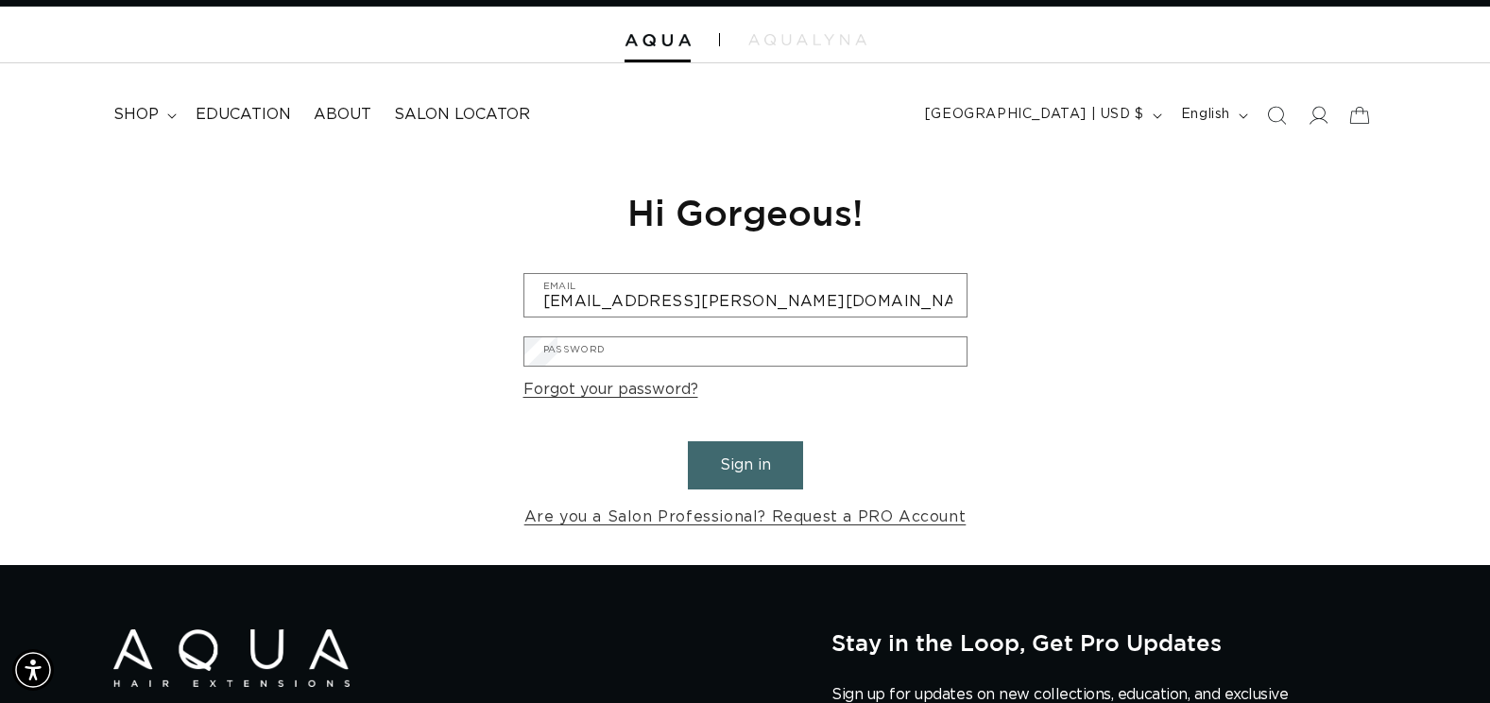
scroll to position [0, 2711]
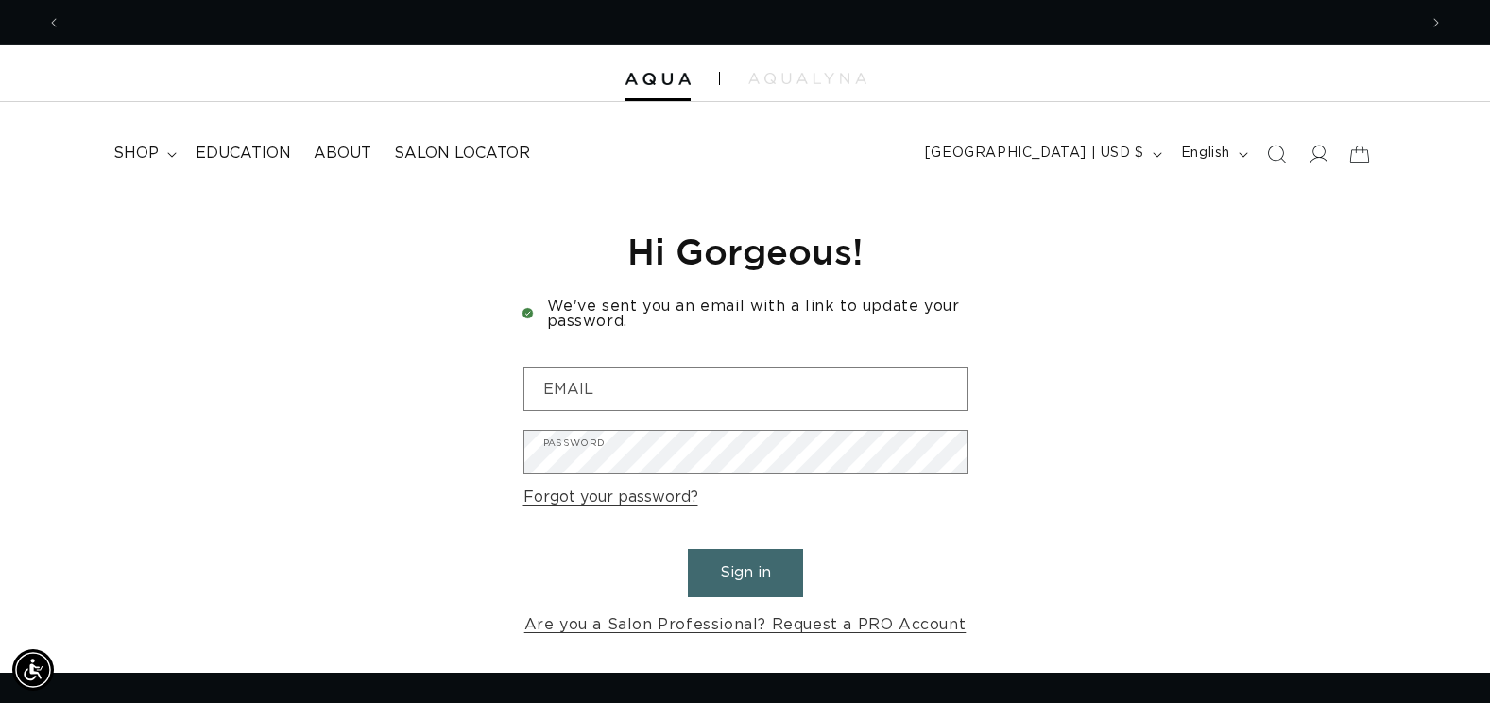
scroll to position [0, 2711]
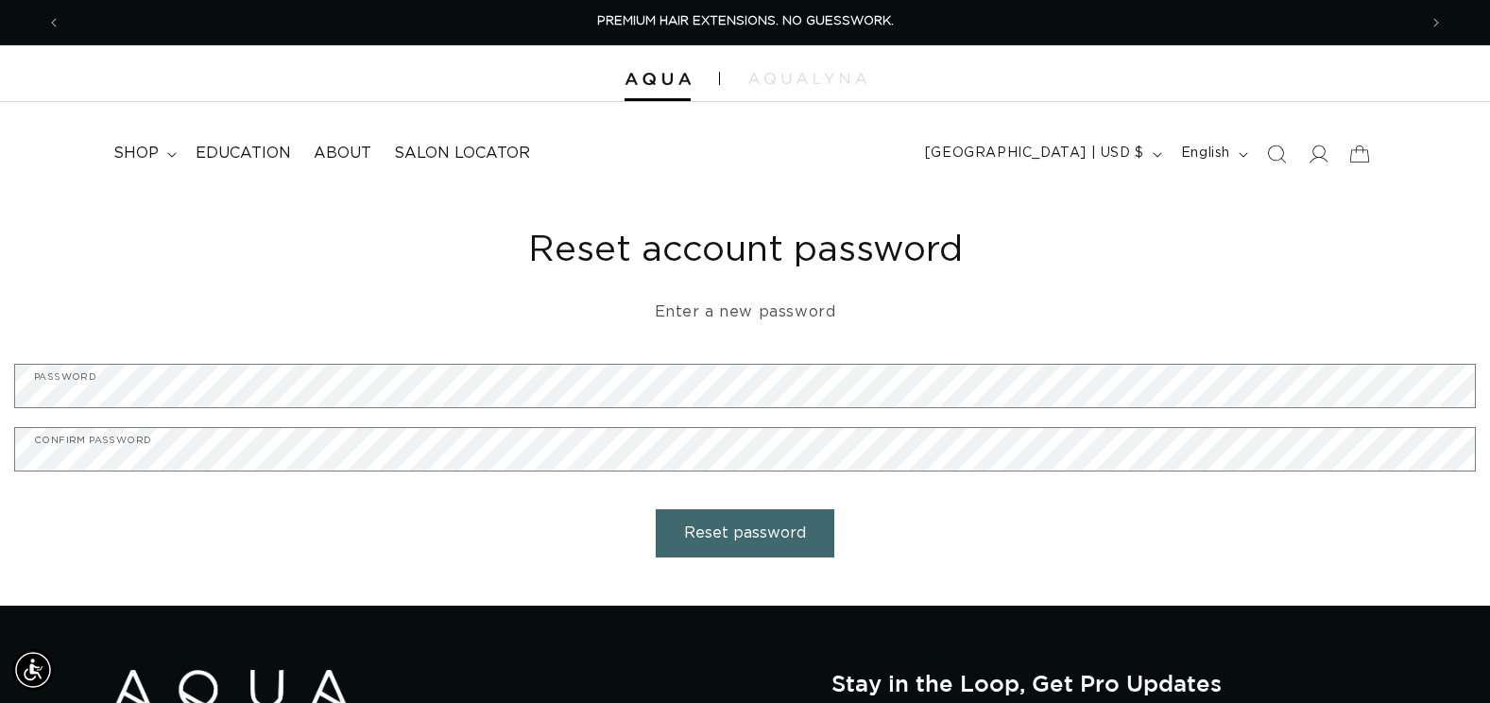
click at [490, 247] on h1 "Reset account password" at bounding box center [745, 251] width 1462 height 46
click at [733, 527] on button "Reset password" at bounding box center [745, 533] width 179 height 48
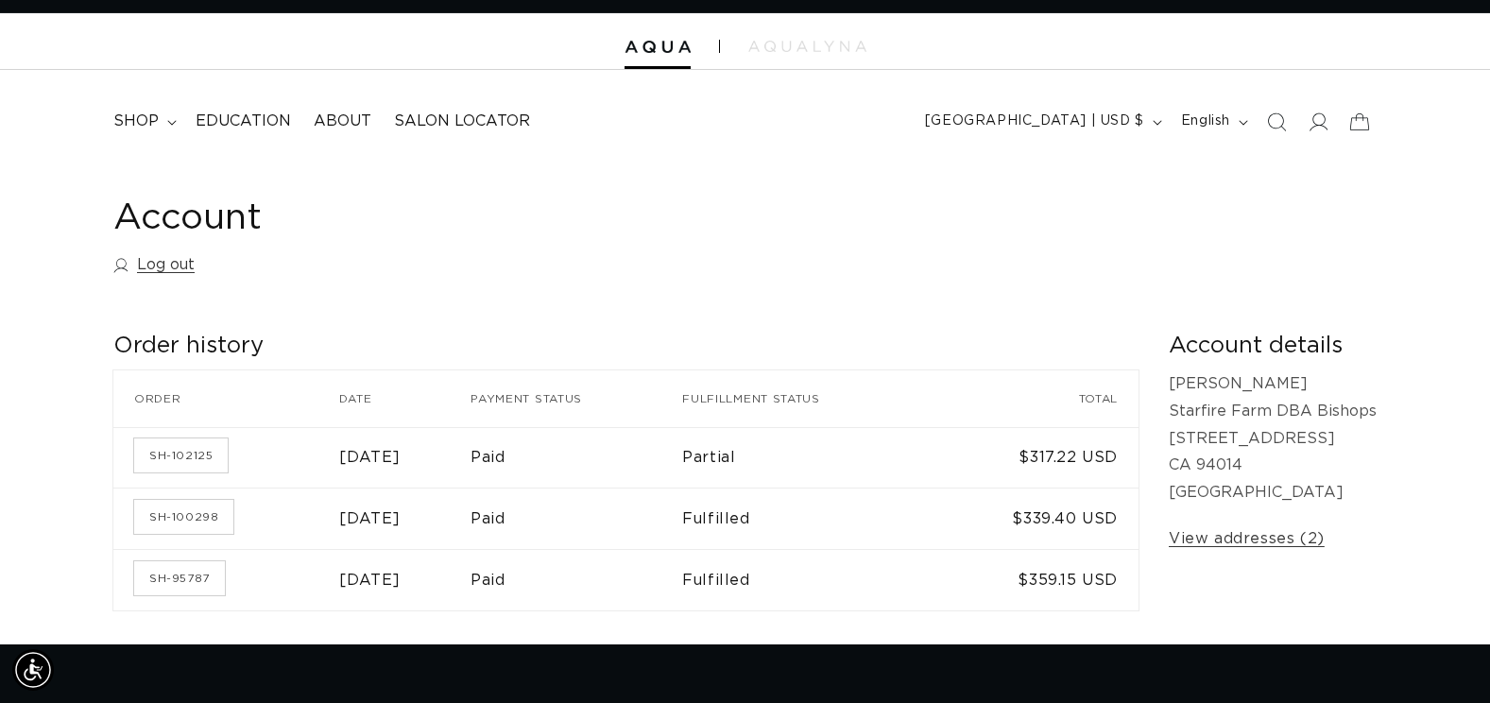
scroll to position [0, 2711]
